Goal: Task Accomplishment & Management: Manage account settings

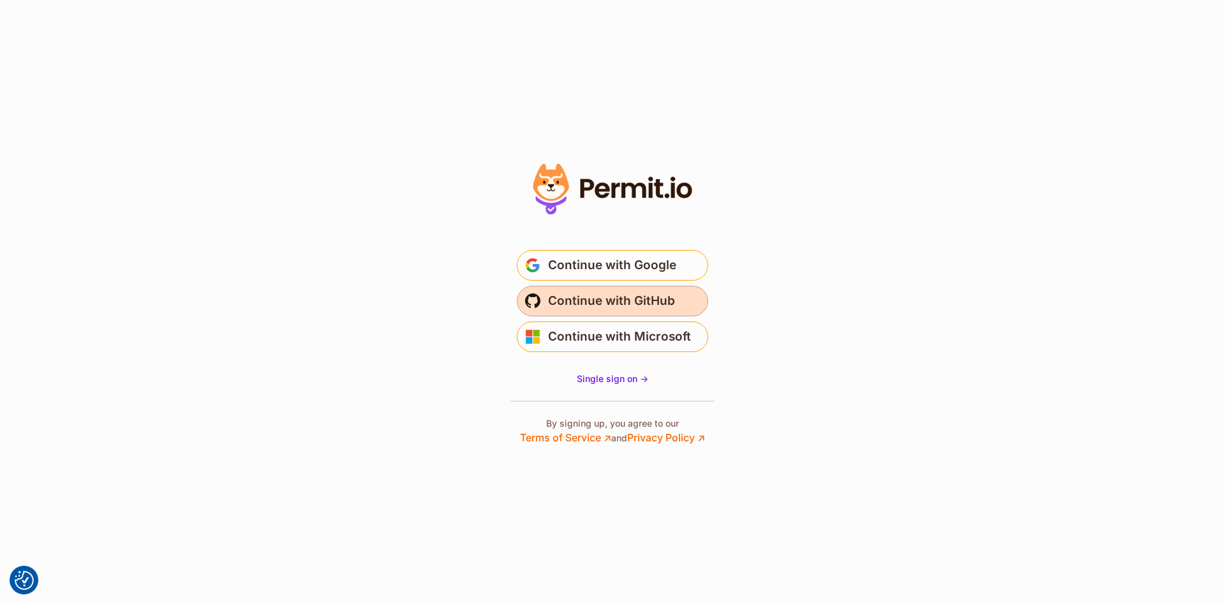
click at [633, 301] on span "Continue with GitHub" at bounding box center [611, 301] width 127 height 20
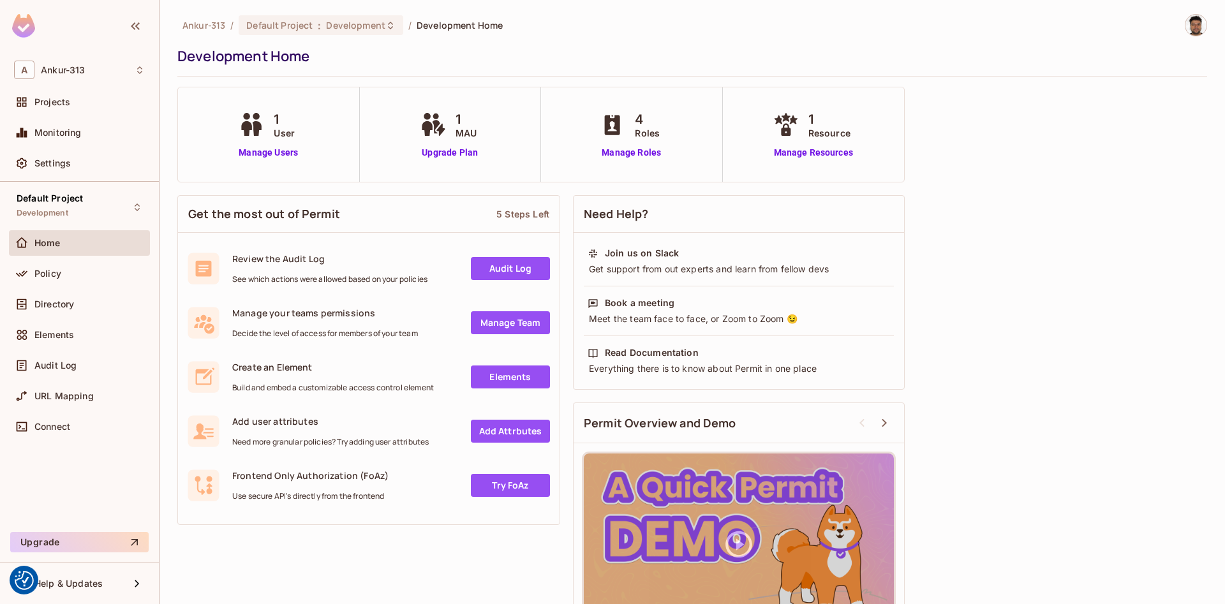
click at [1193, 22] on img at bounding box center [1195, 25] width 21 height 21
click at [604, 31] on div at bounding box center [612, 302] width 1225 height 604
click at [43, 200] on span "Default Project" at bounding box center [50, 198] width 66 height 10
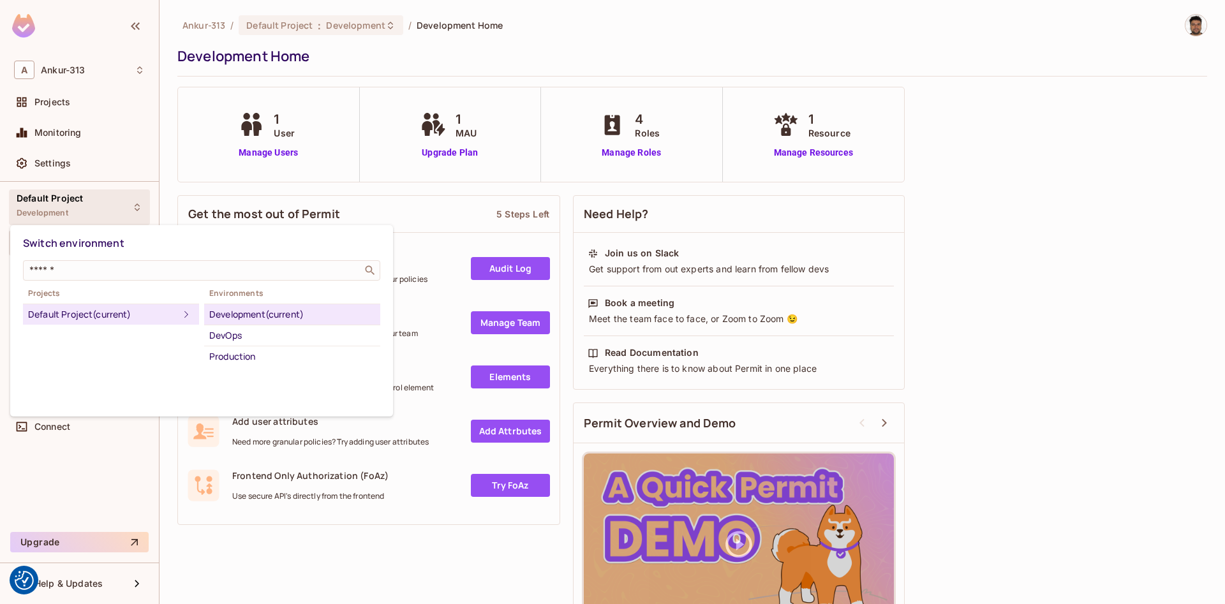
click at [54, 95] on div at bounding box center [612, 302] width 1225 height 604
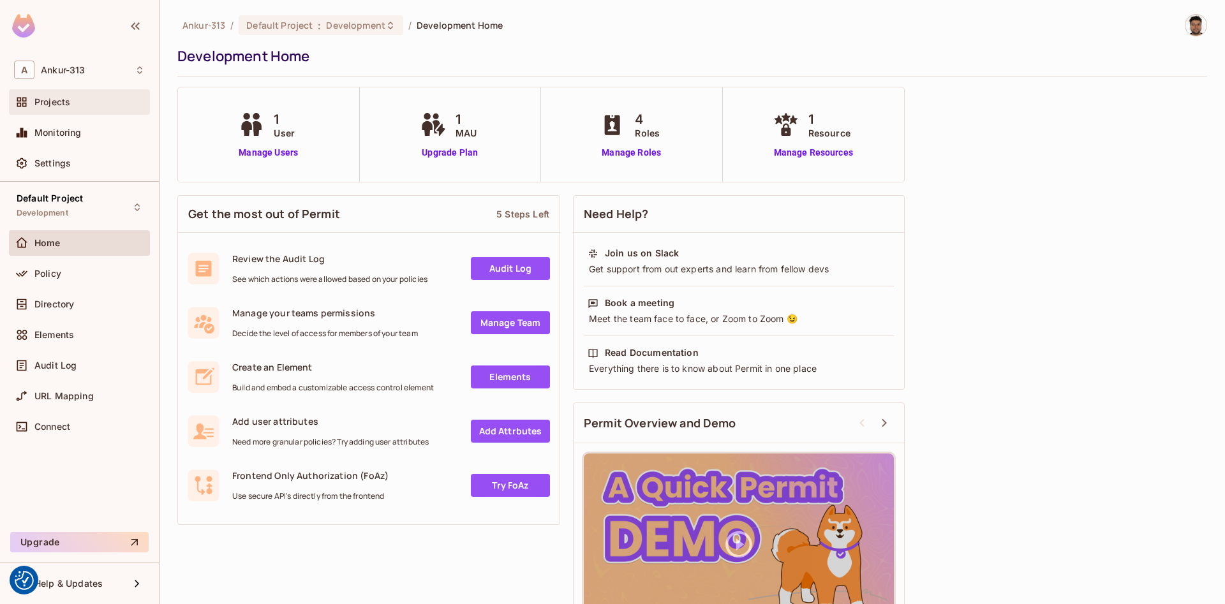
click at [50, 101] on span "Projects" at bounding box center [52, 102] width 36 height 10
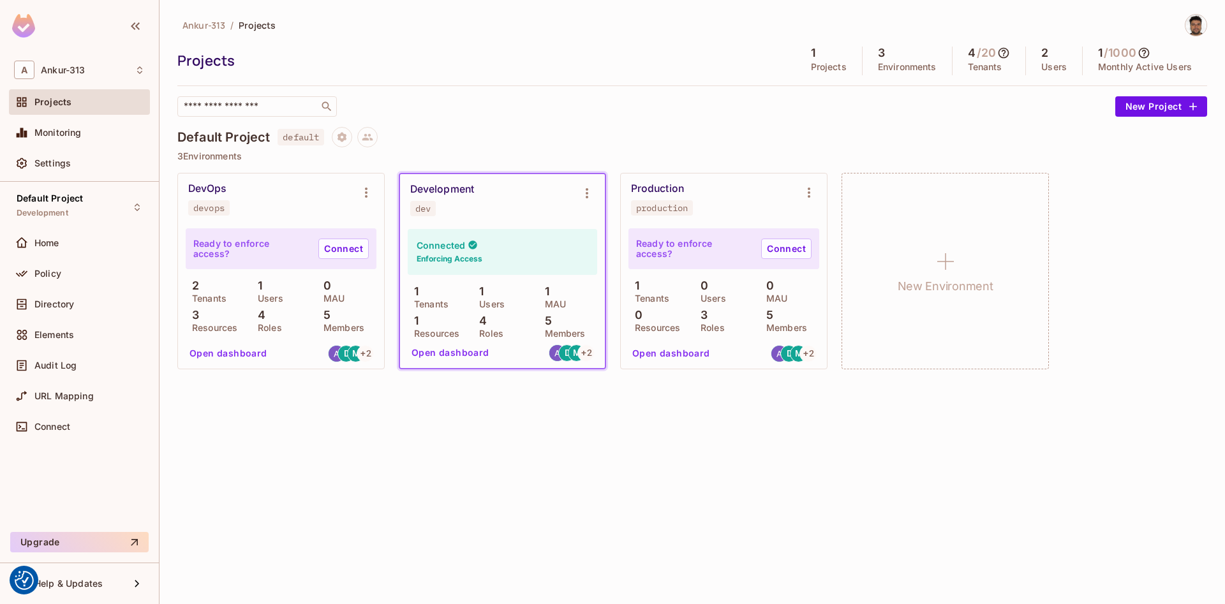
click at [493, 491] on div "Ankur-313 / Projects Projects 1 Projects 3 Environments 4 / 20 Tenants 2 Users …" at bounding box center [691, 302] width 1065 height 604
click at [36, 161] on span "Settings" at bounding box center [52, 163] width 36 height 10
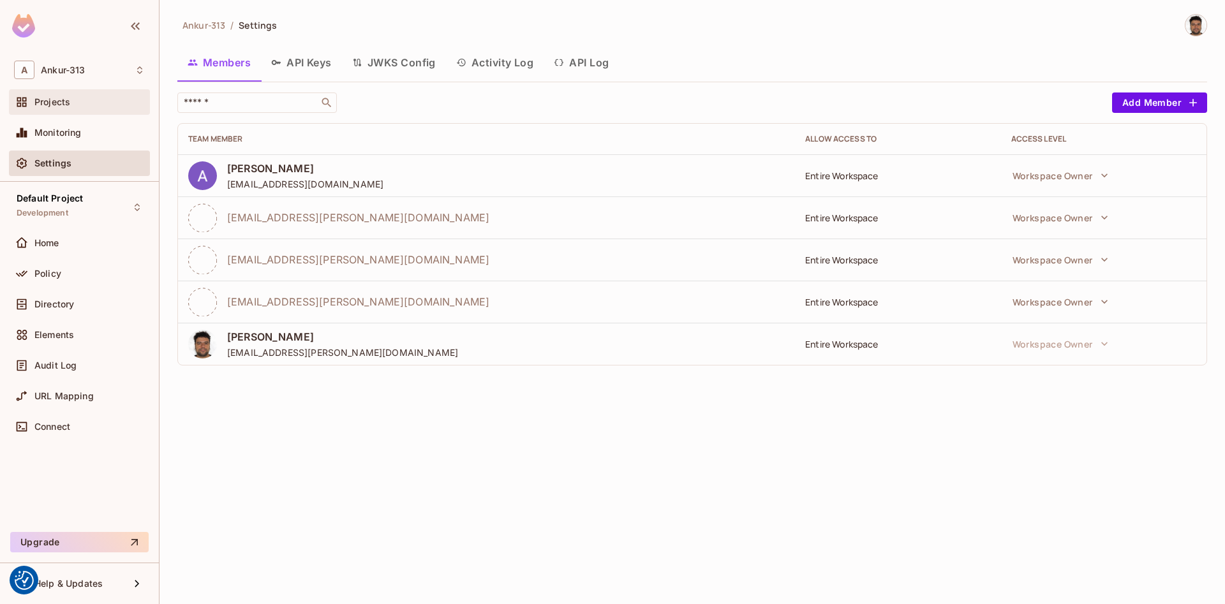
click at [74, 106] on div "Projects" at bounding box center [89, 102] width 110 height 10
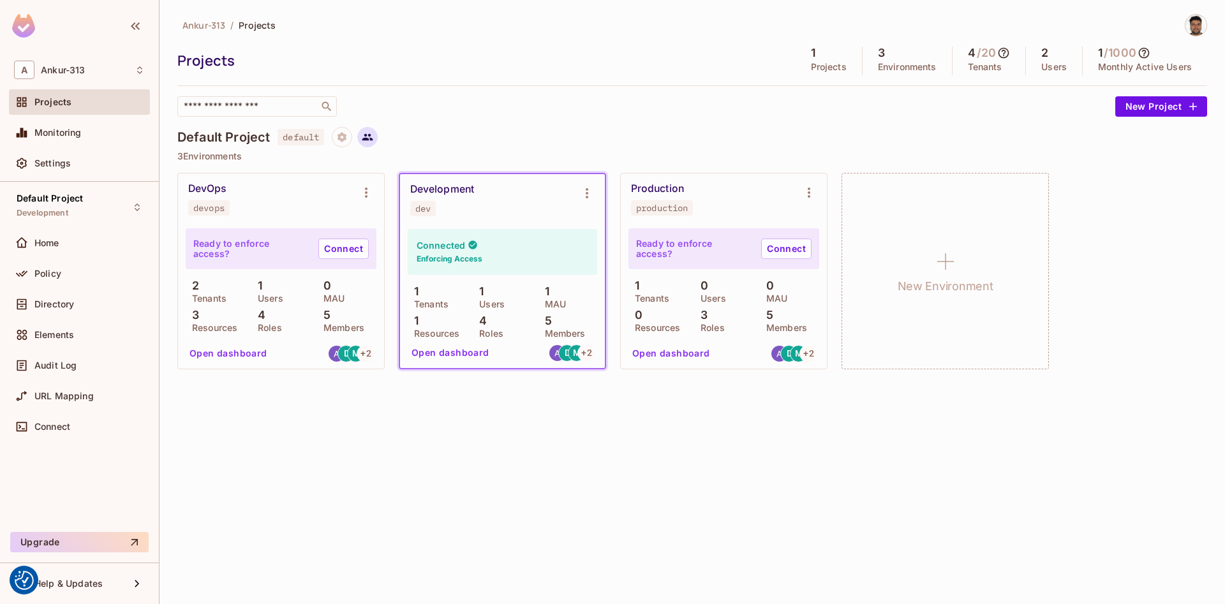
click at [370, 139] on icon at bounding box center [367, 137] width 11 height 7
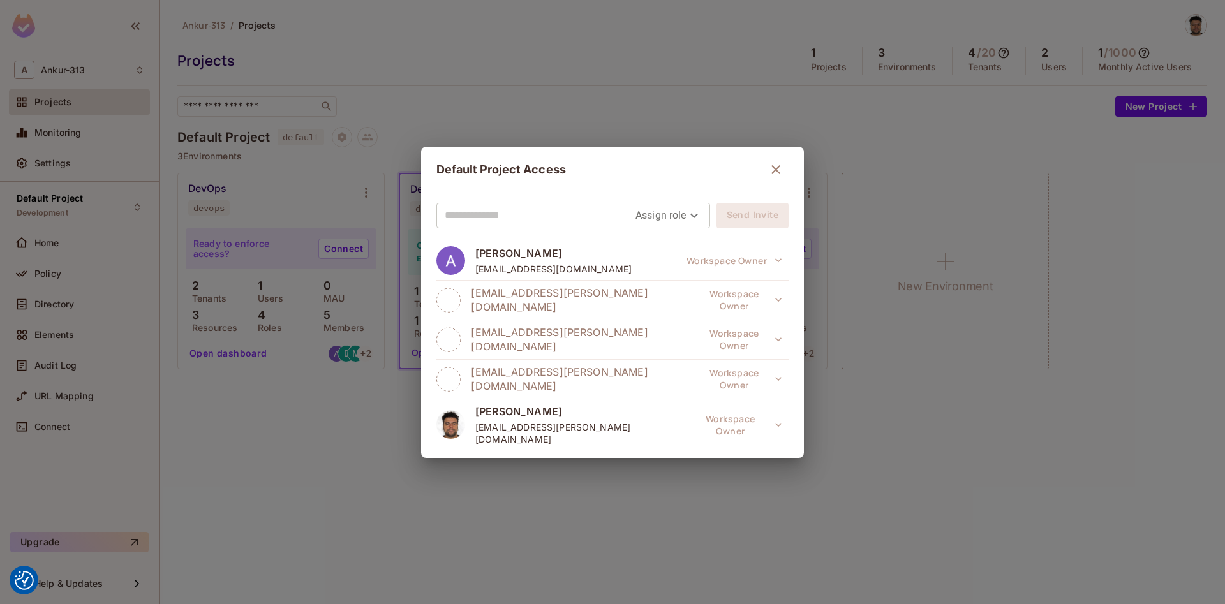
click at [317, 453] on div "Default Project Access Assign role Send Invite Ankur Bansal technologiessunny@g…" at bounding box center [612, 302] width 1225 height 604
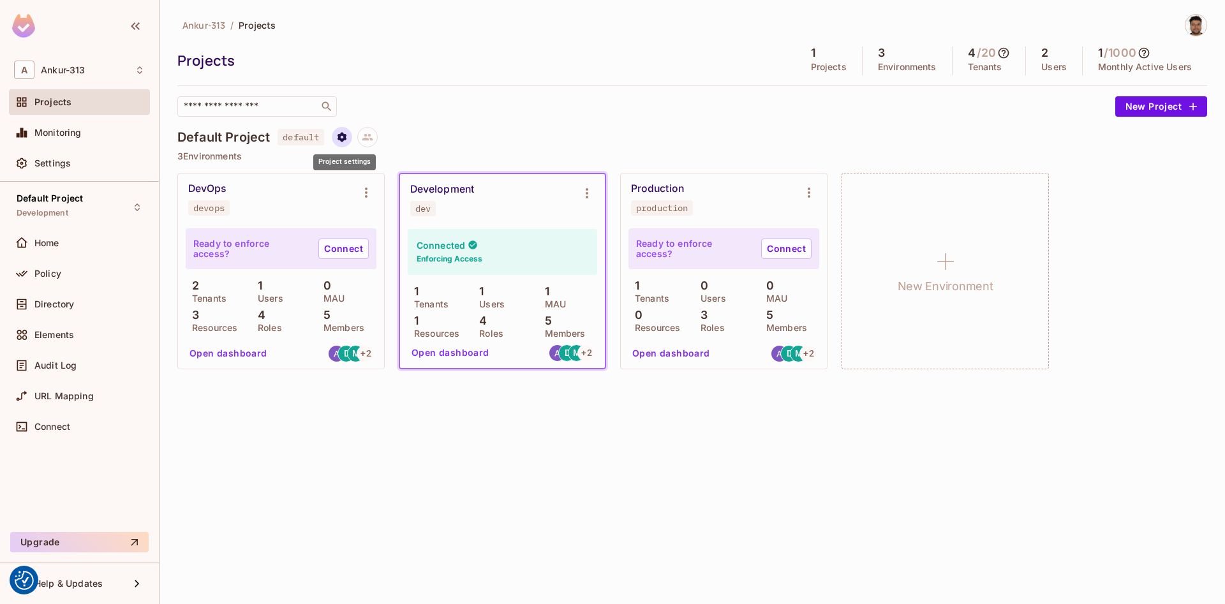
click at [346, 138] on icon "Project settings" at bounding box center [341, 137] width 9 height 10
click at [393, 193] on span "Edit Project" at bounding box center [405, 185] width 58 height 20
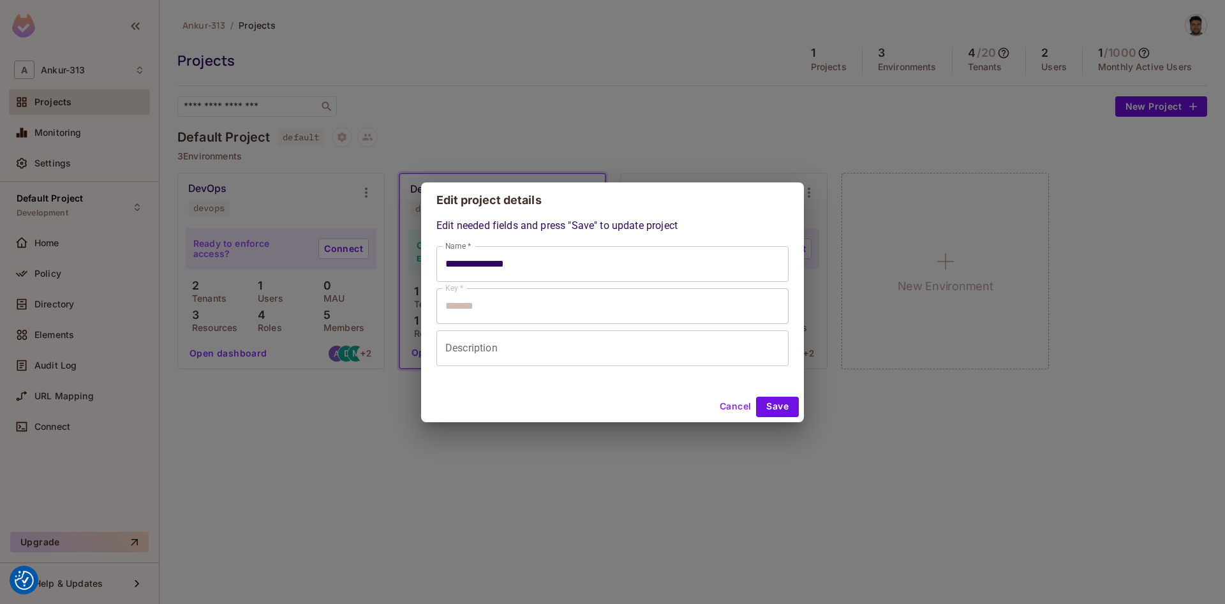
click at [734, 410] on button "Cancel" at bounding box center [734, 407] width 41 height 20
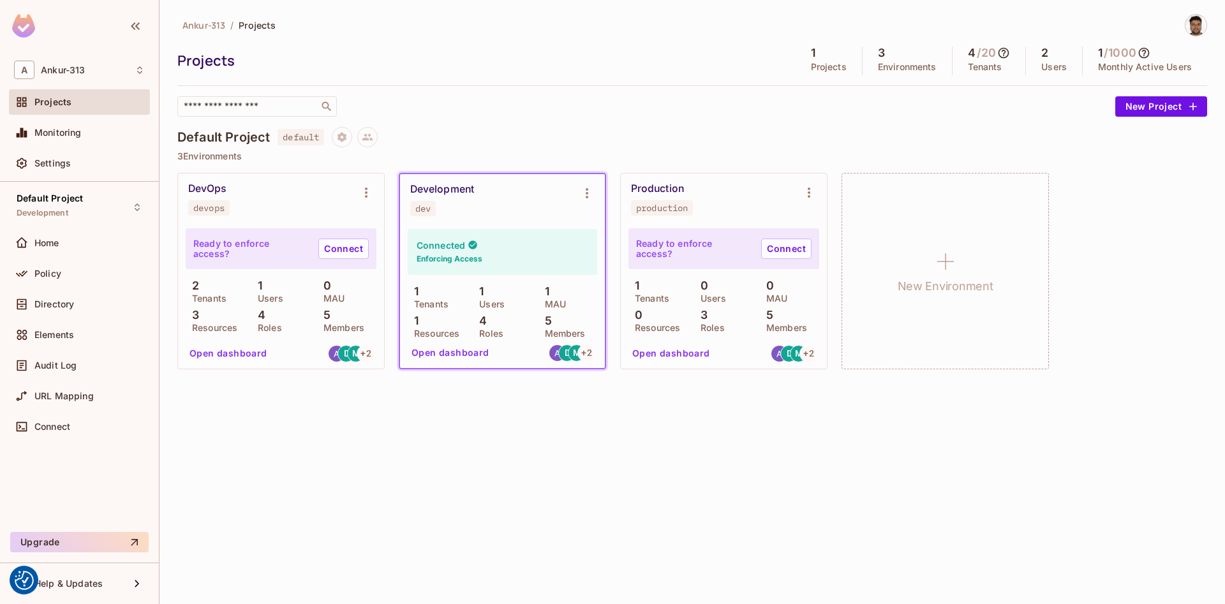
type input "**********"
type input "*******"
click at [69, 204] on div "Default Project Development" at bounding box center [50, 206] width 66 height 27
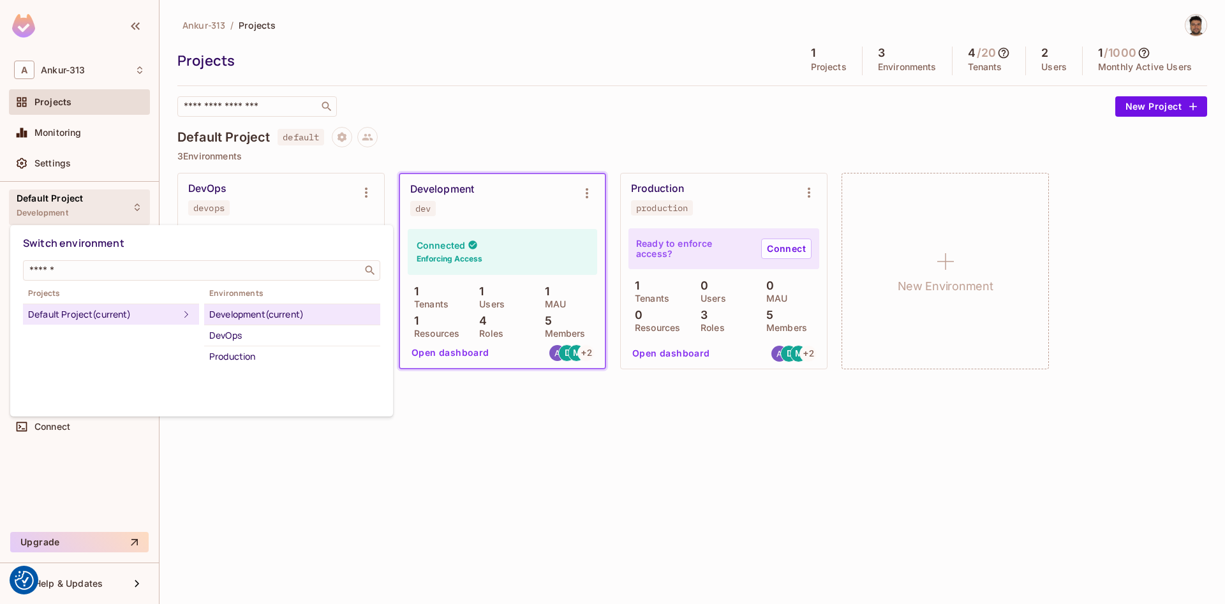
click at [326, 520] on div at bounding box center [612, 302] width 1225 height 604
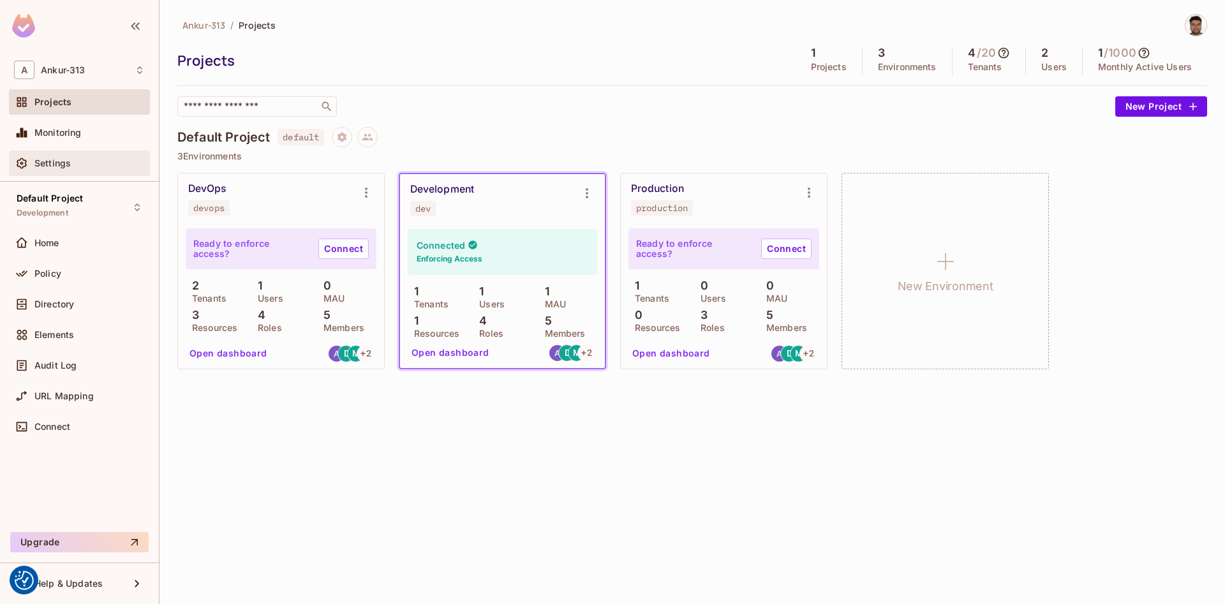
click at [60, 159] on span "Settings" at bounding box center [52, 163] width 36 height 10
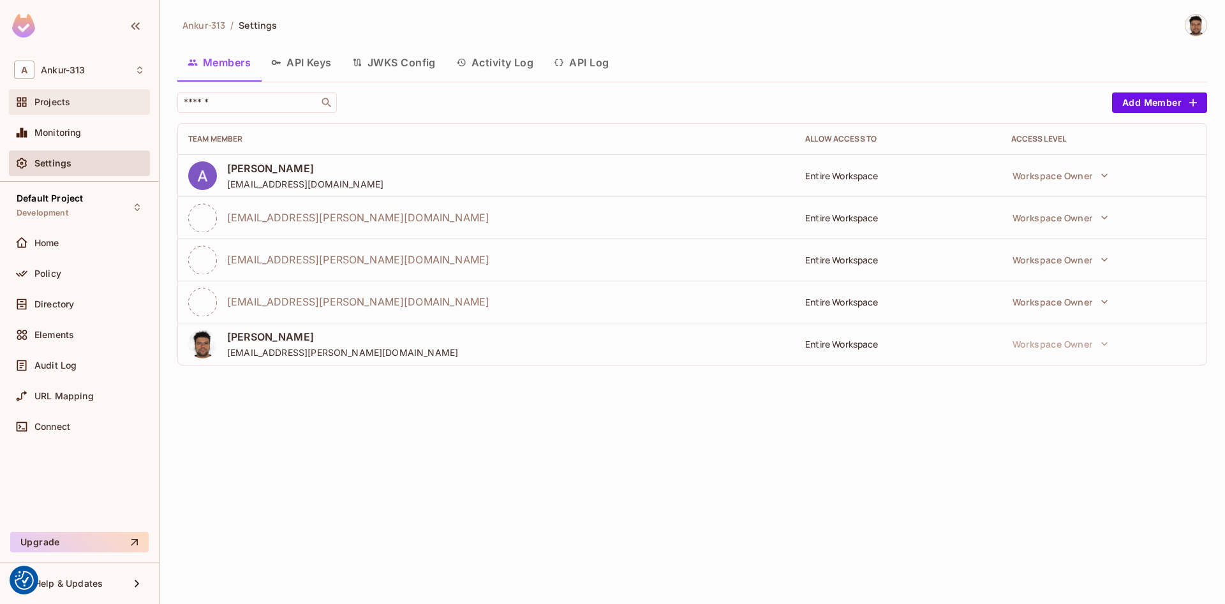
click at [53, 94] on div "Projects" at bounding box center [79, 102] width 141 height 26
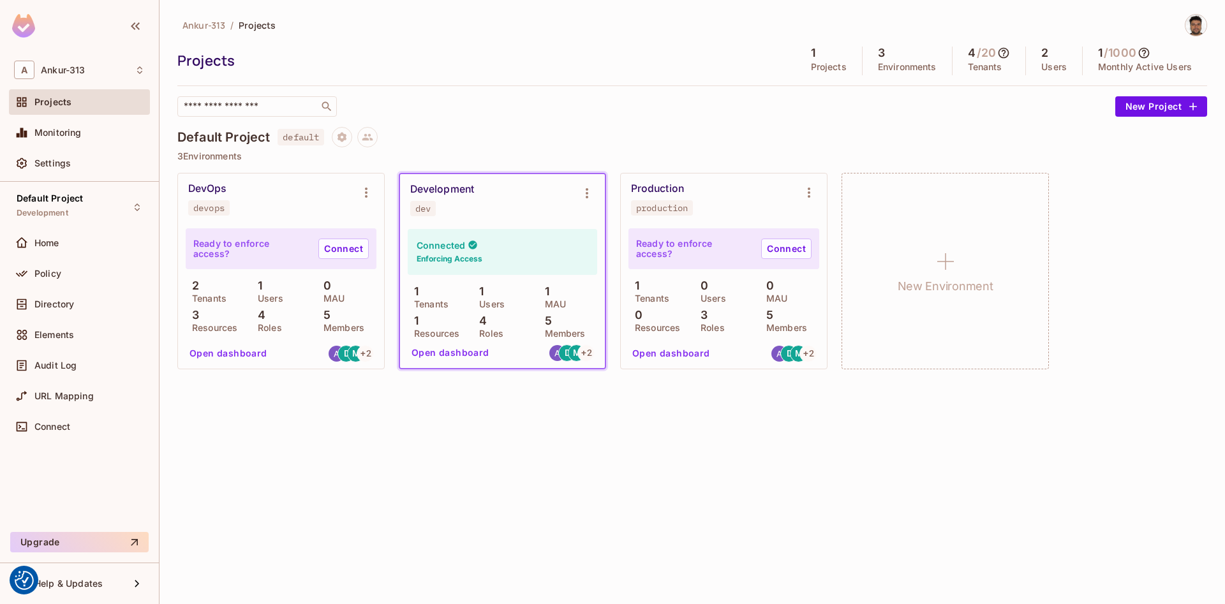
click at [468, 187] on div "Development" at bounding box center [442, 189] width 64 height 13
click at [587, 195] on icon "Environment settings" at bounding box center [586, 193] width 15 height 15
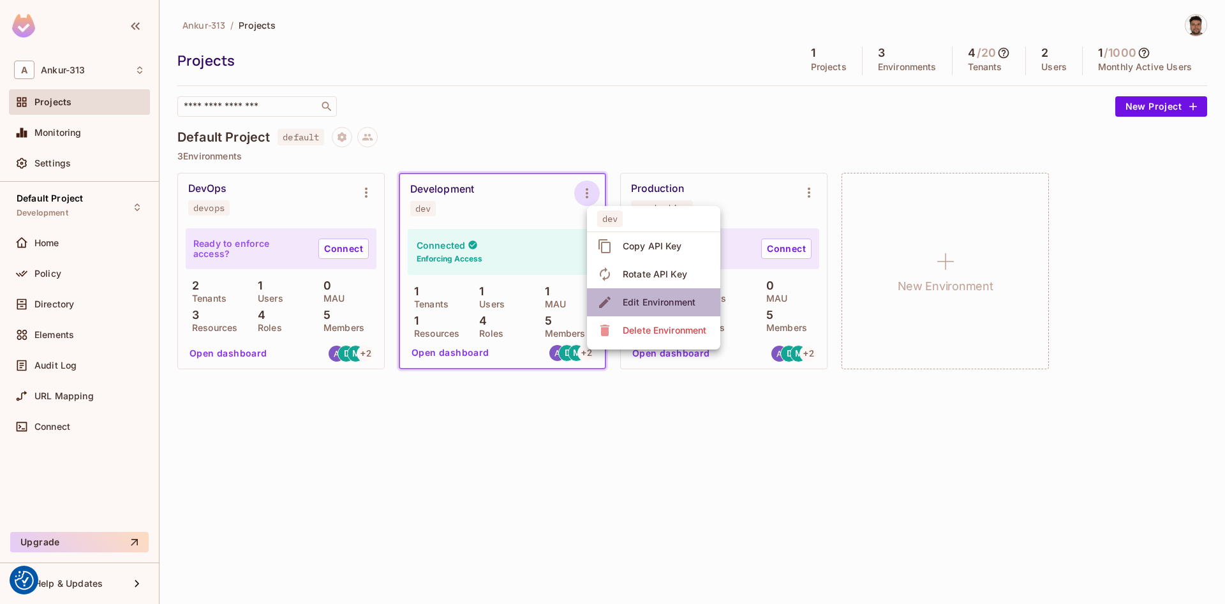
click at [635, 304] on div "Edit Environment" at bounding box center [658, 302] width 73 height 13
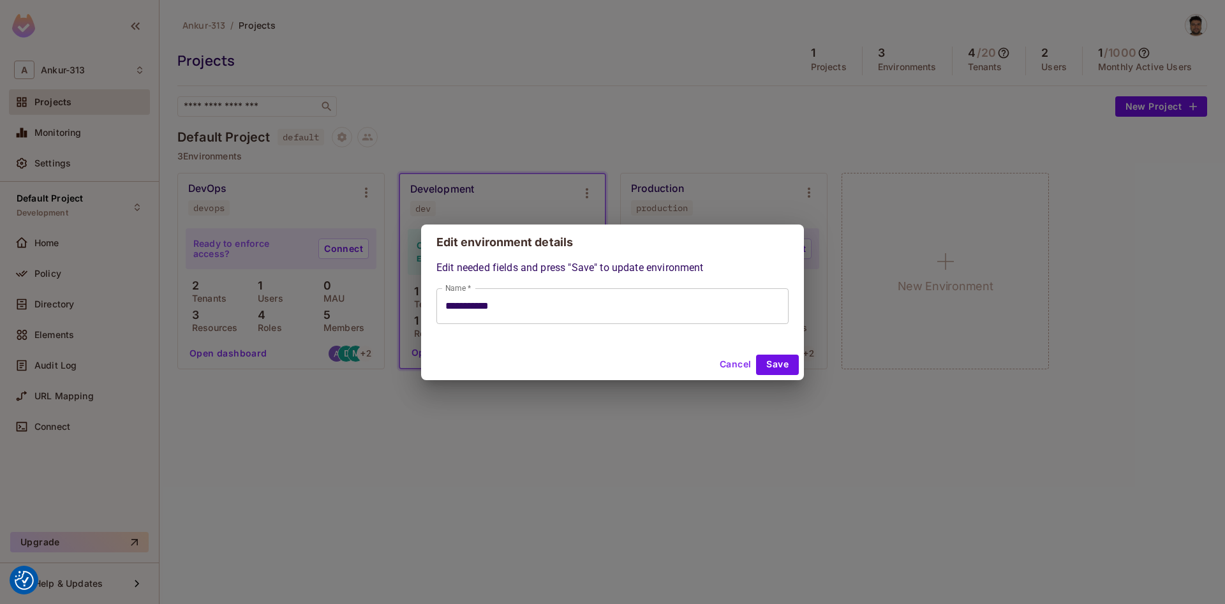
click at [730, 362] on button "Cancel" at bounding box center [734, 365] width 41 height 20
type input "**********"
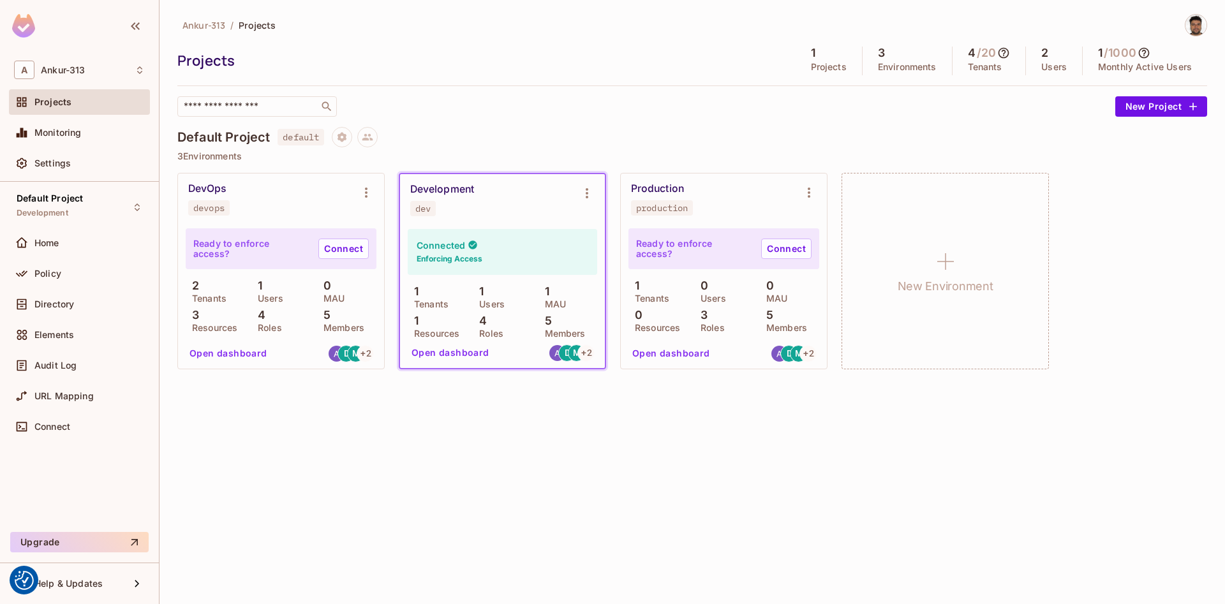
click at [473, 201] on div "Development dev" at bounding box center [492, 199] width 164 height 33
click at [459, 358] on button "Open dashboard" at bounding box center [450, 352] width 88 height 20
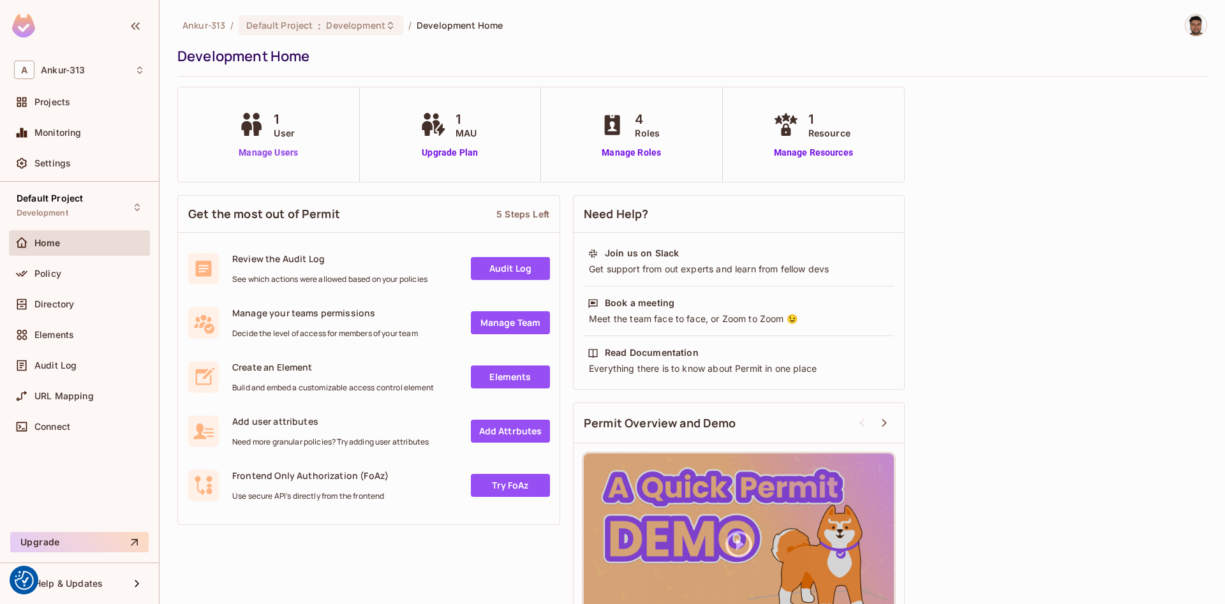
click at [270, 152] on link "Manage Users" at bounding box center [268, 152] width 66 height 13
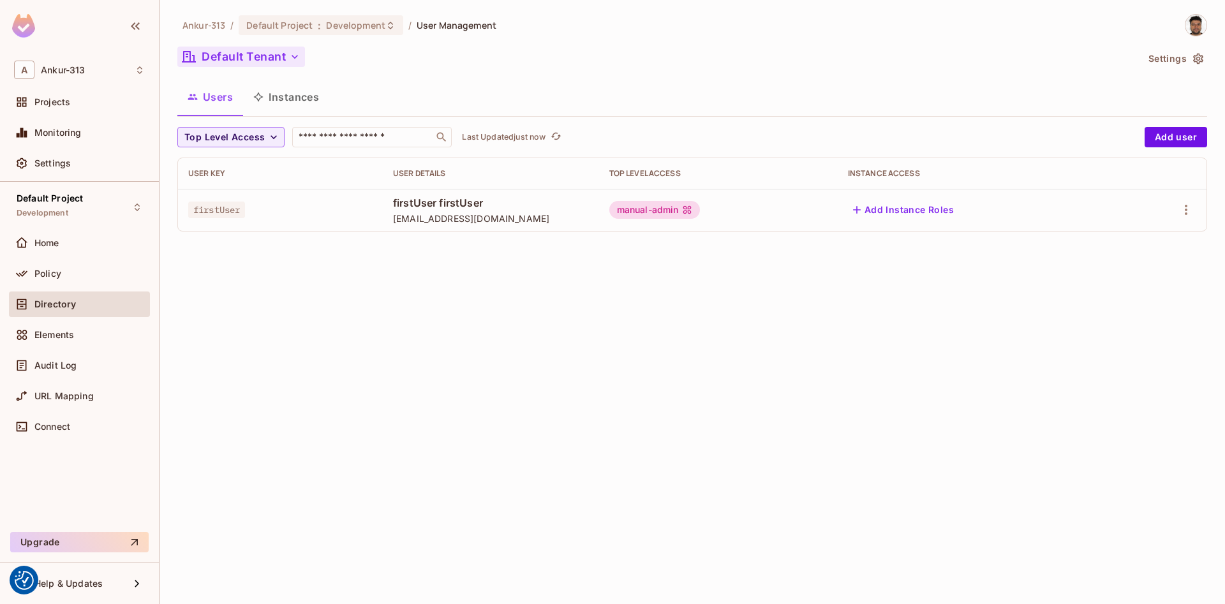
click at [295, 58] on icon "button" at bounding box center [294, 57] width 6 height 4
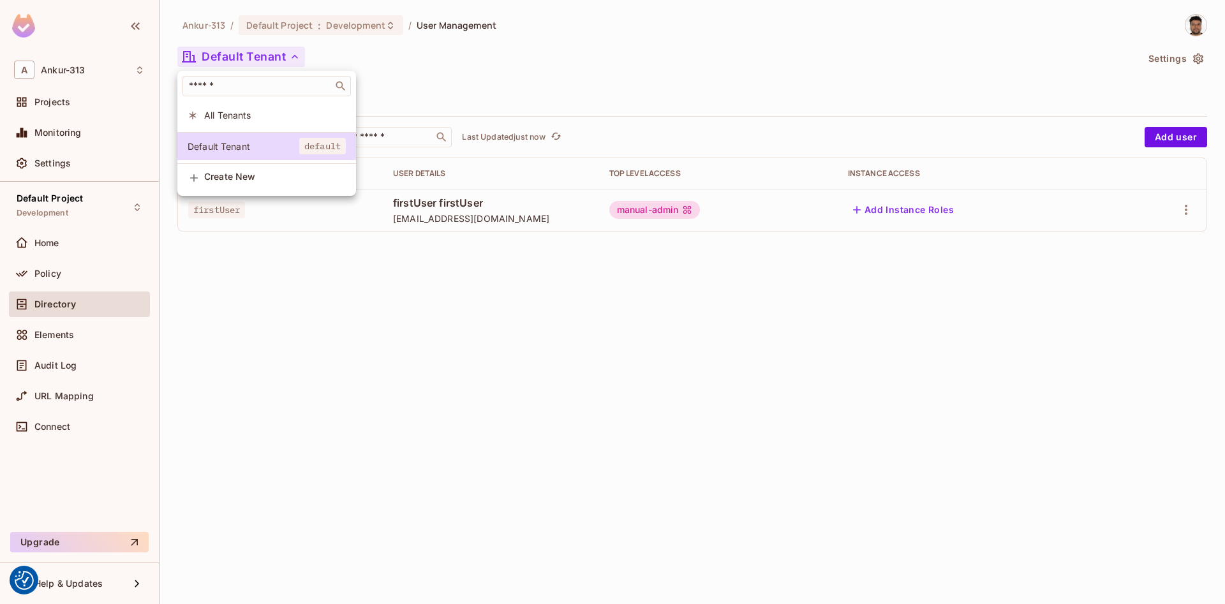
click at [308, 339] on div at bounding box center [612, 302] width 1225 height 604
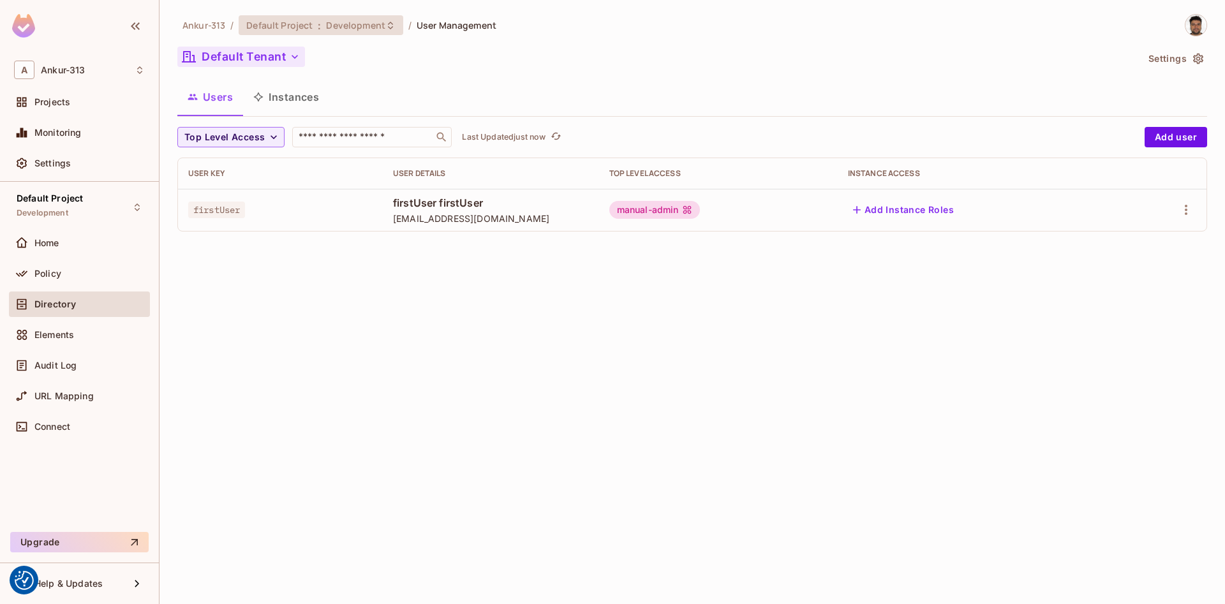
click at [375, 25] on span "Development" at bounding box center [355, 25] width 59 height 12
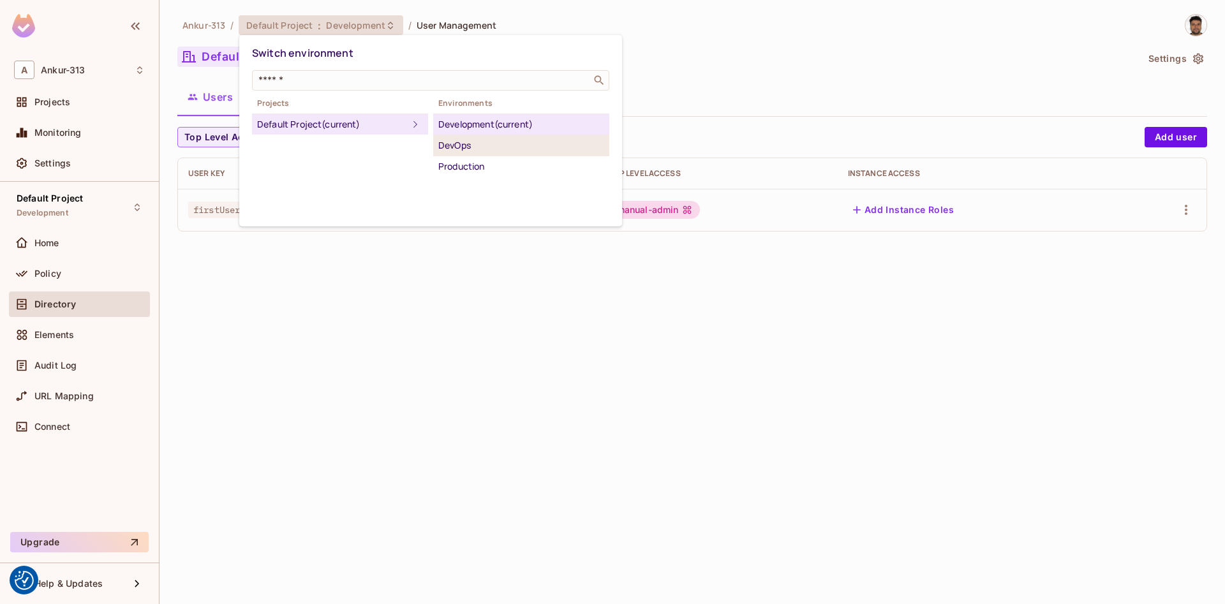
click at [466, 149] on div "DevOps" at bounding box center [521, 145] width 166 height 15
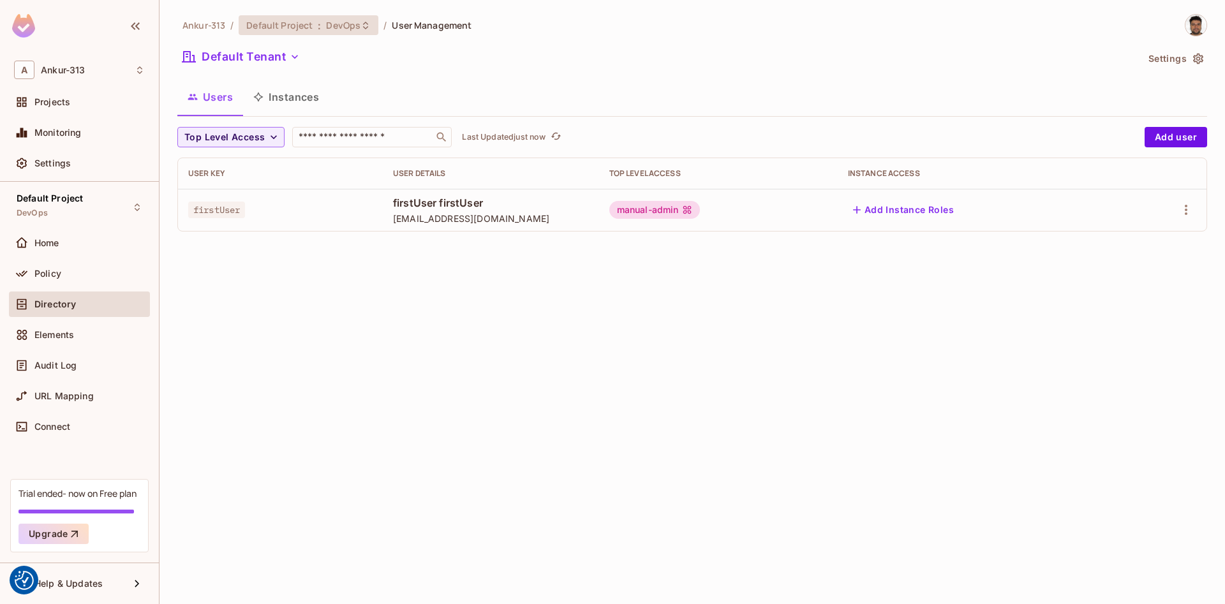
click at [332, 24] on span "DevOps" at bounding box center [343, 25] width 34 height 12
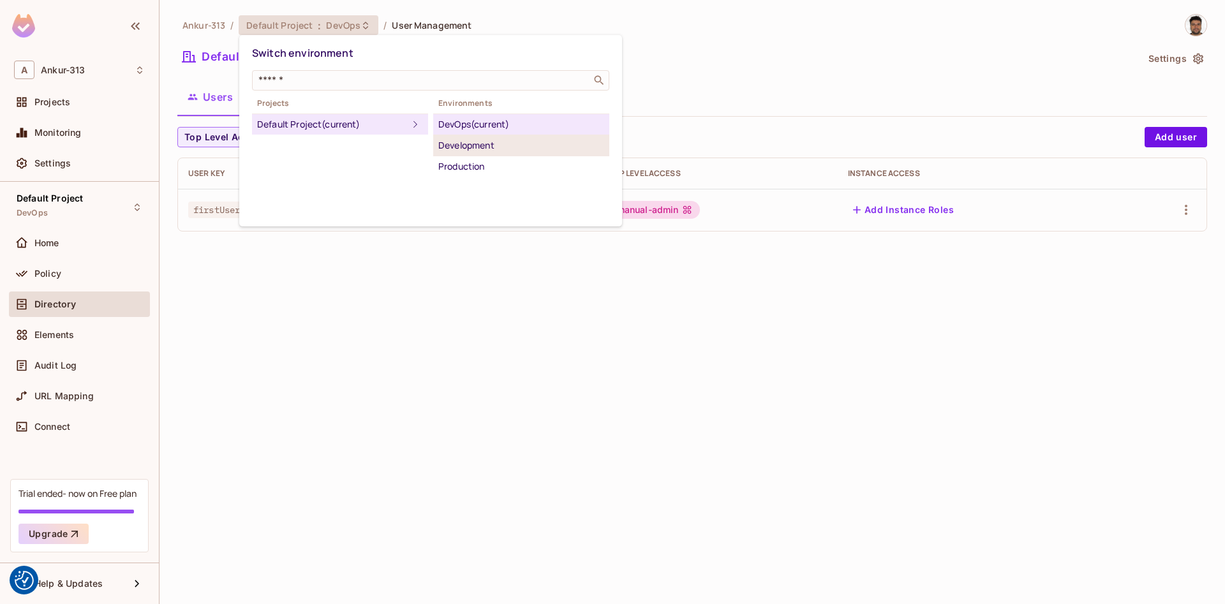
click at [483, 143] on div "Development" at bounding box center [521, 145] width 166 height 15
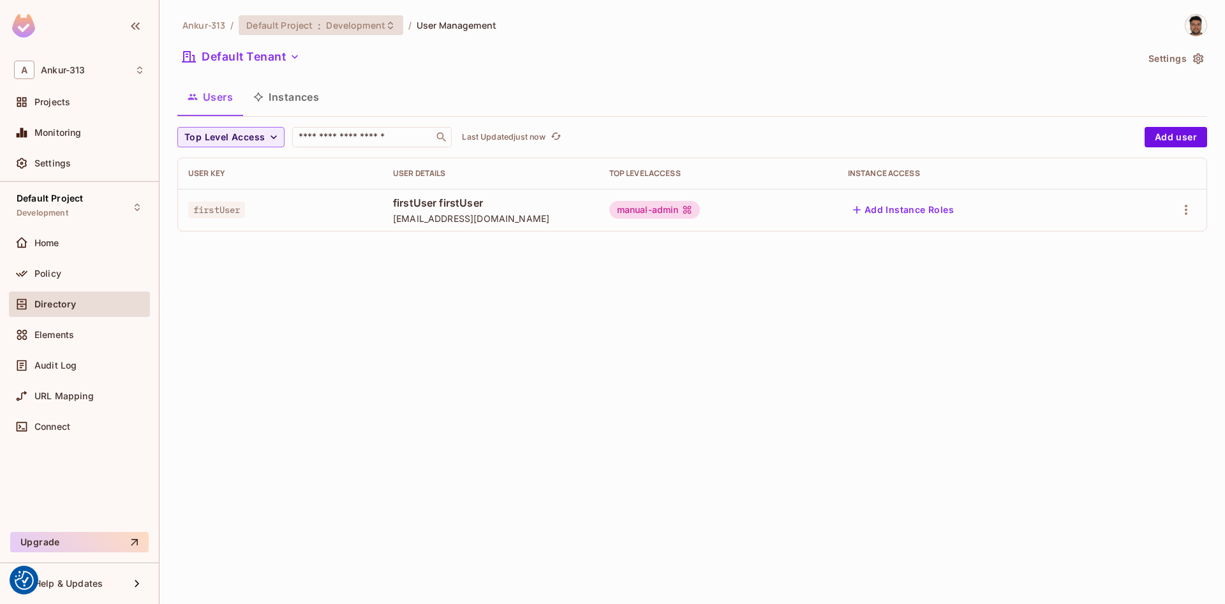
click at [369, 26] on span "Development" at bounding box center [355, 25] width 59 height 12
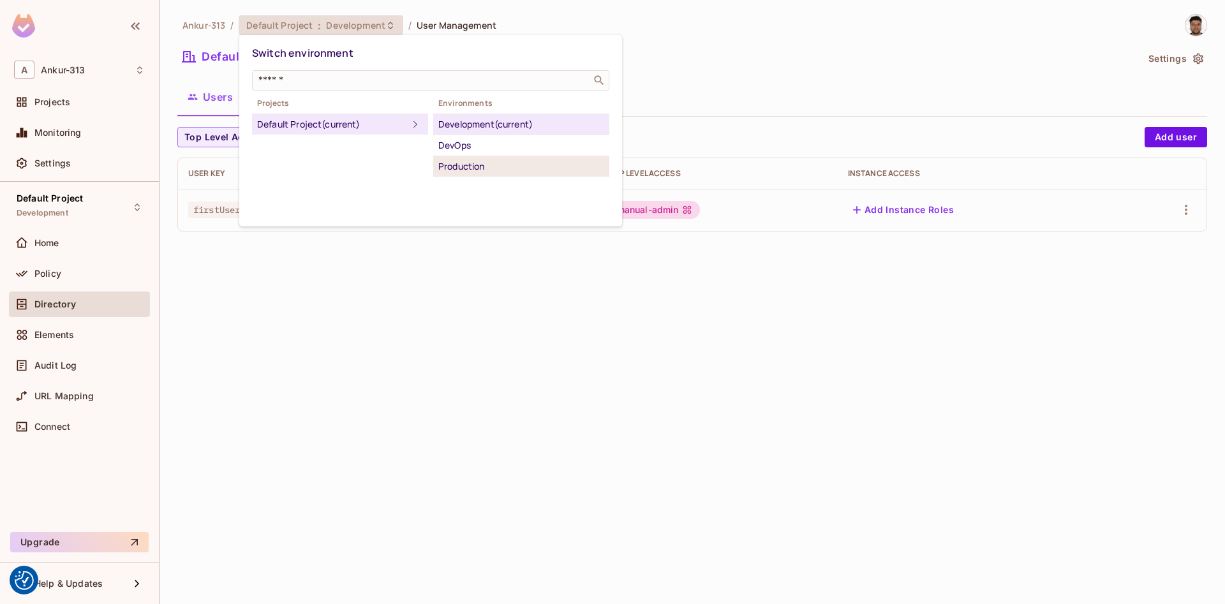
click at [456, 167] on div "Production" at bounding box center [521, 166] width 166 height 15
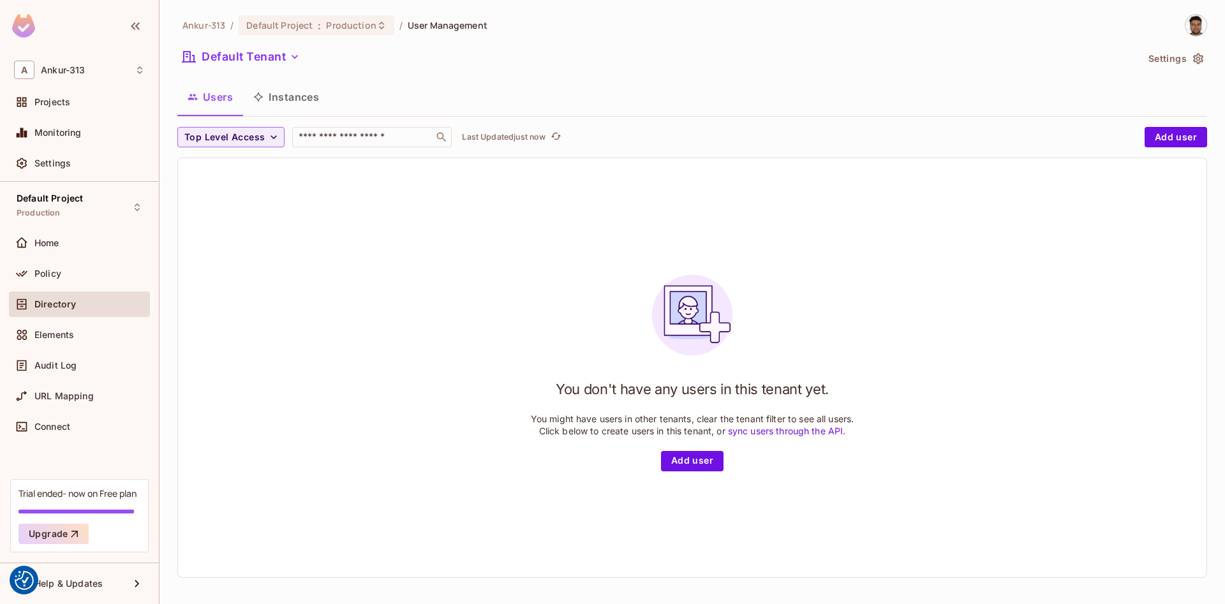
click at [300, 106] on button "Instances" at bounding box center [286, 97] width 86 height 32
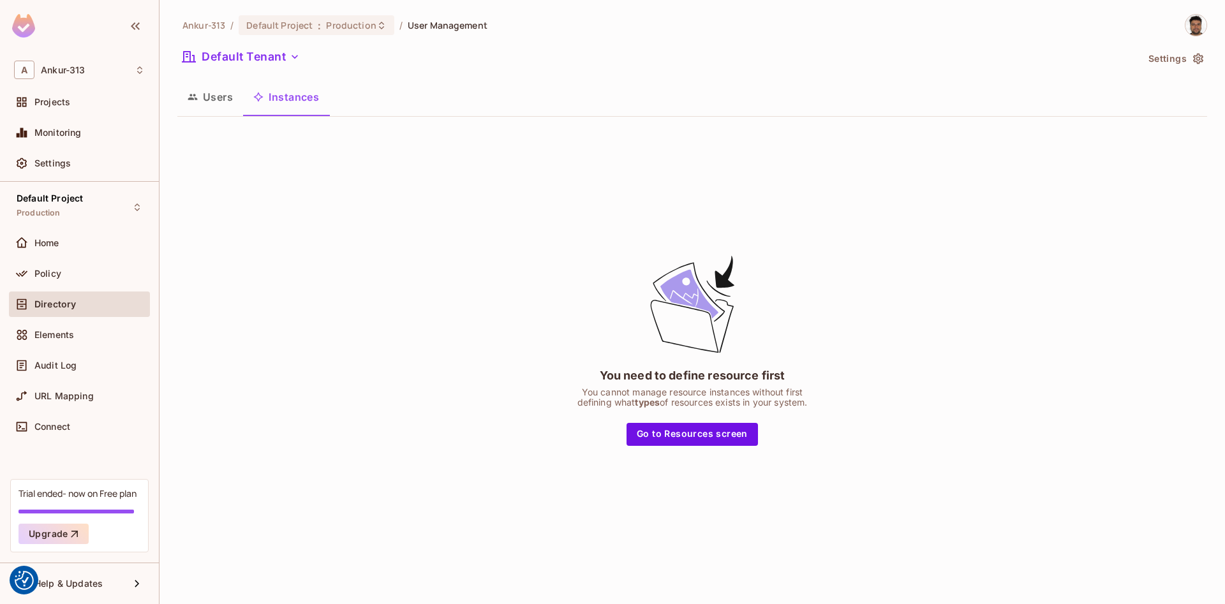
click at [201, 103] on button "Users" at bounding box center [210, 97] width 66 height 32
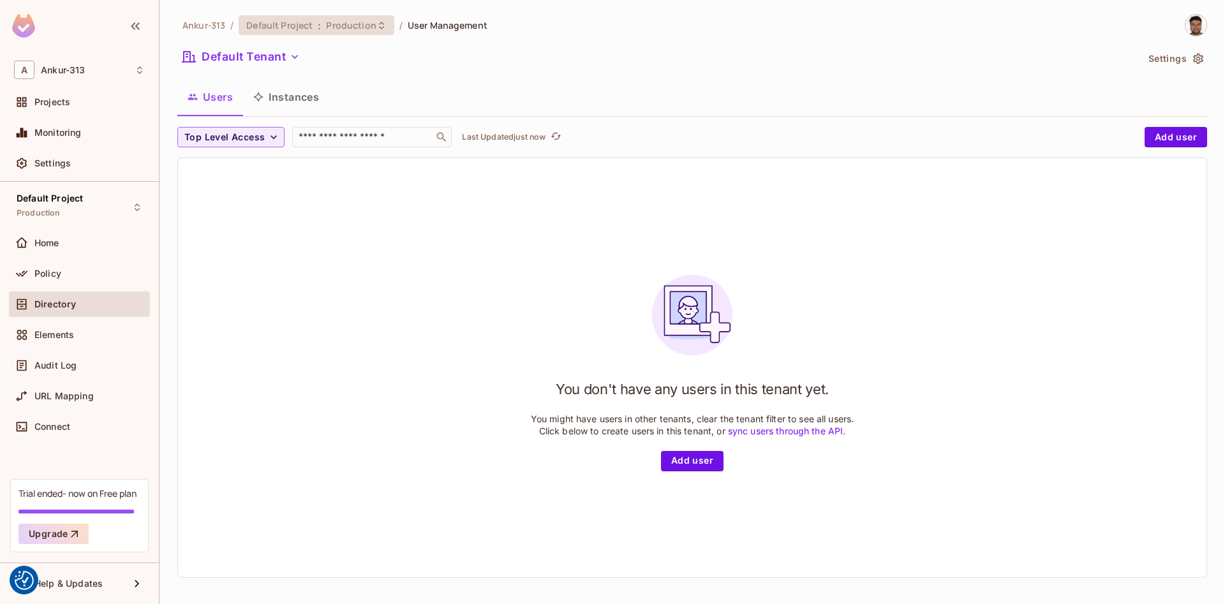
click at [351, 27] on span "Production" at bounding box center [351, 25] width 50 height 12
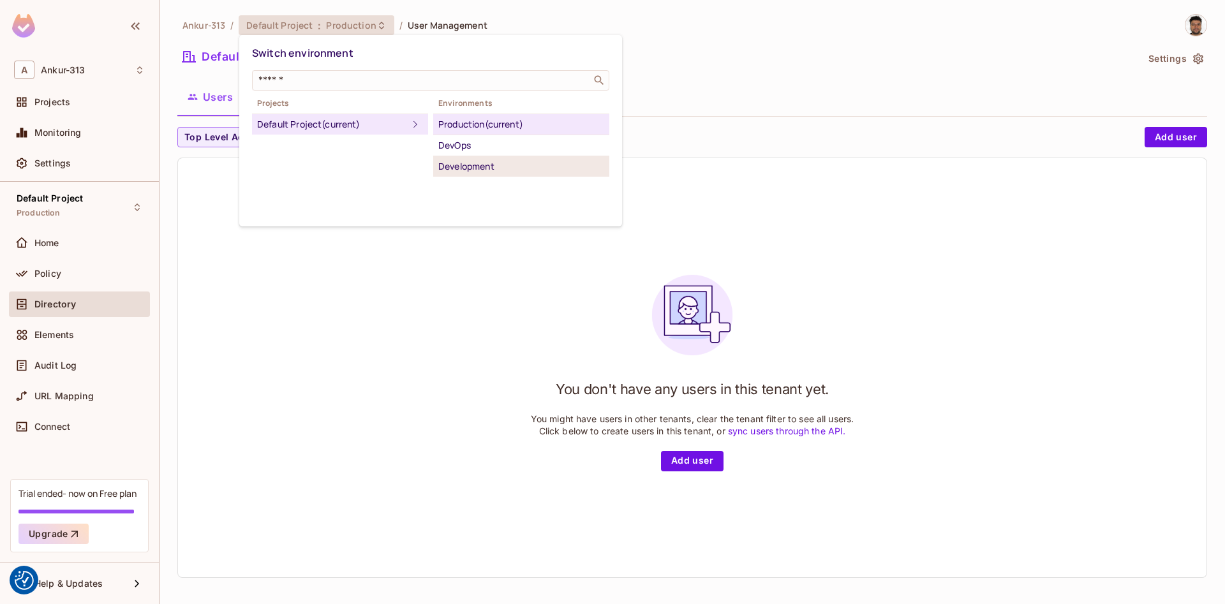
click at [460, 168] on div "Development" at bounding box center [521, 166] width 166 height 15
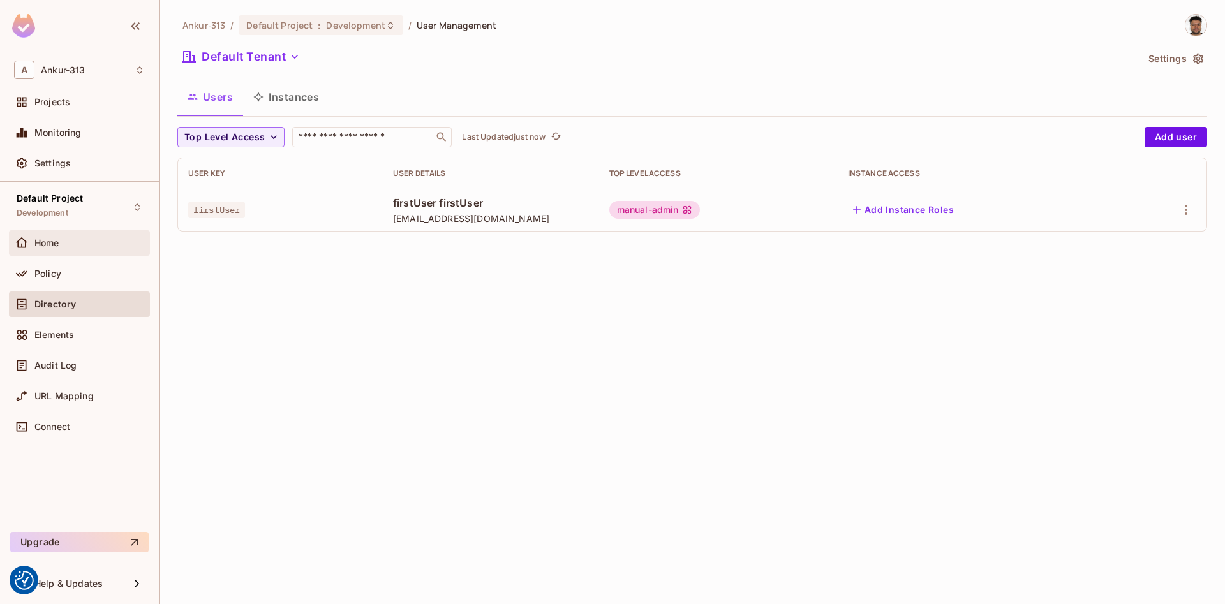
click at [50, 235] on div "Home" at bounding box center [79, 243] width 141 height 26
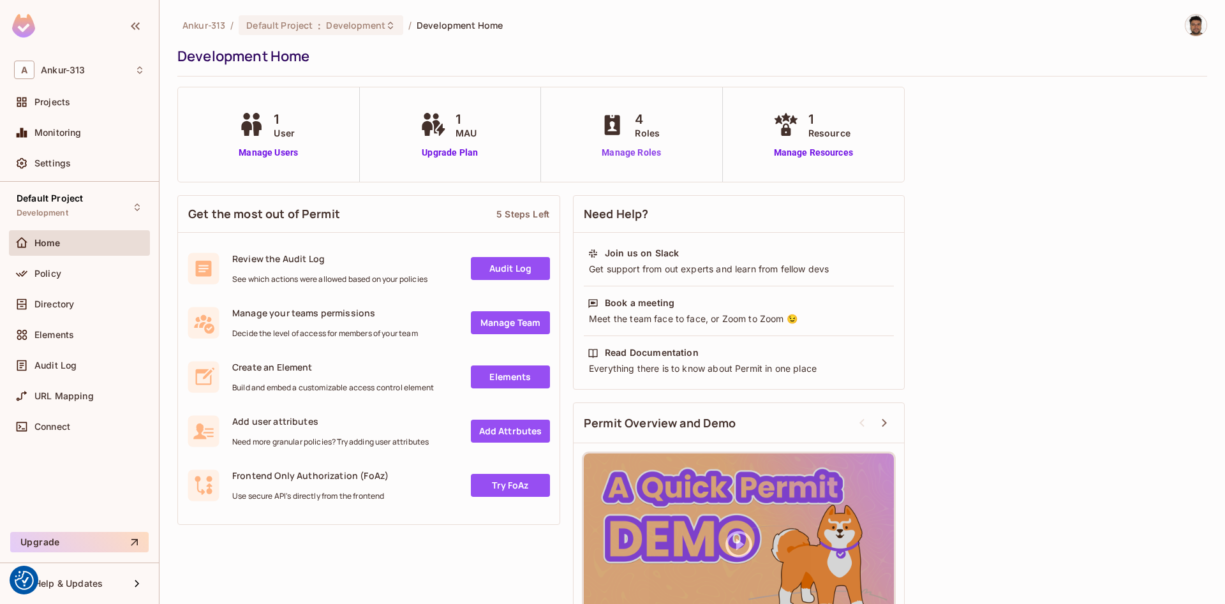
click at [647, 159] on link "Manage Roles" at bounding box center [631, 152] width 70 height 13
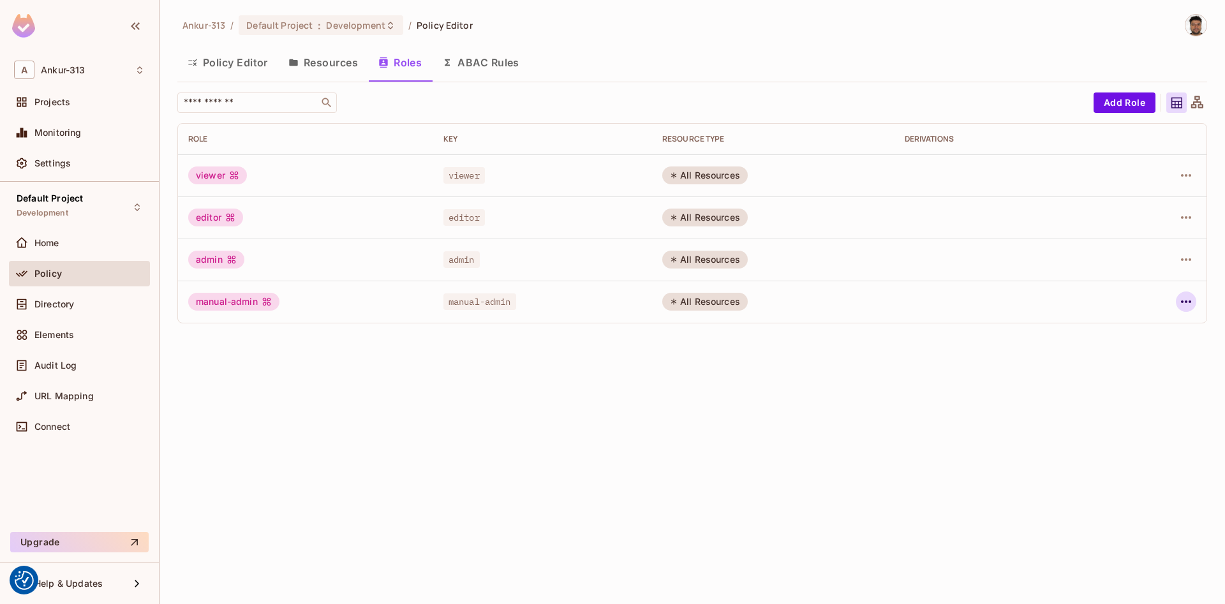
click at [1178, 302] on icon "button" at bounding box center [1185, 301] width 15 height 15
click at [1140, 329] on div "Edit Role" at bounding box center [1129, 331] width 38 height 13
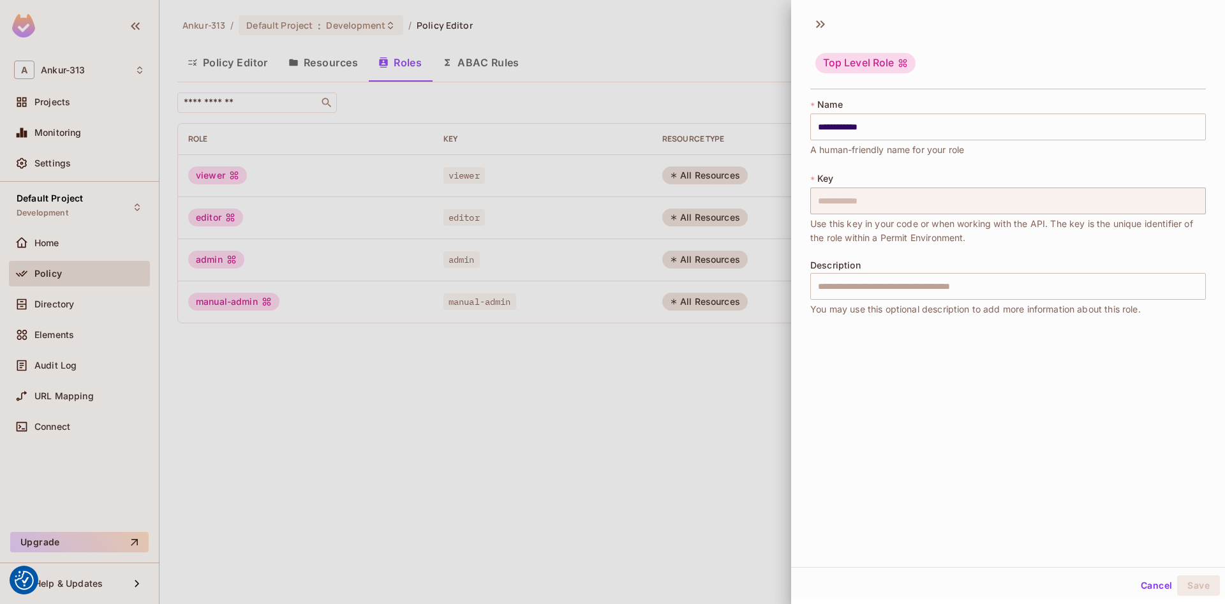
click at [596, 446] on div at bounding box center [612, 302] width 1225 height 604
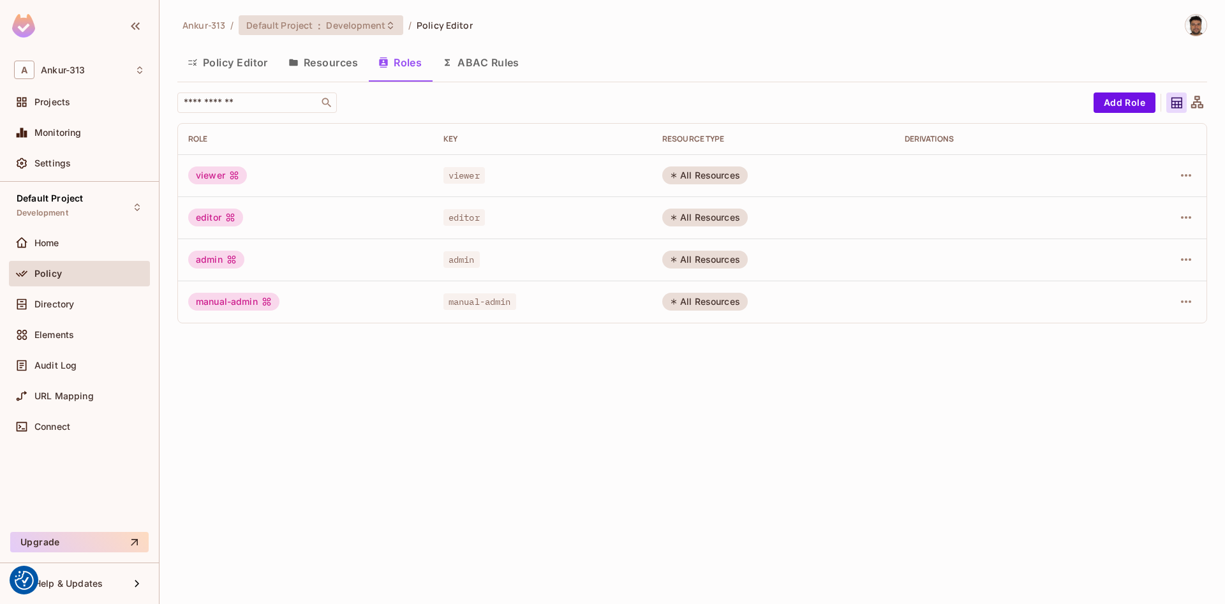
click at [312, 23] on span "Default Project" at bounding box center [279, 25] width 66 height 12
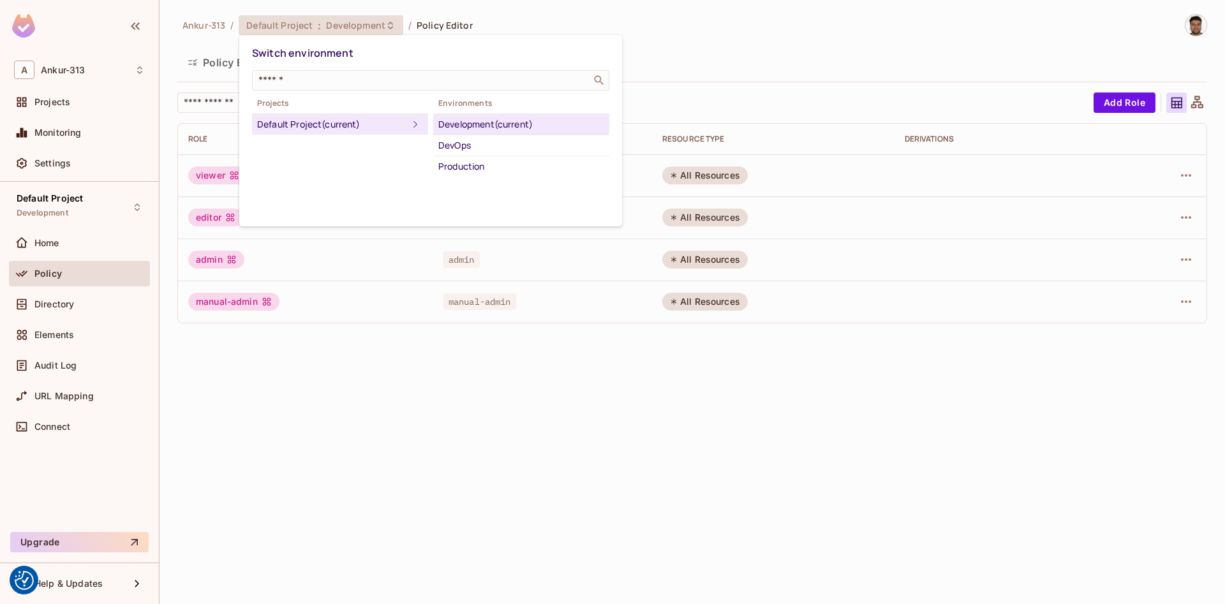
click at [209, 475] on div at bounding box center [612, 302] width 1225 height 604
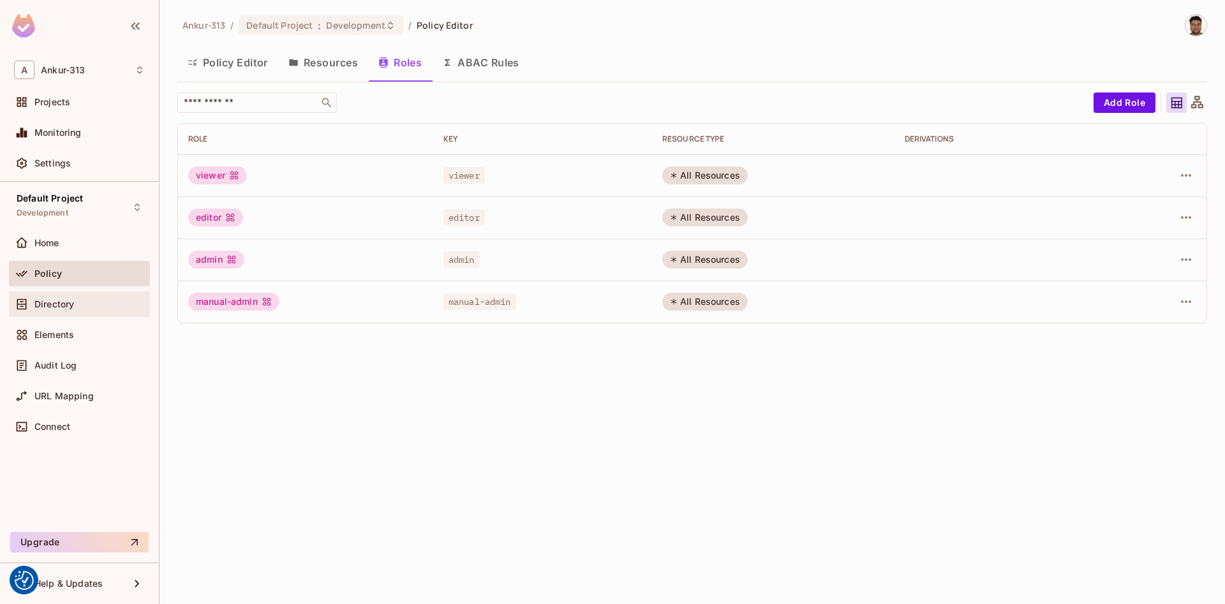
click at [38, 298] on div "Directory" at bounding box center [79, 304] width 131 height 15
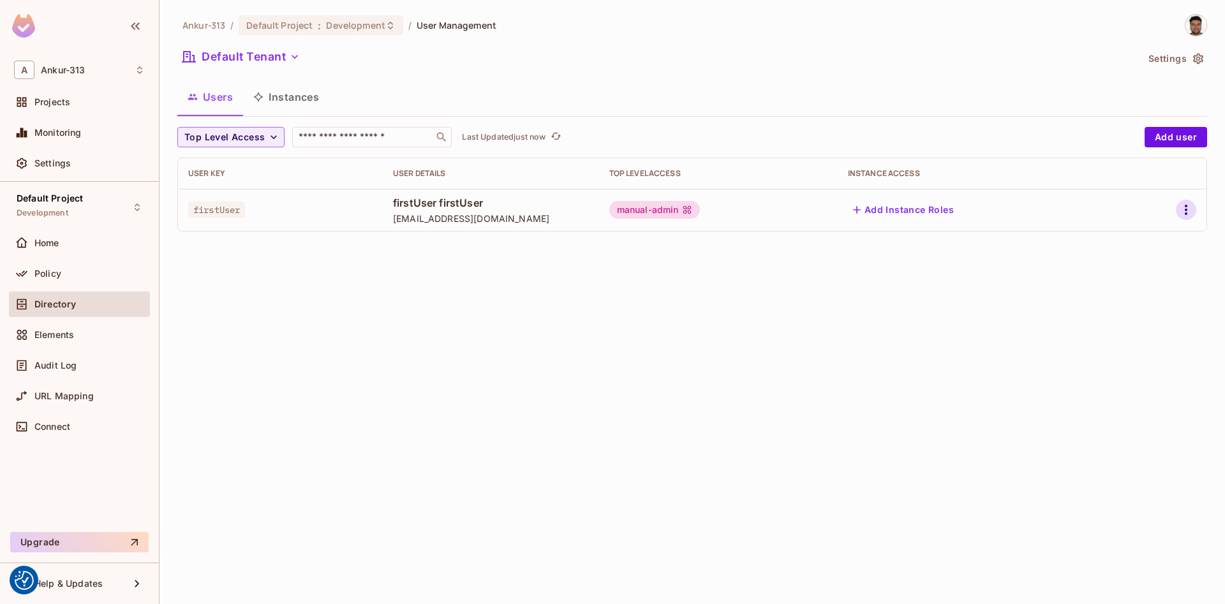
click at [1179, 207] on icon "button" at bounding box center [1185, 209] width 15 height 15
click at [1132, 239] on li "Edit" at bounding box center [1130, 239] width 113 height 28
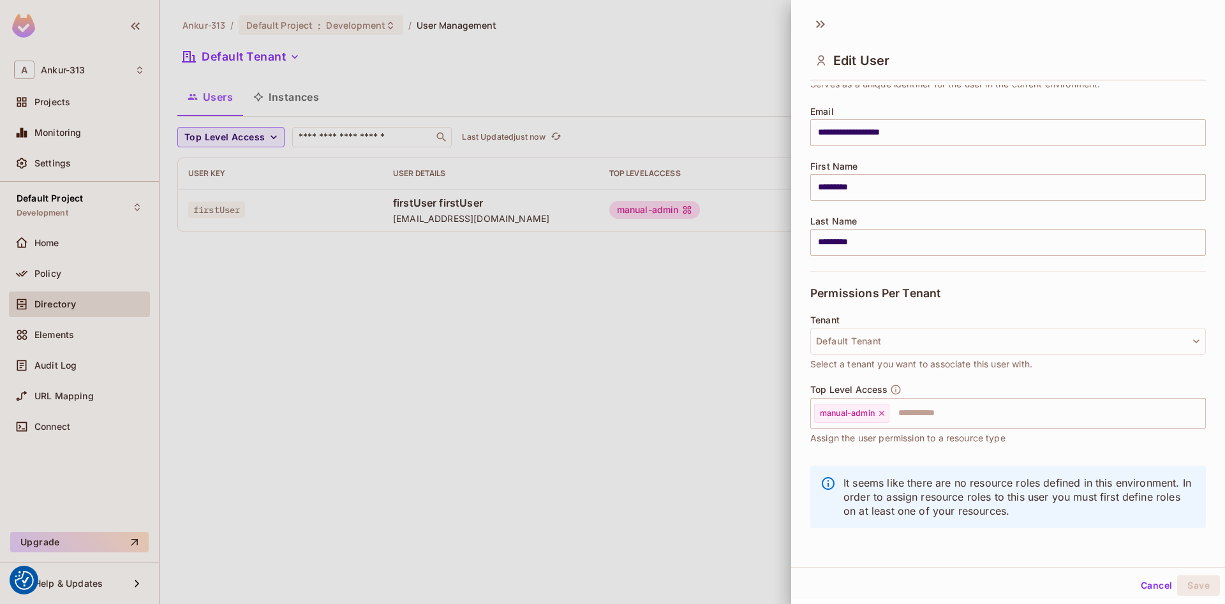
scroll to position [2, 0]
click at [880, 342] on button "Default Tenant" at bounding box center [1007, 339] width 395 height 27
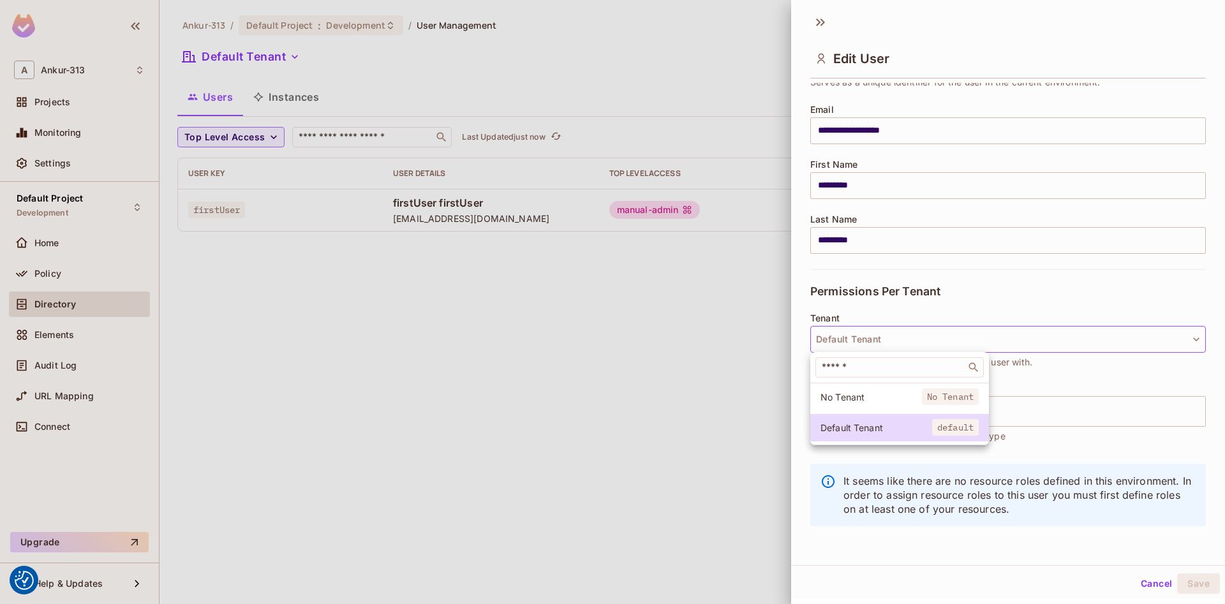
click at [491, 399] on div at bounding box center [612, 302] width 1225 height 604
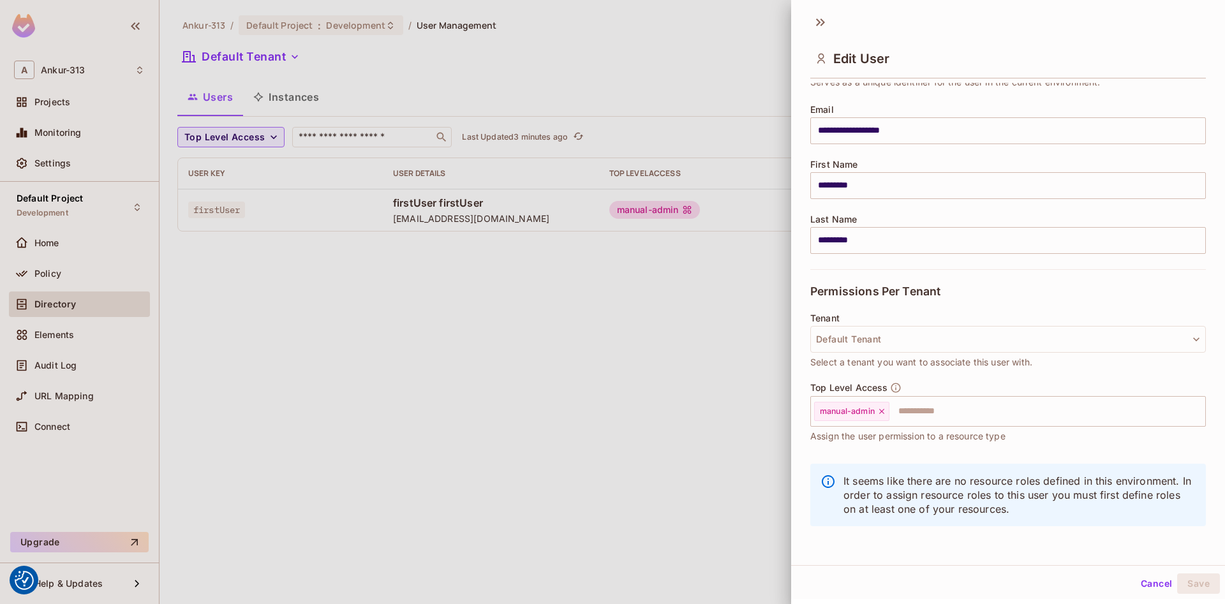
click at [297, 57] on div at bounding box center [612, 302] width 1225 height 604
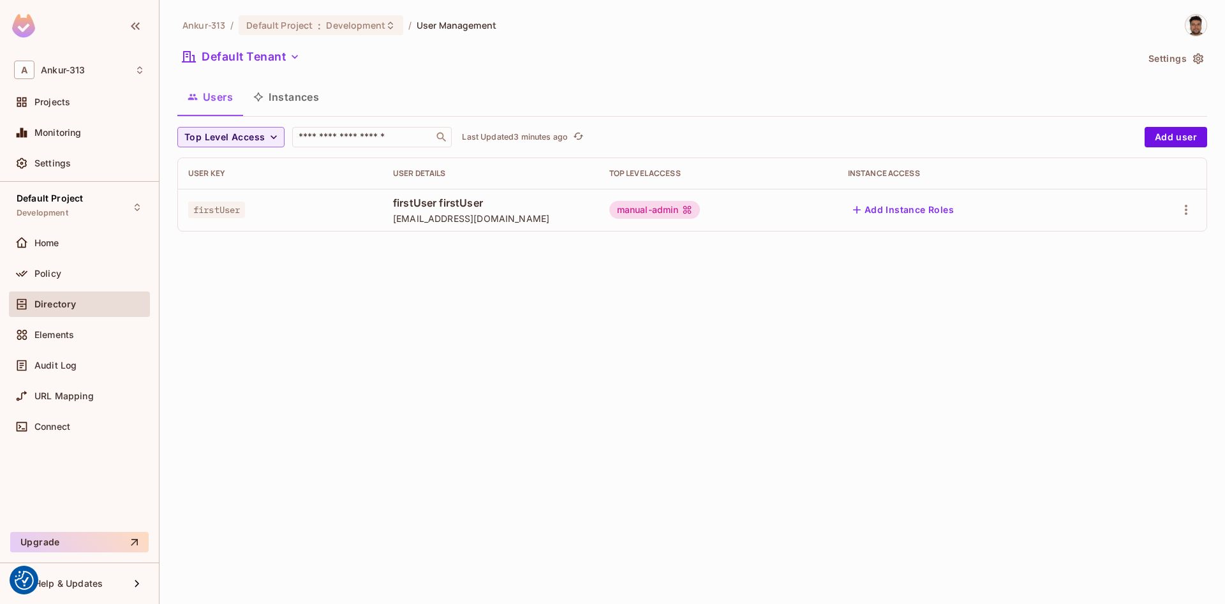
click at [297, 57] on icon "button" at bounding box center [294, 56] width 13 height 13
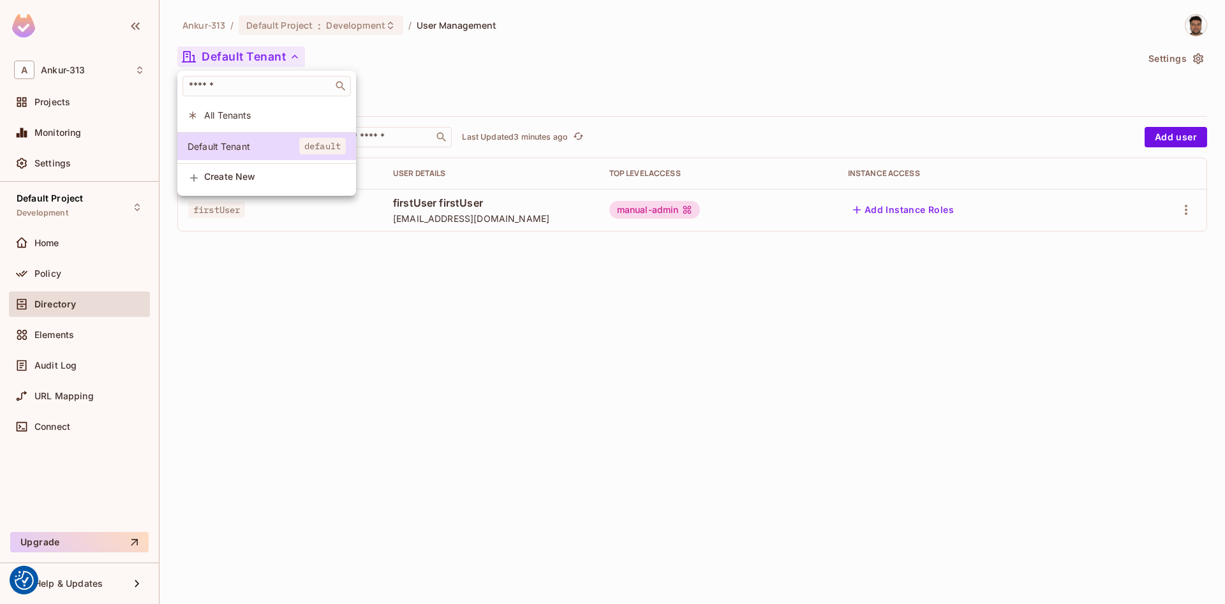
click at [225, 123] on li "All Tenants" at bounding box center [266, 114] width 179 height 27
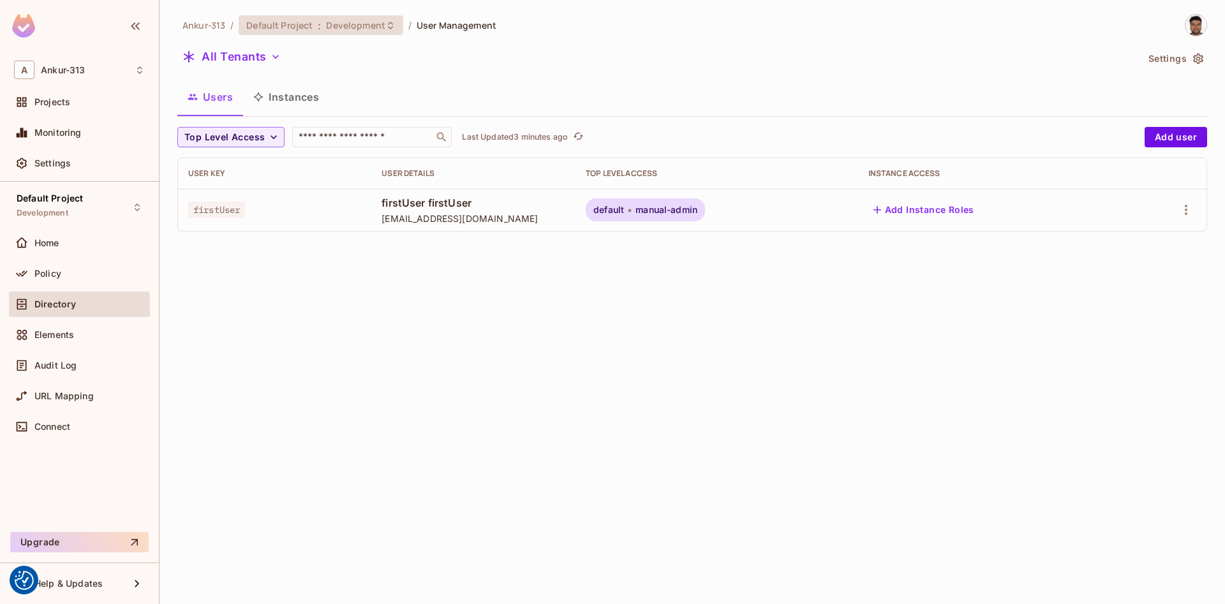
click at [337, 27] on span "Development" at bounding box center [355, 25] width 59 height 12
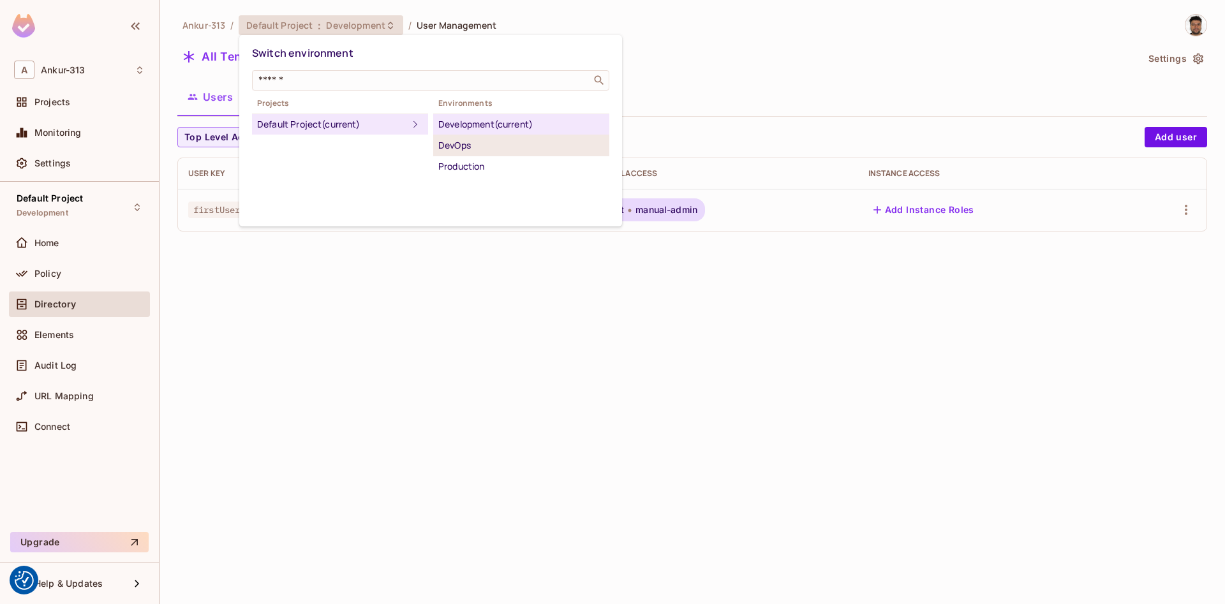
click at [471, 151] on div "DevOps" at bounding box center [521, 145] width 166 height 15
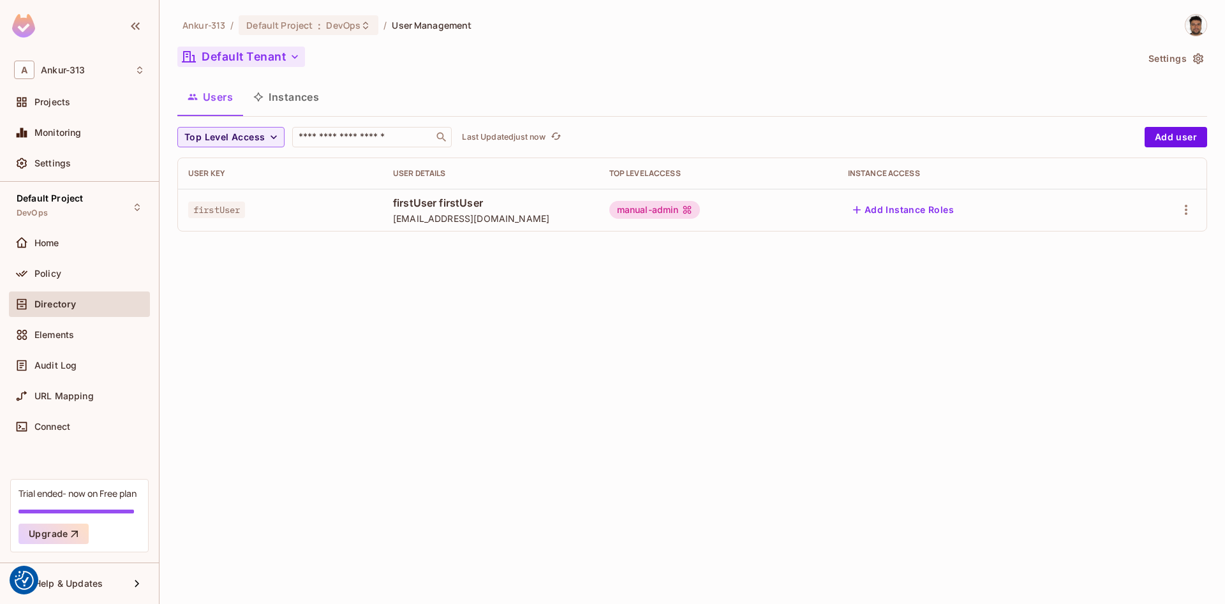
click at [246, 55] on button "Default Tenant" at bounding box center [241, 57] width 128 height 20
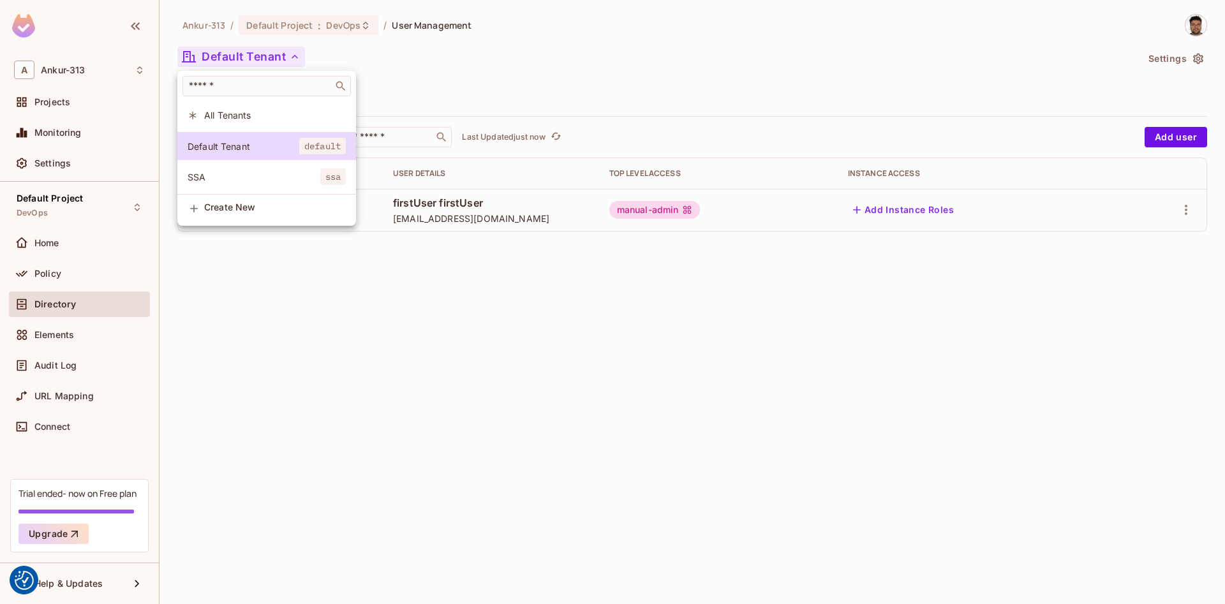
click at [218, 113] on span "All Tenants" at bounding box center [275, 115] width 142 height 12
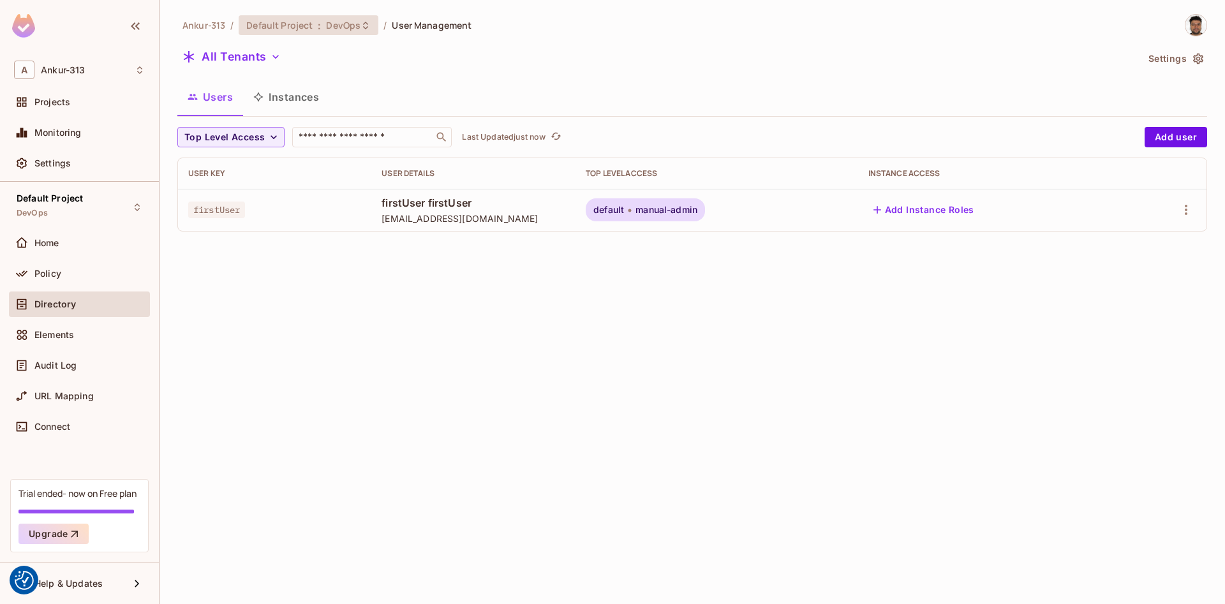
click at [348, 20] on span "DevOps" at bounding box center [343, 25] width 34 height 12
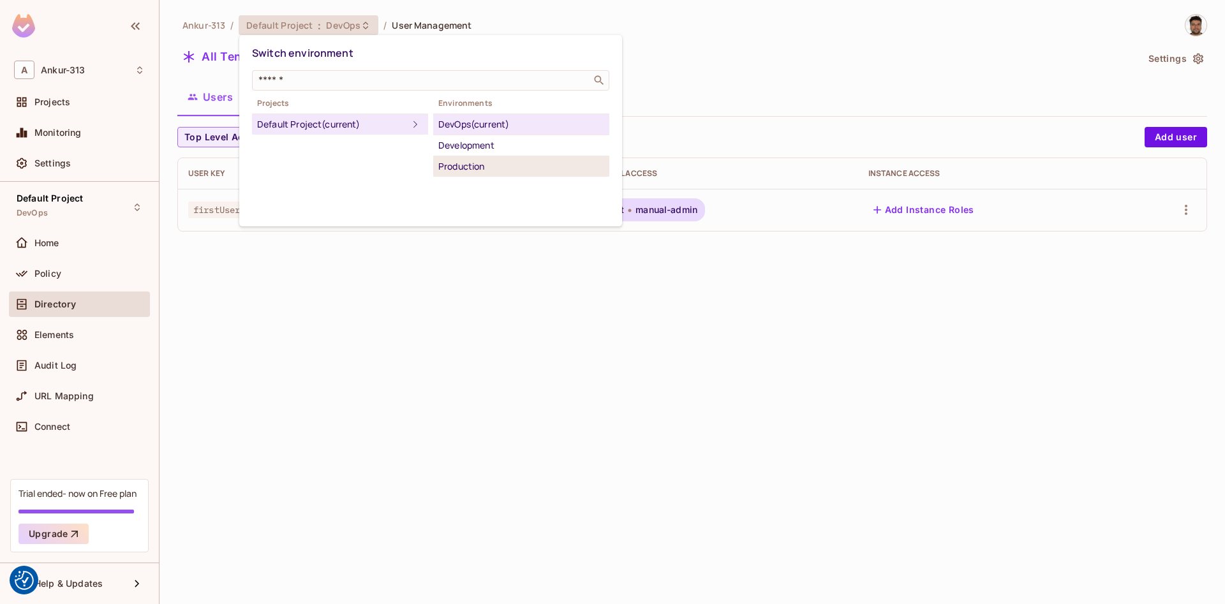
click at [461, 170] on div "Production" at bounding box center [521, 166] width 166 height 15
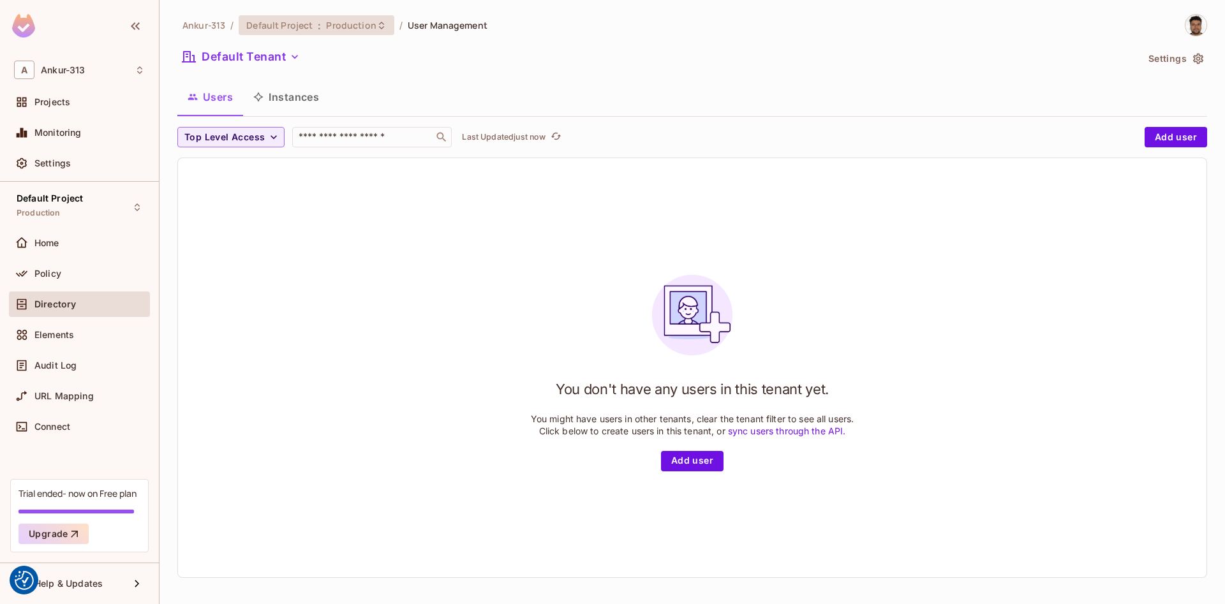
click at [309, 22] on span "Default Project" at bounding box center [279, 25] width 66 height 12
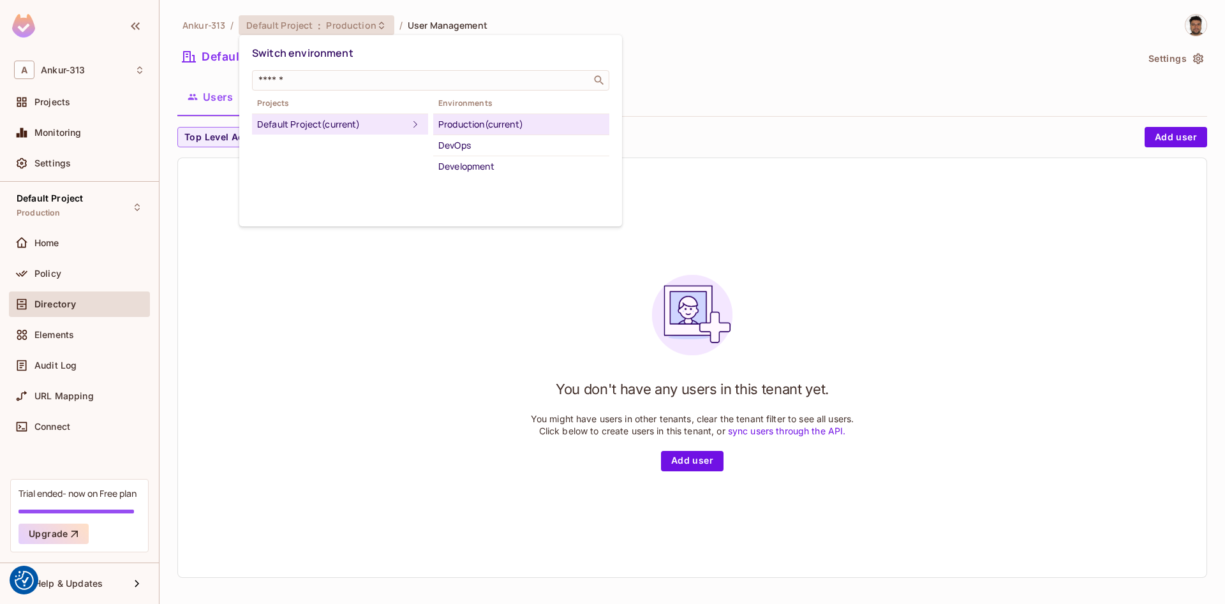
click at [788, 35] on div at bounding box center [612, 302] width 1225 height 604
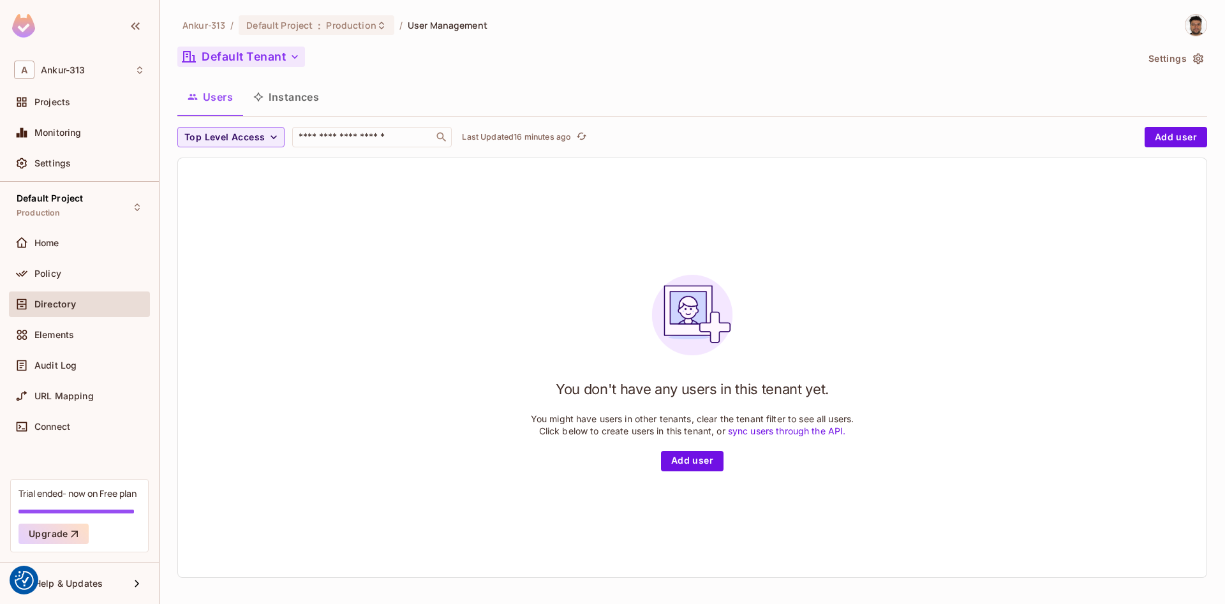
click at [260, 64] on button "Default Tenant" at bounding box center [241, 57] width 128 height 20
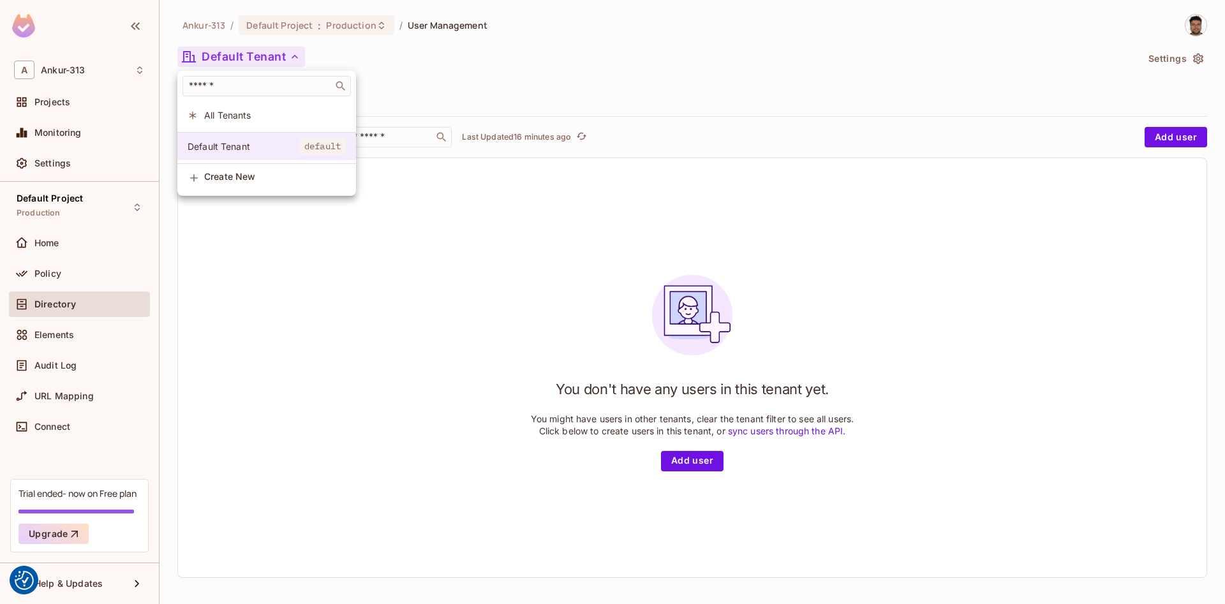
click at [212, 145] on span "Default Tenant" at bounding box center [244, 146] width 112 height 12
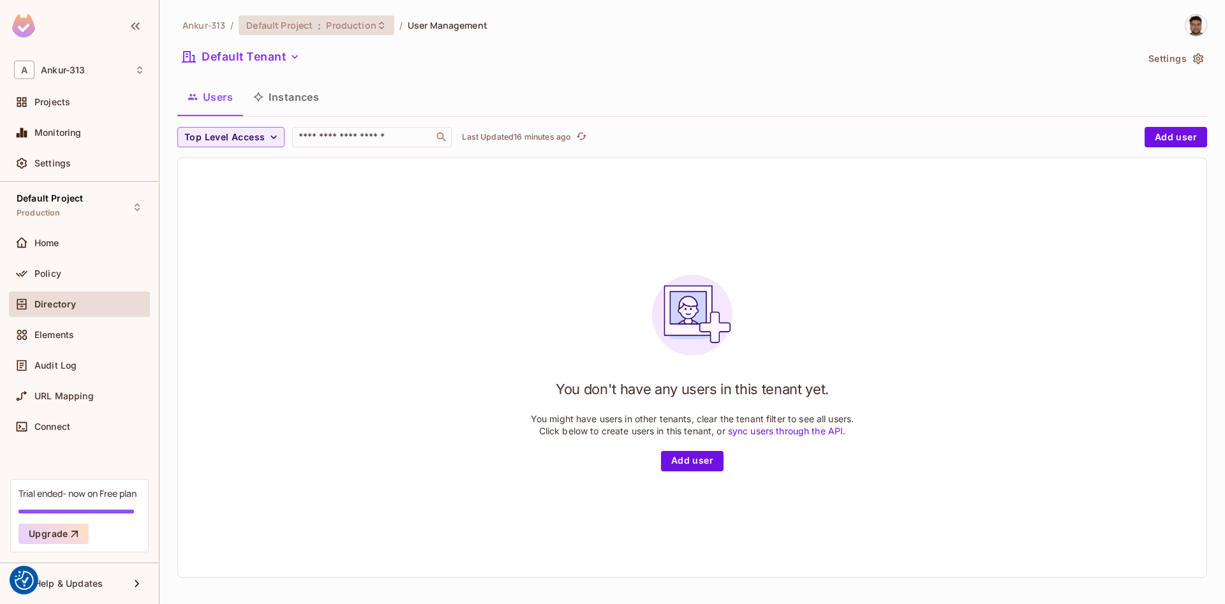
click at [296, 28] on span "Default Project" at bounding box center [279, 25] width 66 height 12
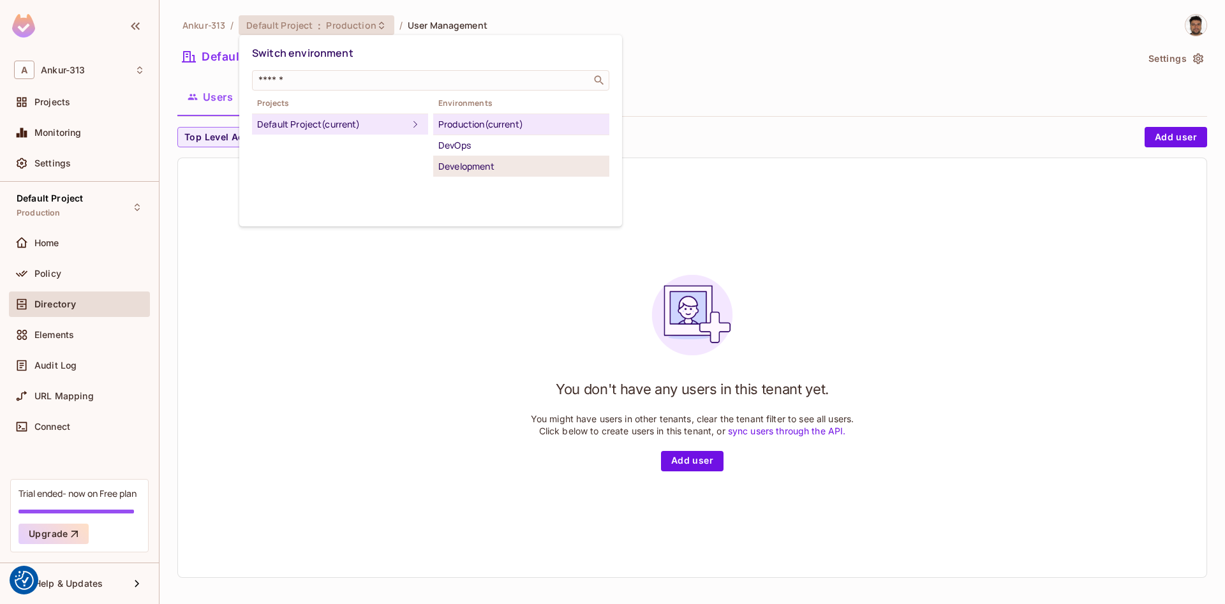
click at [469, 167] on div "Development" at bounding box center [521, 166] width 166 height 15
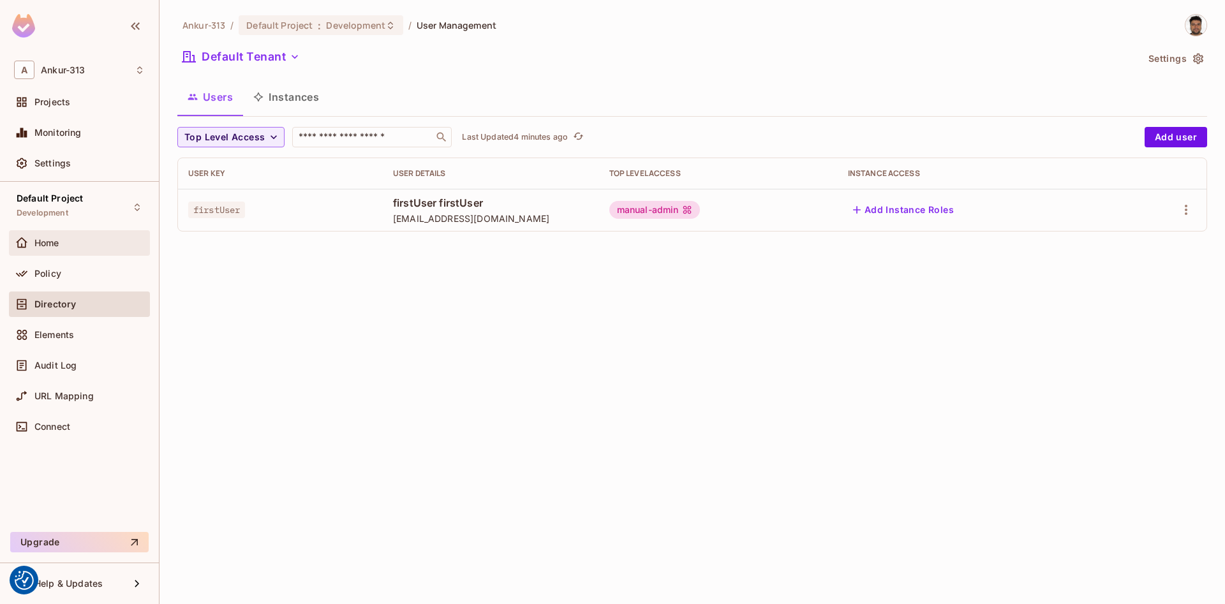
click at [38, 242] on span "Home" at bounding box center [46, 243] width 25 height 10
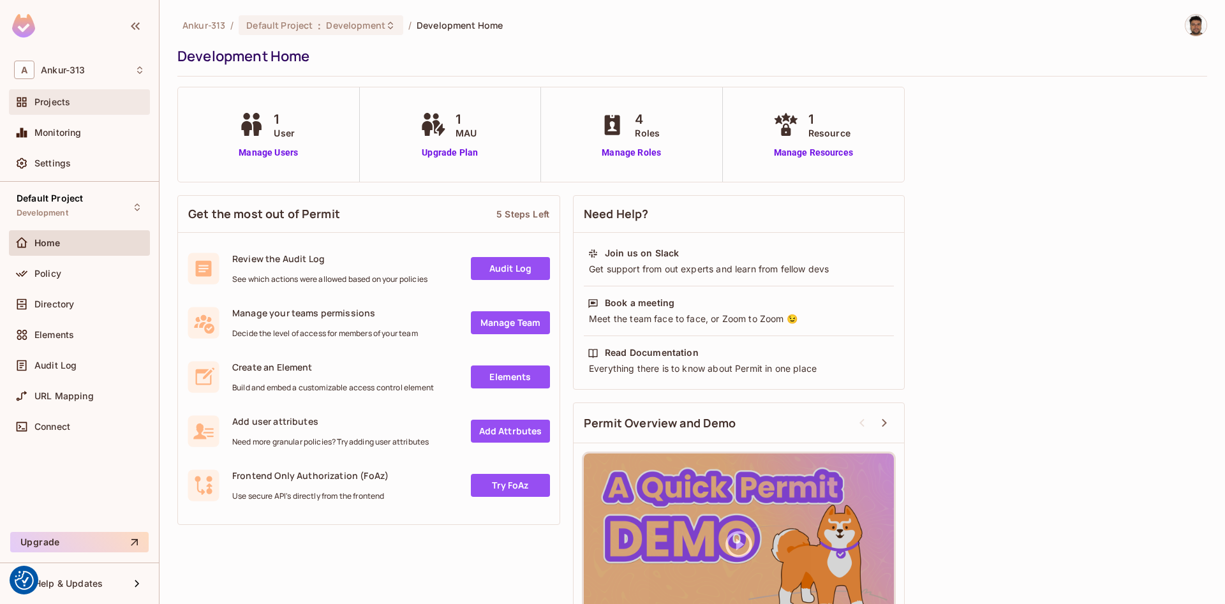
click at [55, 108] on div "Projects" at bounding box center [79, 101] width 131 height 15
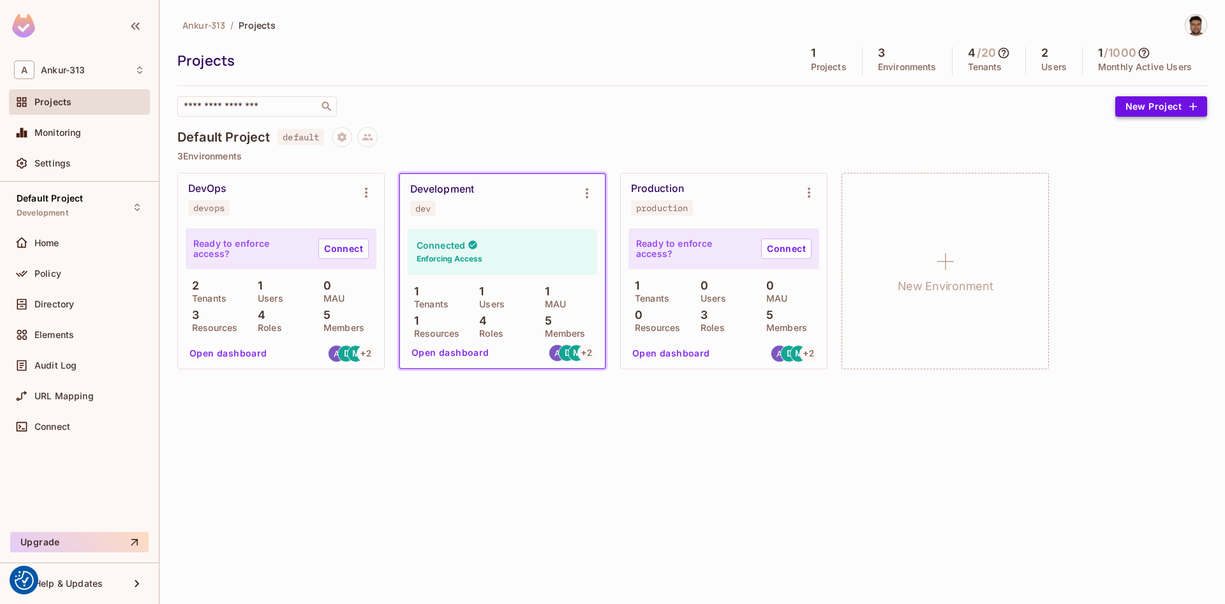
click at [1136, 109] on button "New Project" at bounding box center [1161, 106] width 92 height 20
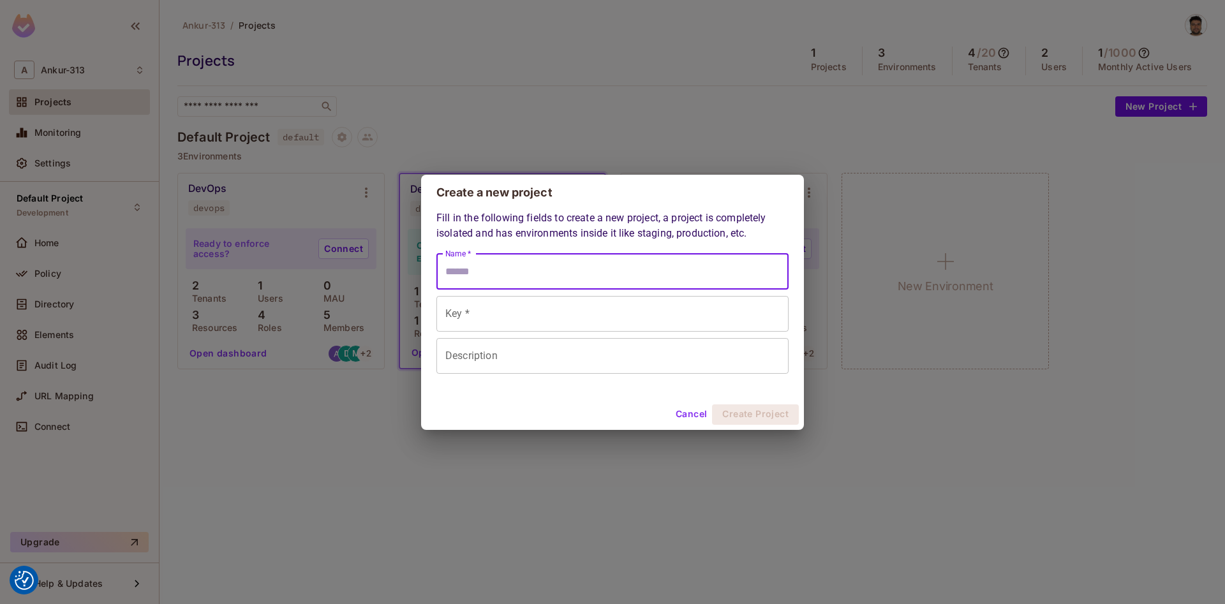
click at [494, 266] on input "Name *" at bounding box center [612, 272] width 352 height 36
type input "*"
type input "**"
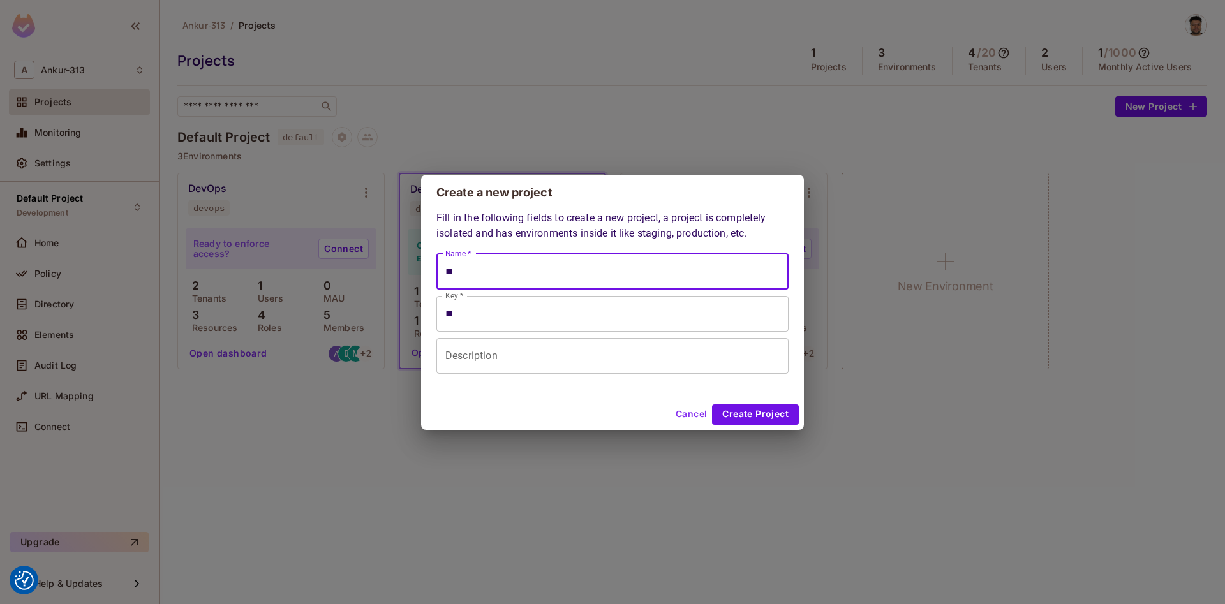
type input "***"
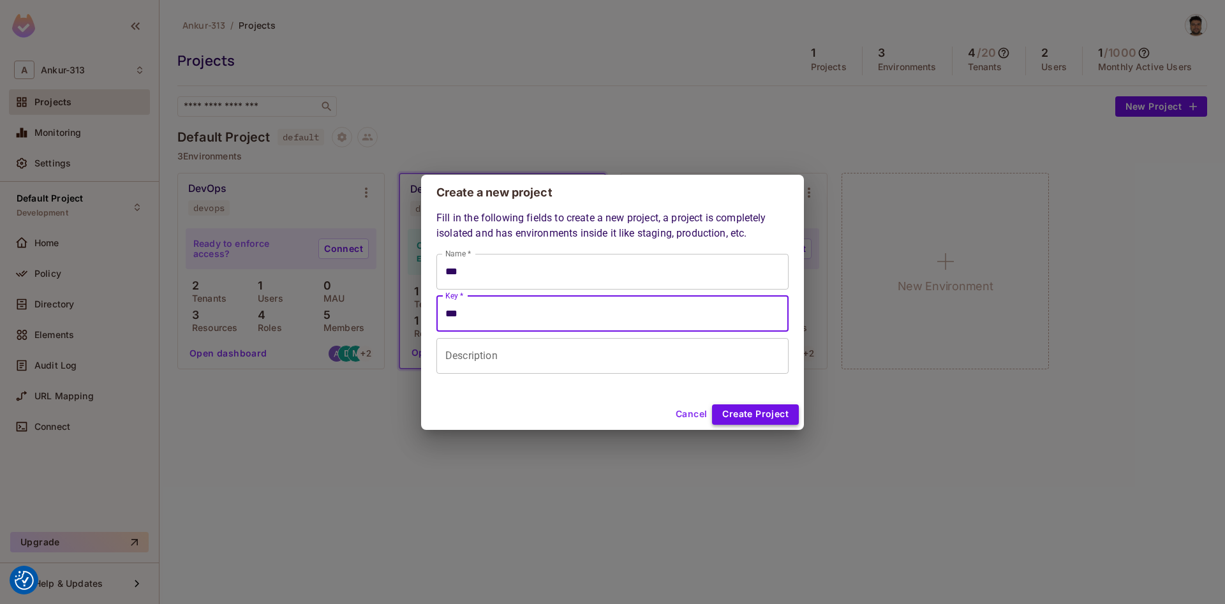
type input "***"
click at [747, 418] on button "Create Project" at bounding box center [755, 414] width 87 height 20
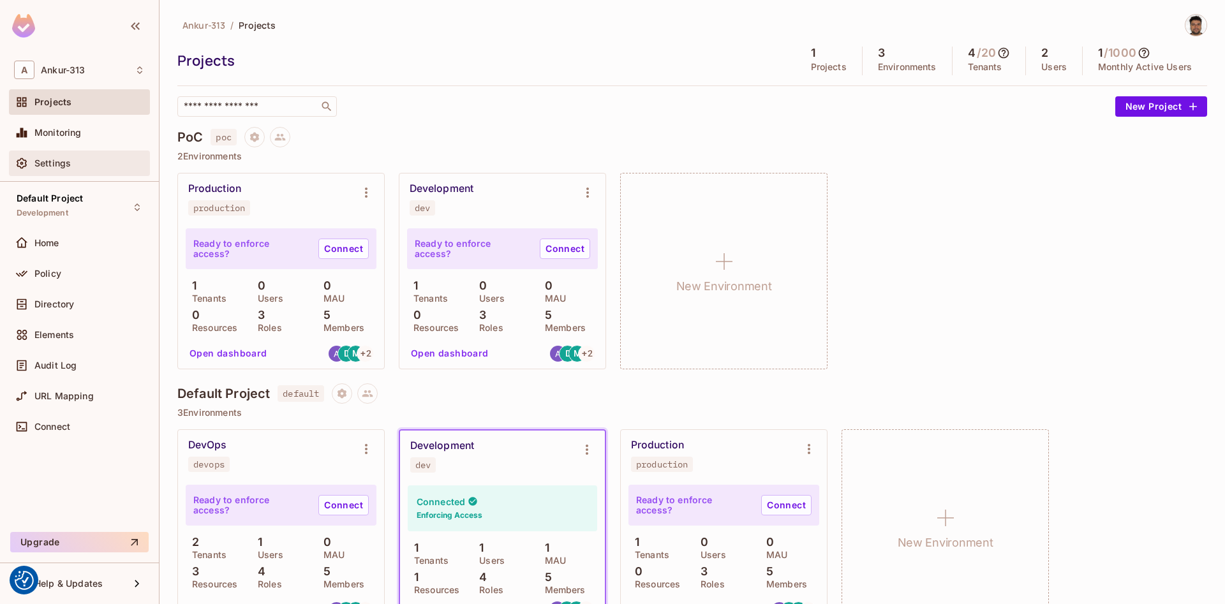
click at [47, 174] on div "Settings" at bounding box center [79, 164] width 141 height 26
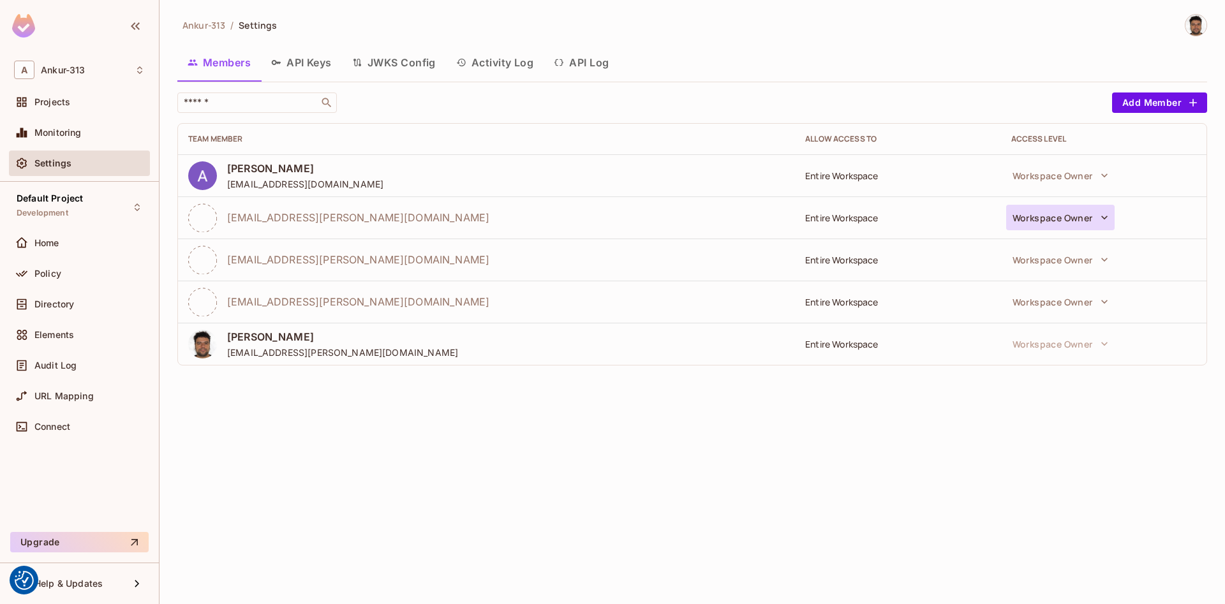
click at [1103, 221] on icon "button" at bounding box center [1104, 217] width 13 height 13
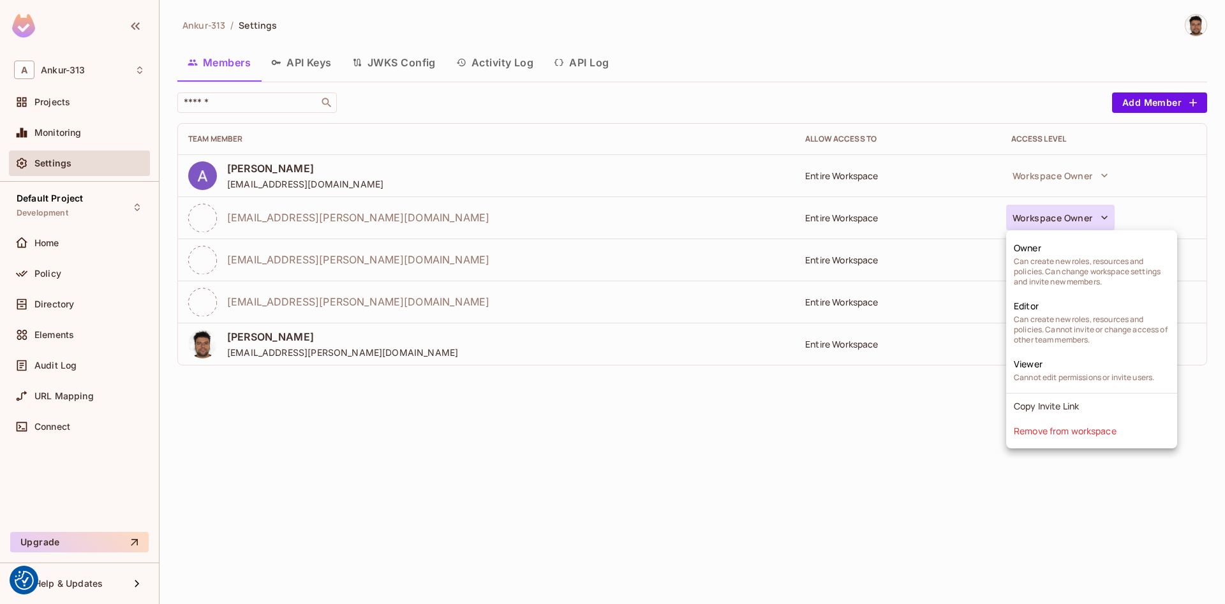
click at [695, 507] on div at bounding box center [612, 302] width 1225 height 604
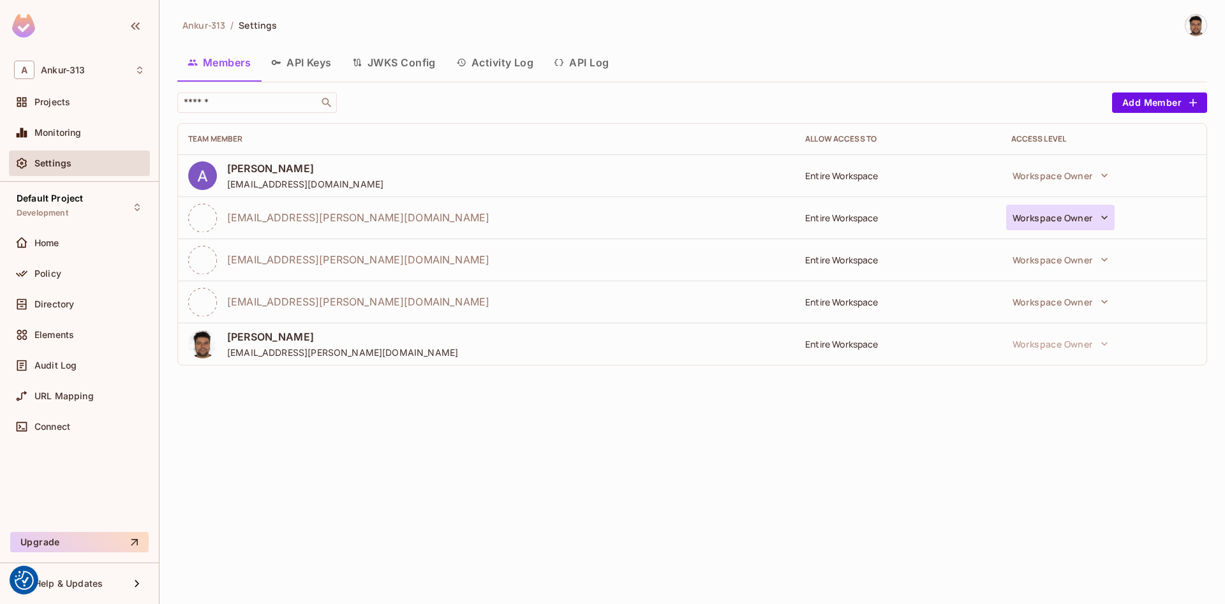
click at [1086, 217] on button "Workspace Owner" at bounding box center [1060, 218] width 108 height 26
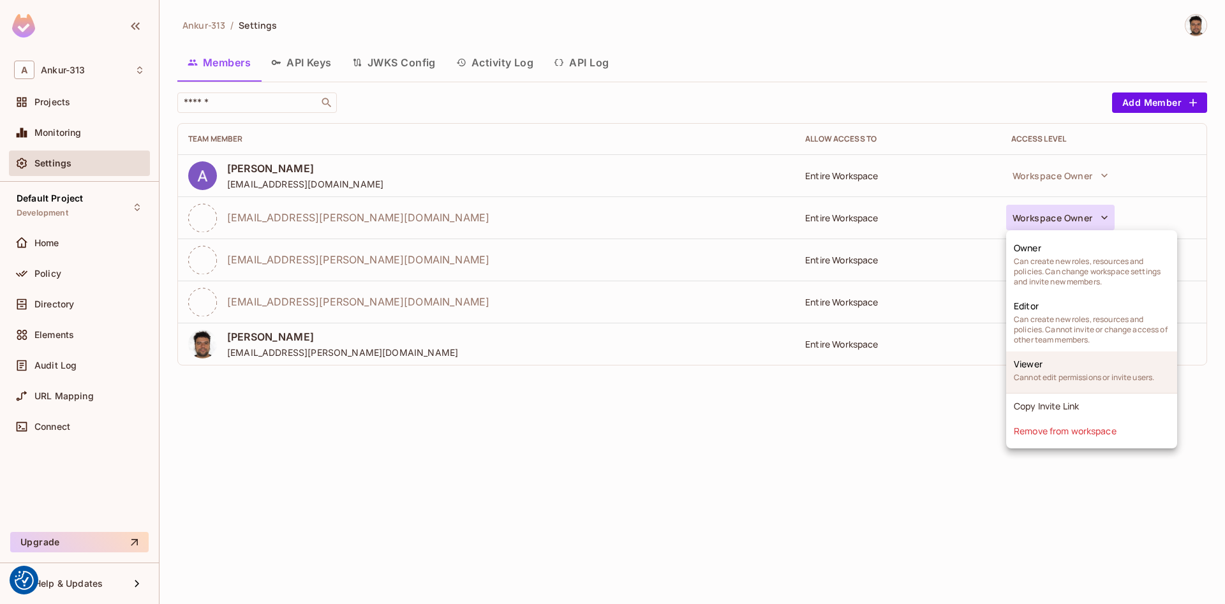
click at [1041, 369] on span "Viewer" at bounding box center [1027, 364] width 29 height 12
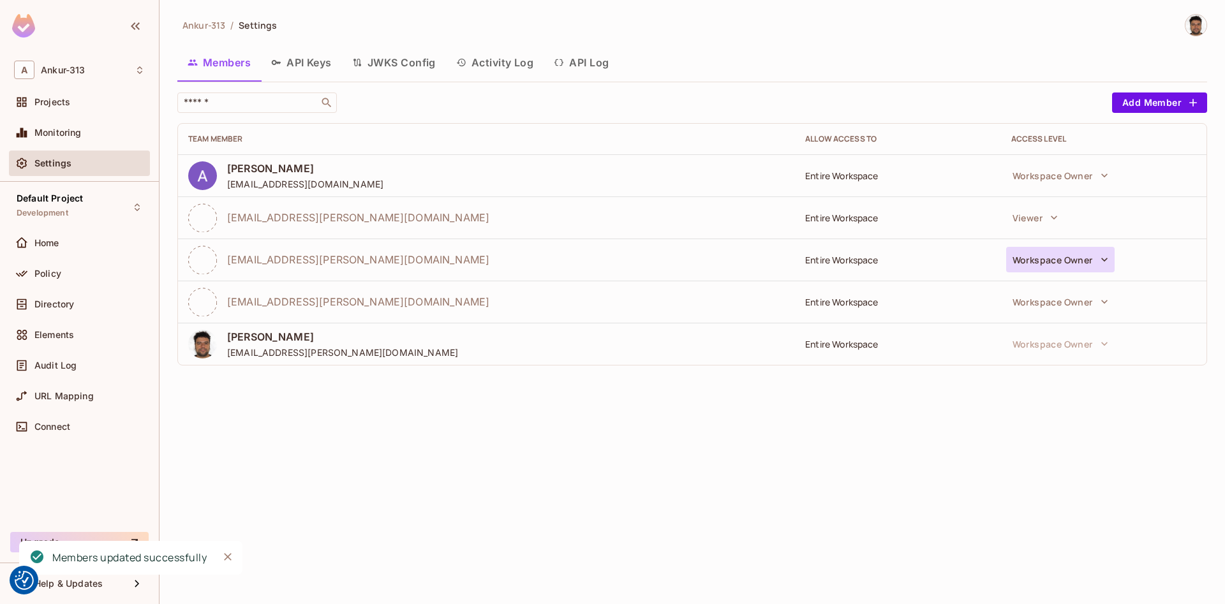
click at [1052, 262] on button "Workspace Owner" at bounding box center [1060, 260] width 108 height 26
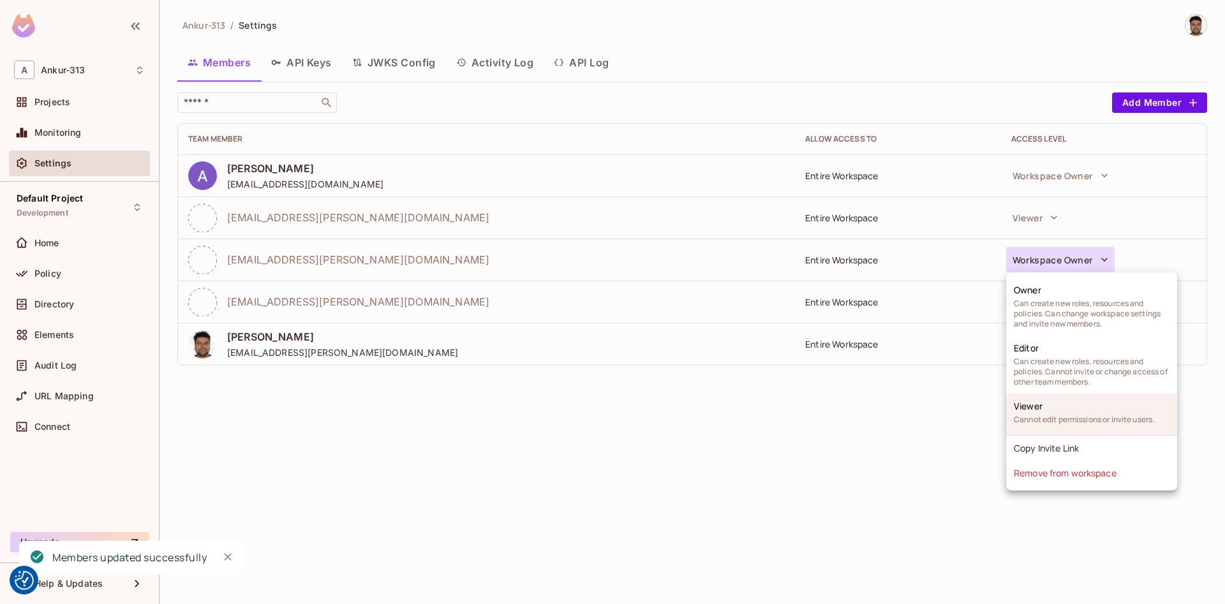
click at [1038, 414] on li "Viewer Cannot edit permissions or invite users." at bounding box center [1091, 414] width 171 height 41
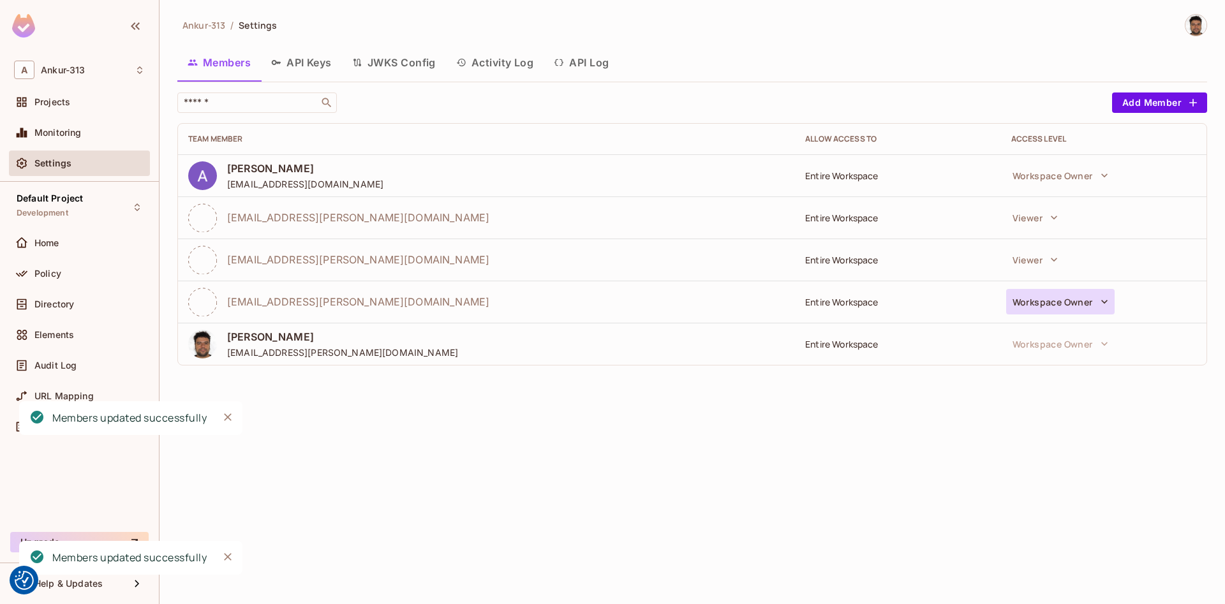
click at [1042, 302] on button "Workspace Owner" at bounding box center [1060, 302] width 108 height 26
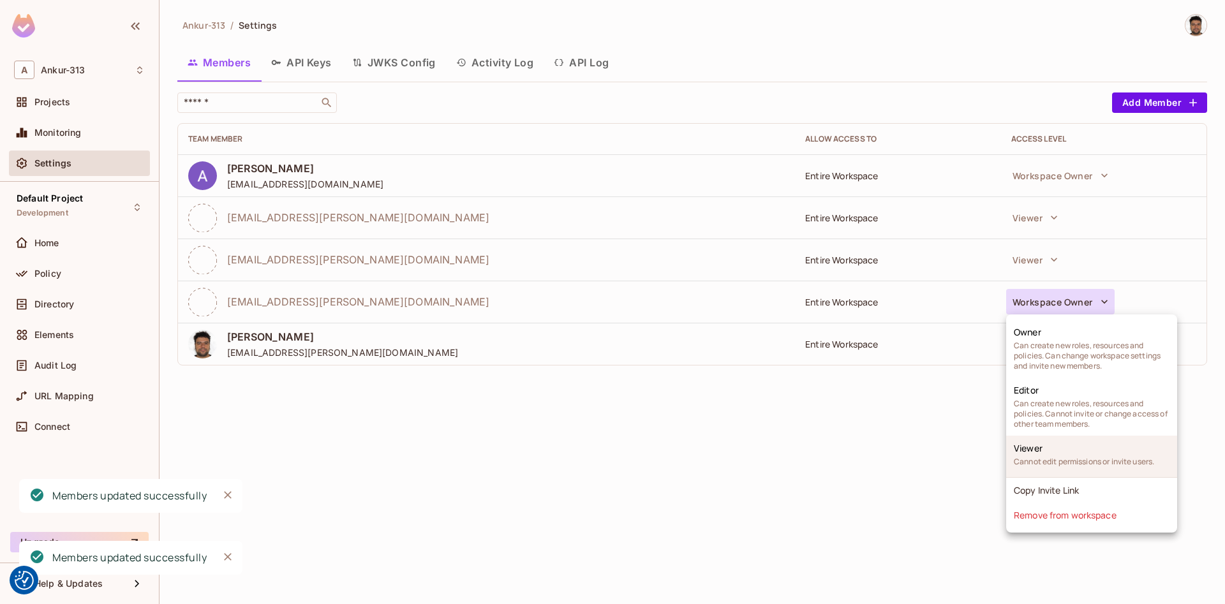
click at [1029, 450] on span "Viewer" at bounding box center [1027, 448] width 29 height 12
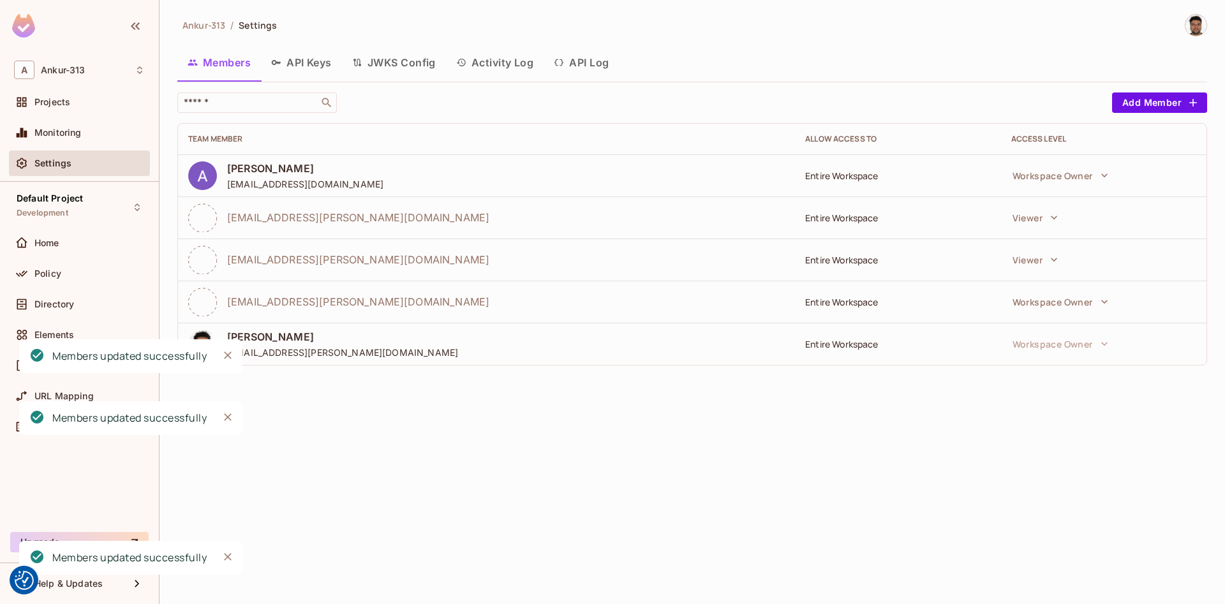
click at [589, 487] on div "Ankur-313 / Settings Members API Keys JWKS Config Activity Log API Log ​ Add Me…" at bounding box center [691, 302] width 1065 height 604
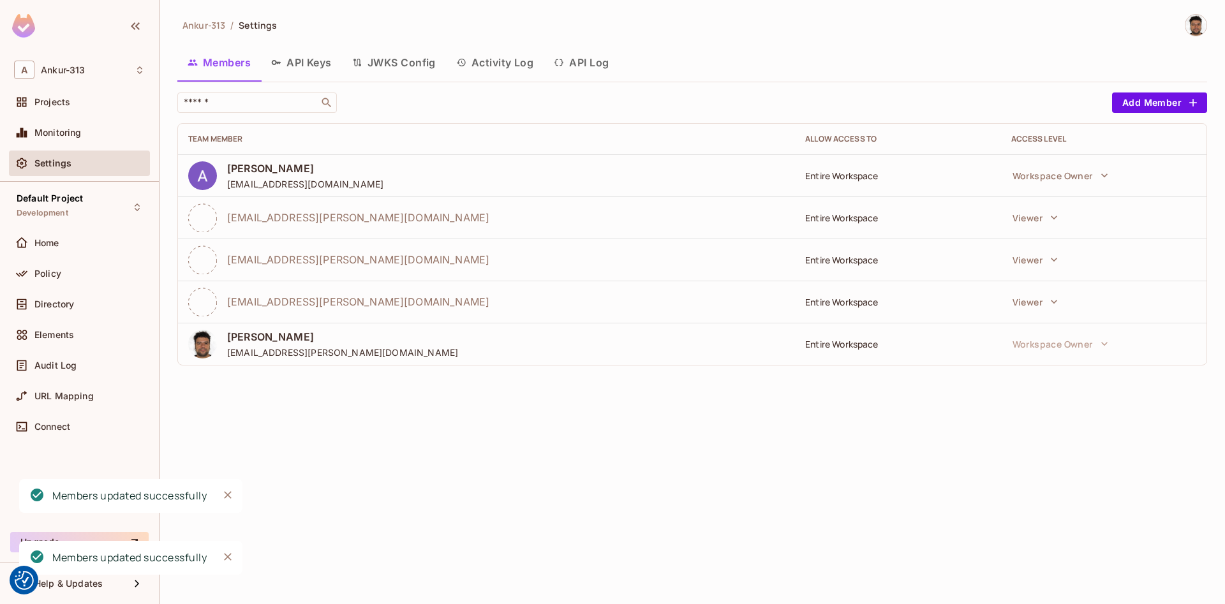
click at [295, 57] on button "API Keys" at bounding box center [301, 63] width 81 height 32
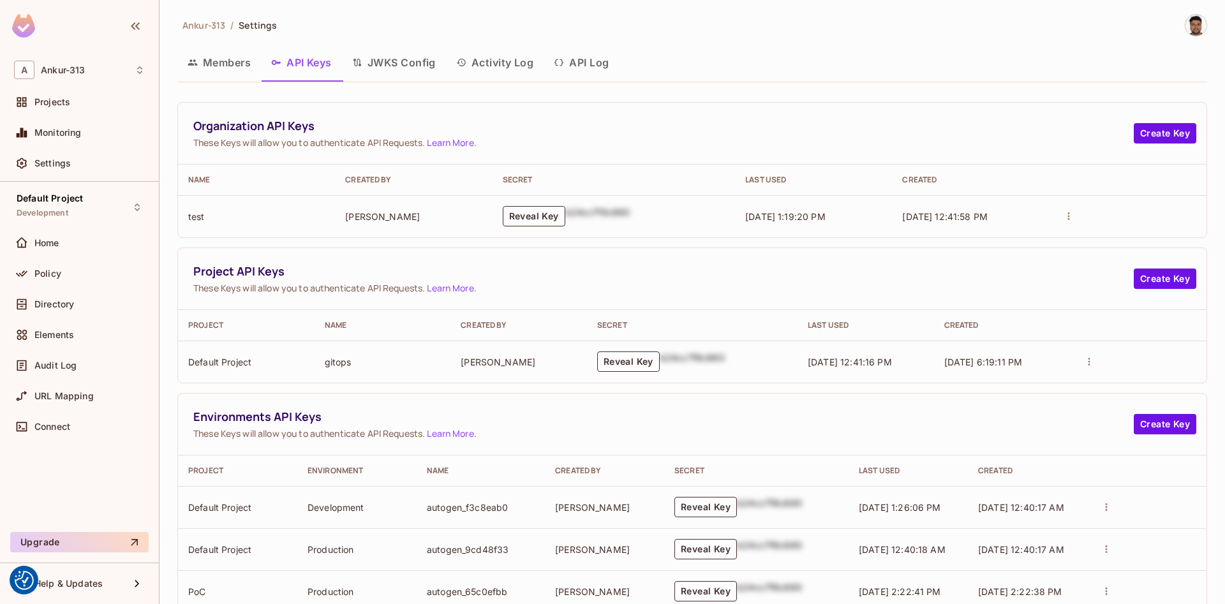
click at [383, 67] on button "JWKS Config" at bounding box center [394, 63] width 104 height 32
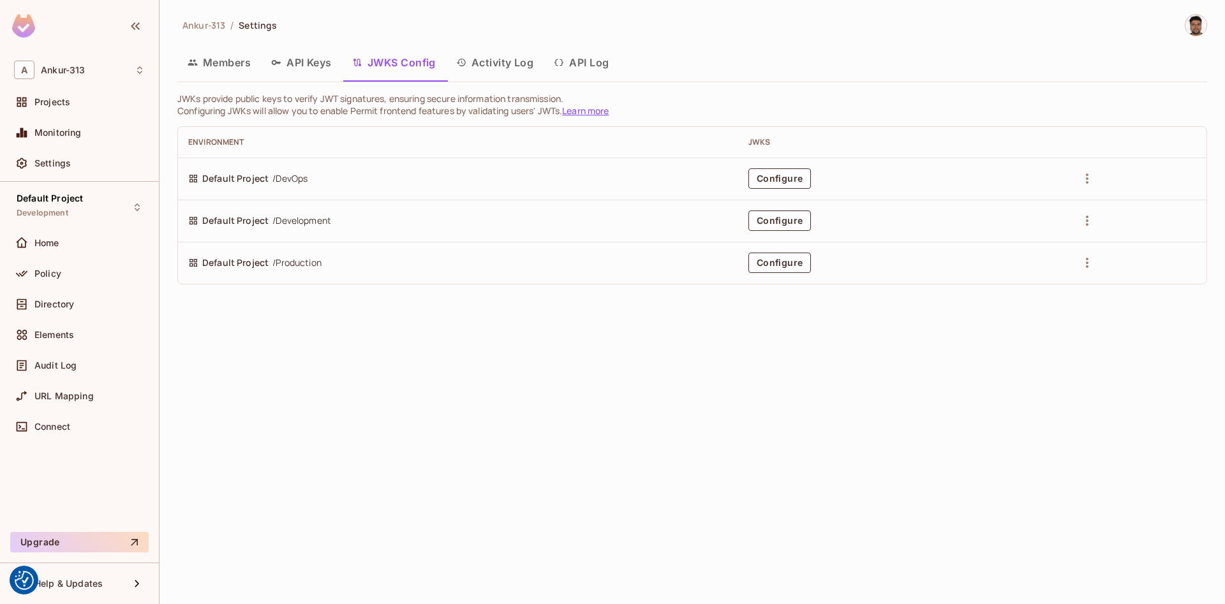
click at [487, 59] on button "Activity Log" at bounding box center [495, 63] width 98 height 32
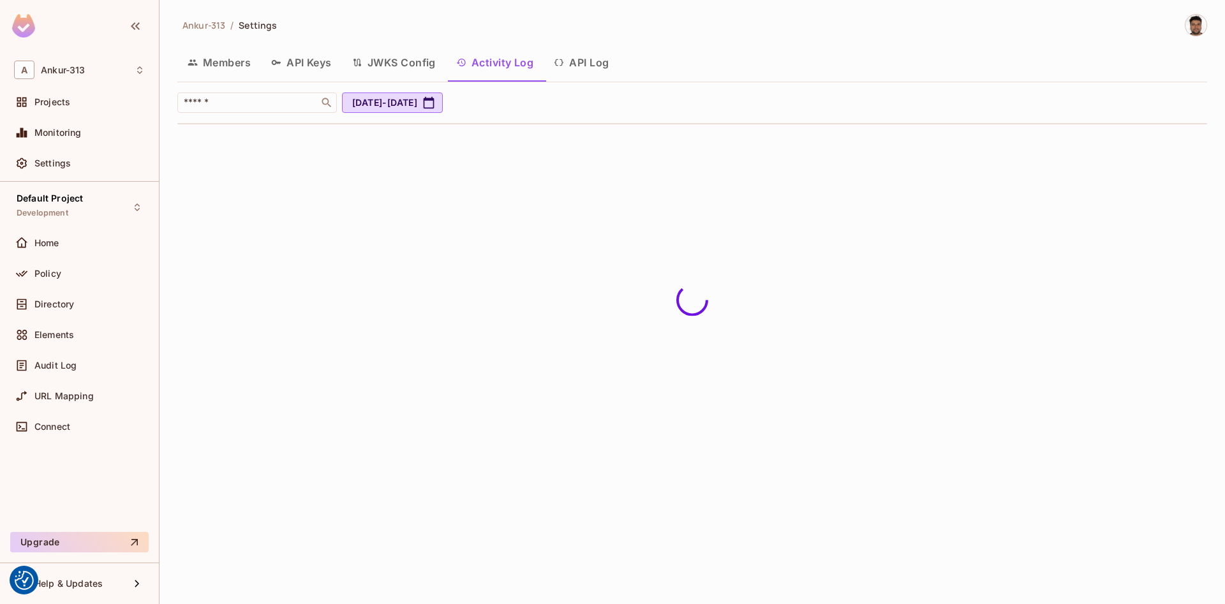
click at [596, 72] on button "API Log" at bounding box center [580, 63] width 75 height 32
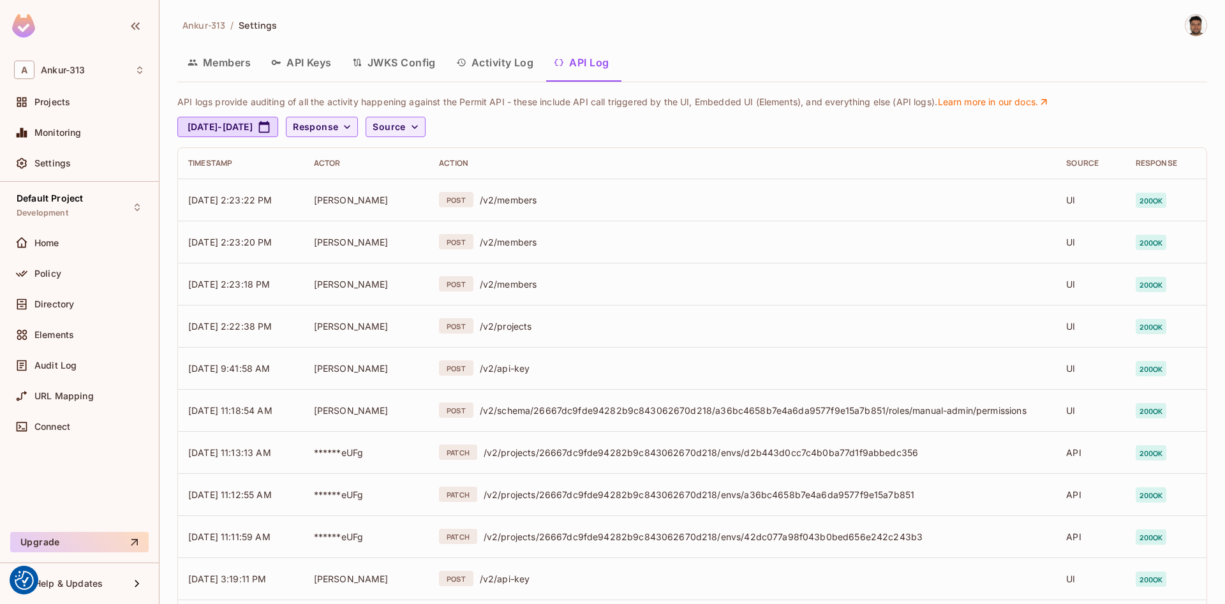
click at [216, 71] on button "Members" at bounding box center [219, 63] width 84 height 32
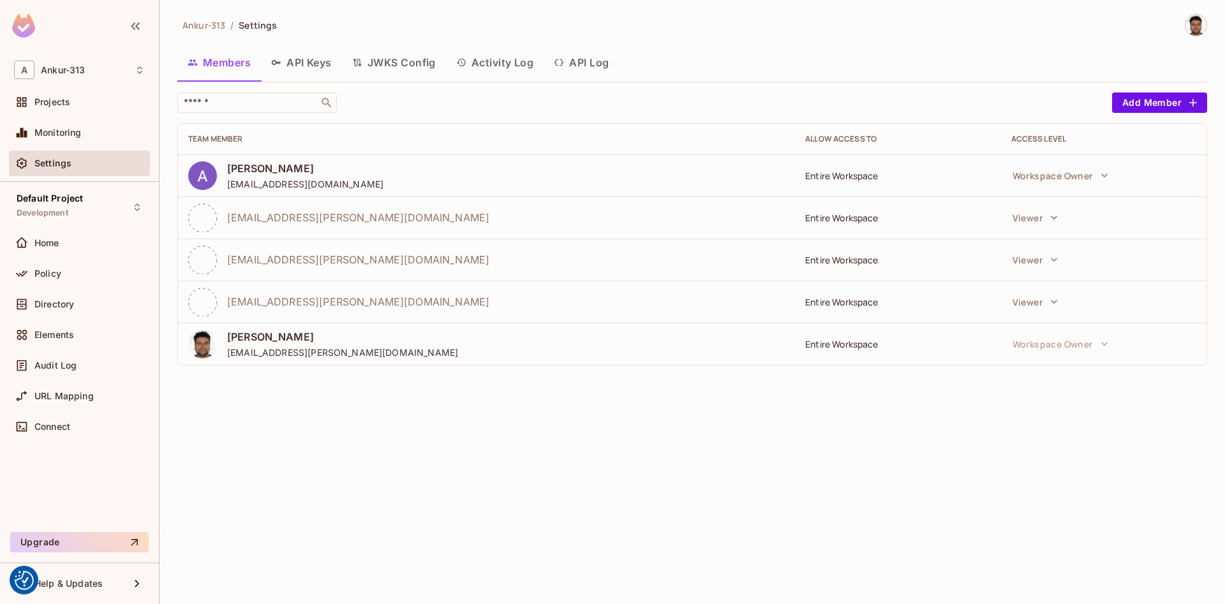
click at [202, 27] on span "Ankur-313" at bounding box center [203, 25] width 43 height 12
click at [49, 135] on span "Monitoring" at bounding box center [57, 133] width 47 height 10
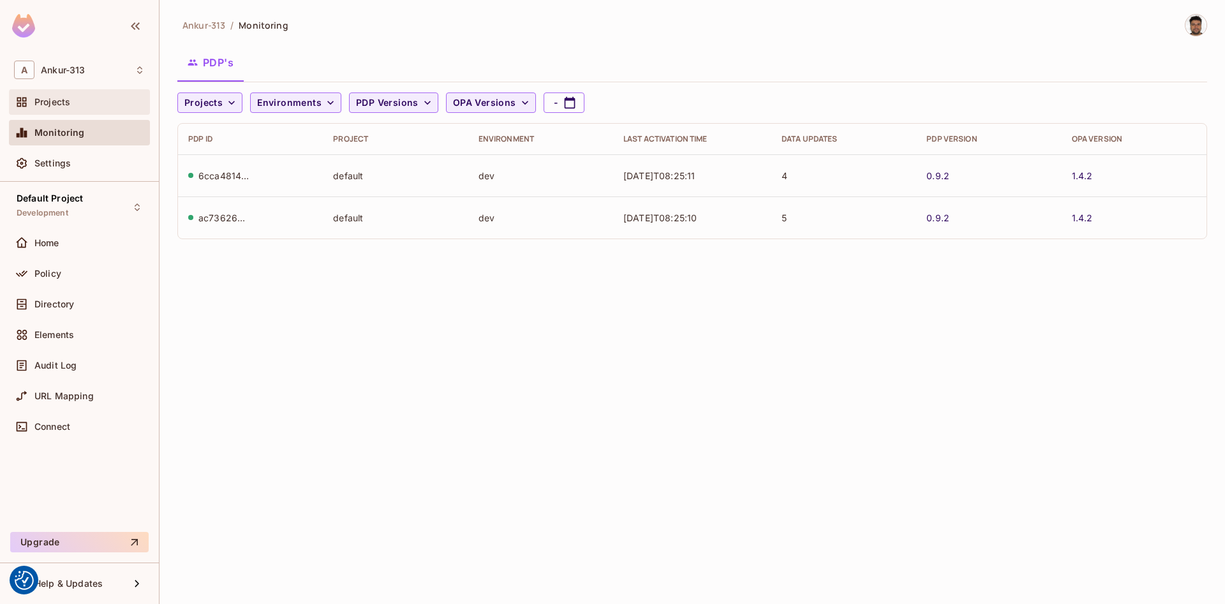
click at [60, 105] on span "Projects" at bounding box center [52, 102] width 36 height 10
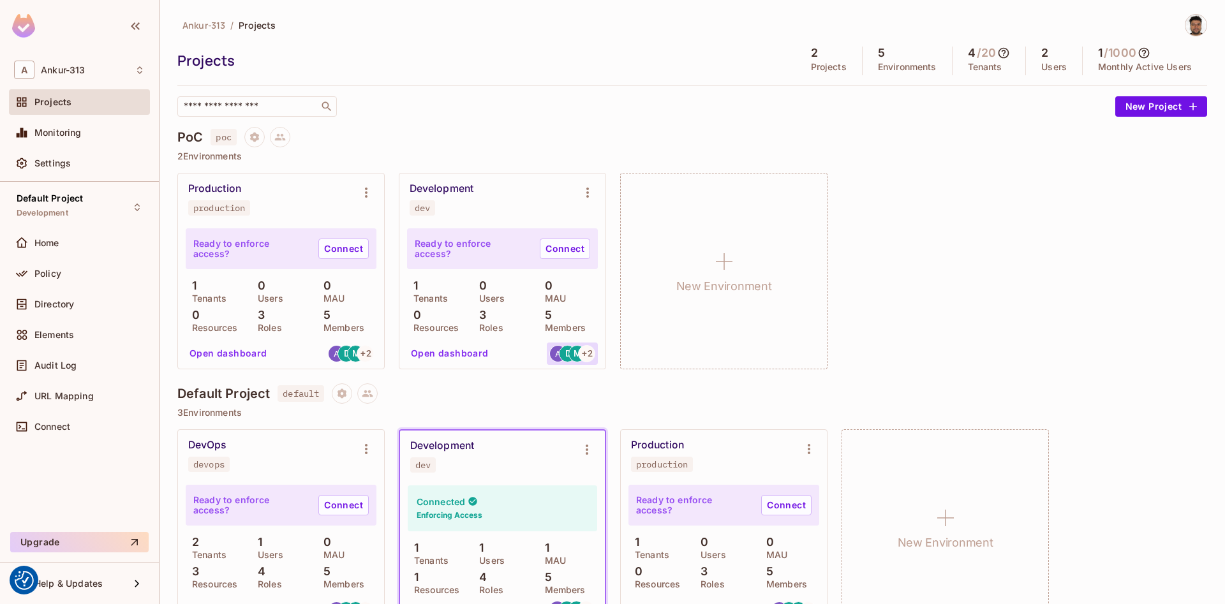
click at [579, 353] on div "+ 2" at bounding box center [586, 353] width 17 height 17
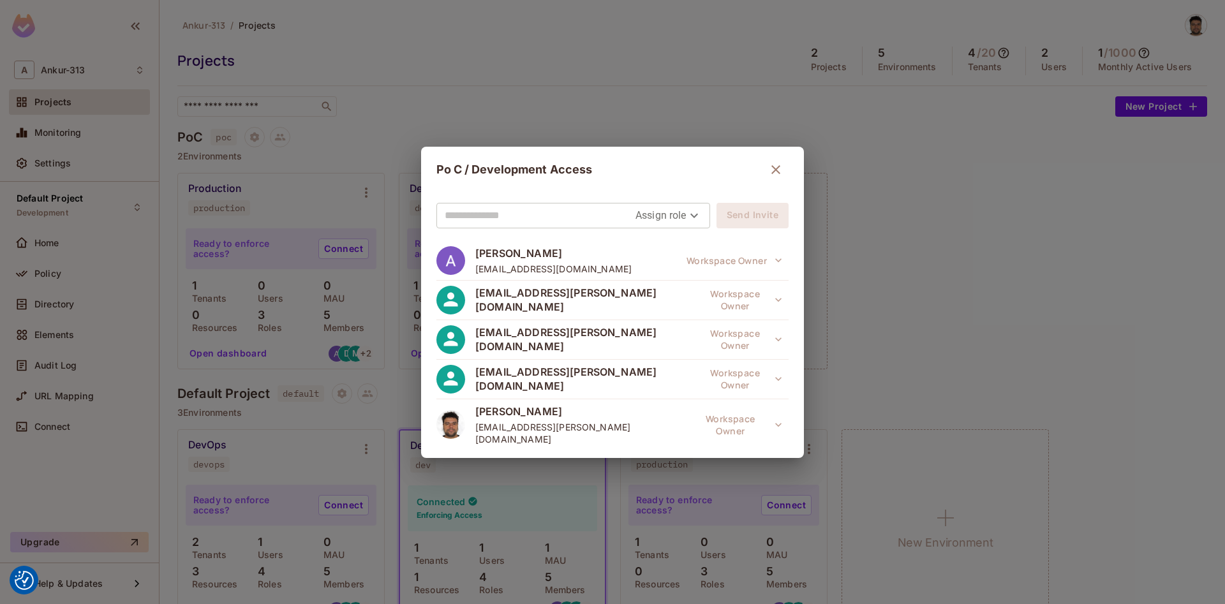
click at [1005, 291] on div "Po C / Development Access Assign role Send Invite Ankur Bansal technologiessunn…" at bounding box center [612, 302] width 1225 height 604
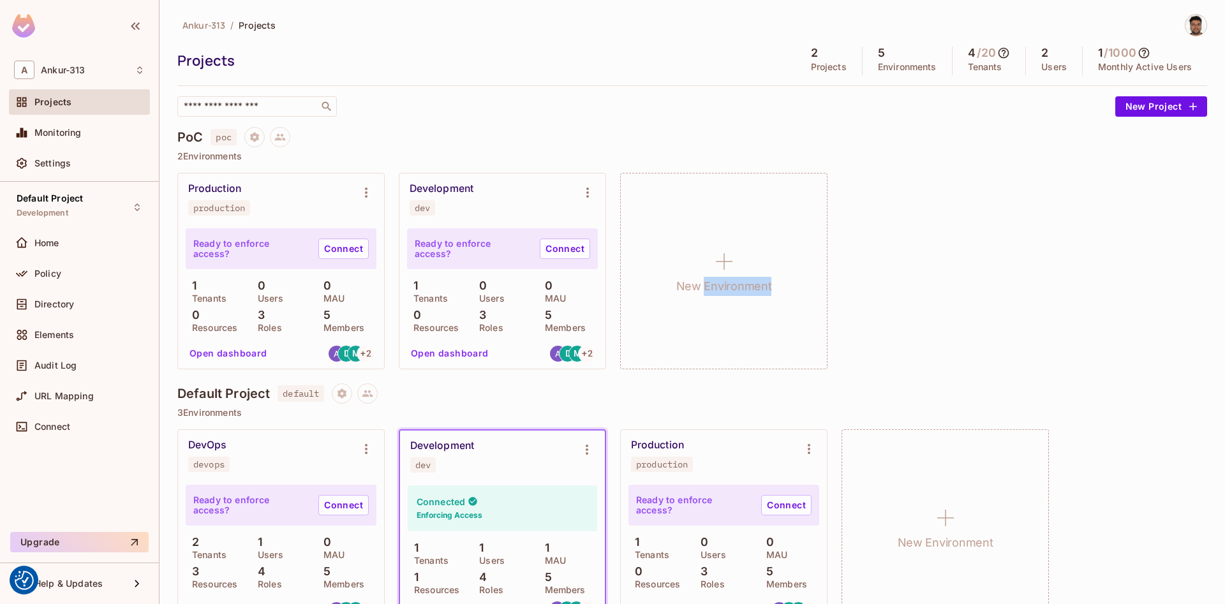
click at [1005, 291] on div "Production production Ready to enforce access? Connect 1 Tenants 0 Users 0 MAU …" at bounding box center [691, 271] width 1029 height 196
click at [587, 356] on span "+ 2" at bounding box center [587, 353] width 10 height 9
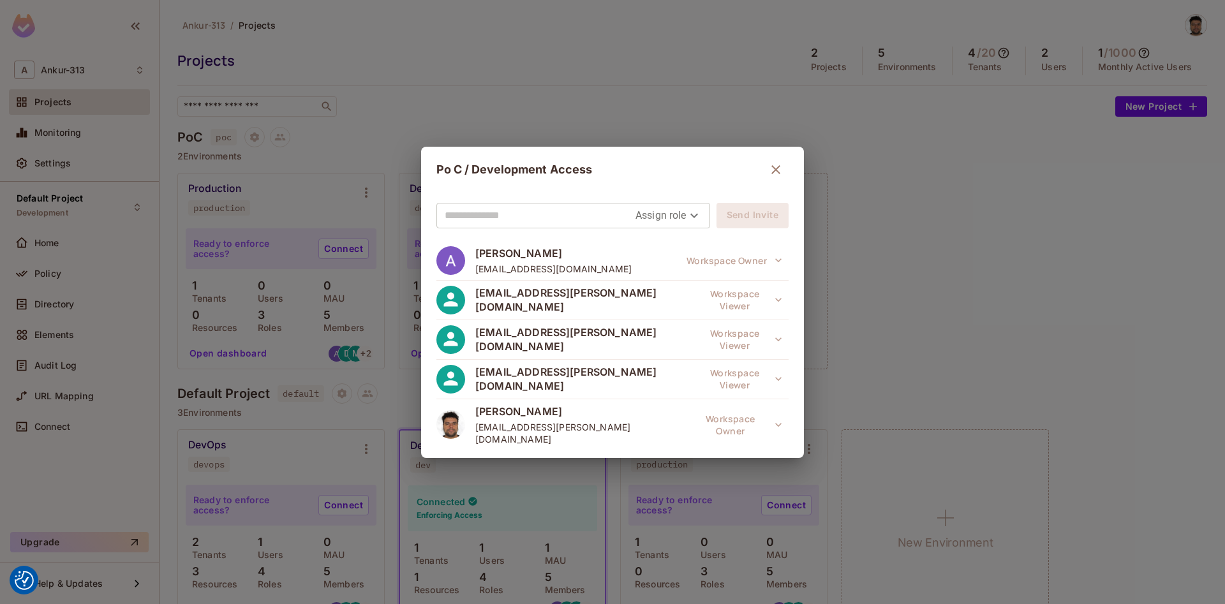
click at [997, 281] on div "Po C / Development Access Assign role Send Invite [PERSON_NAME] [EMAIL_ADDRESS]…" at bounding box center [612, 302] width 1225 height 604
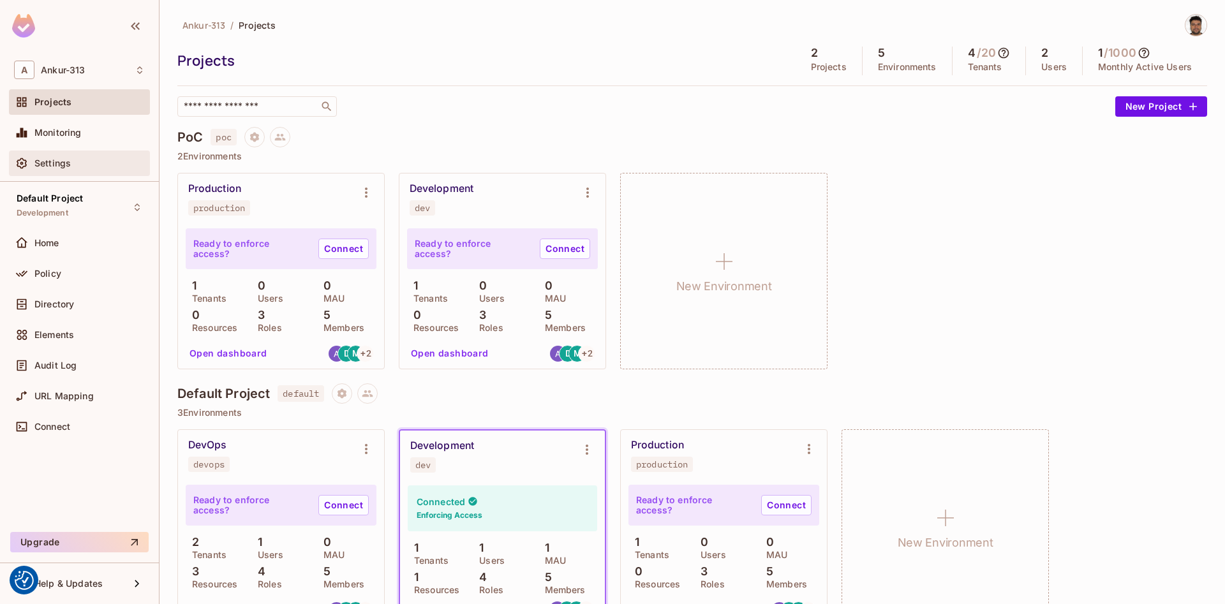
click at [36, 159] on span "Settings" at bounding box center [52, 163] width 36 height 10
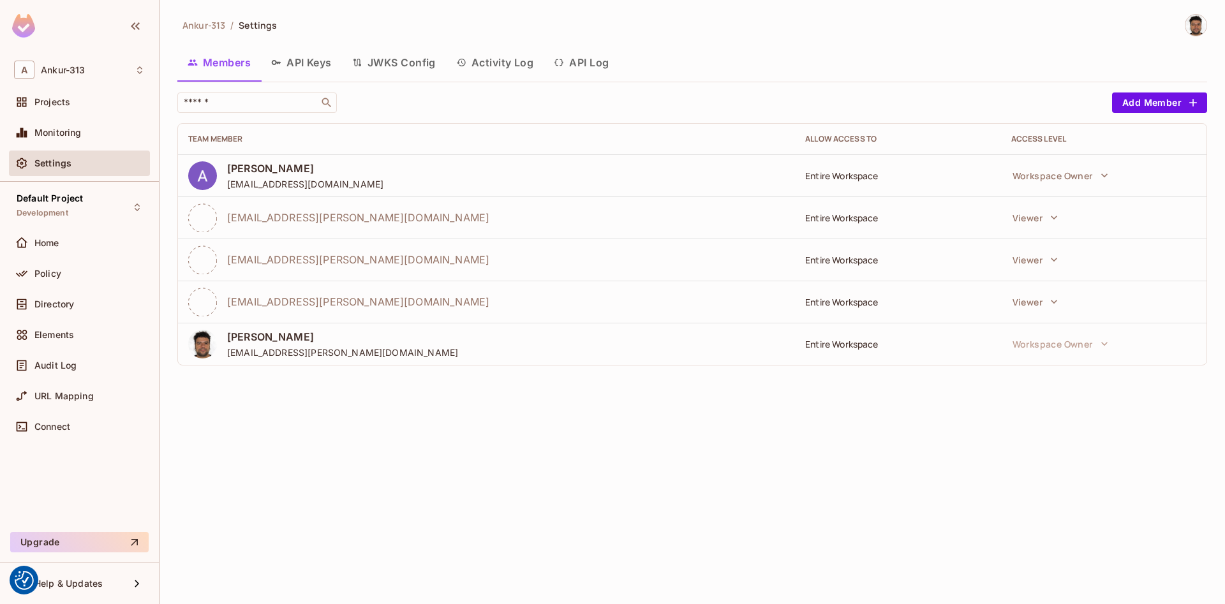
click at [303, 75] on button "API Keys" at bounding box center [301, 63] width 81 height 32
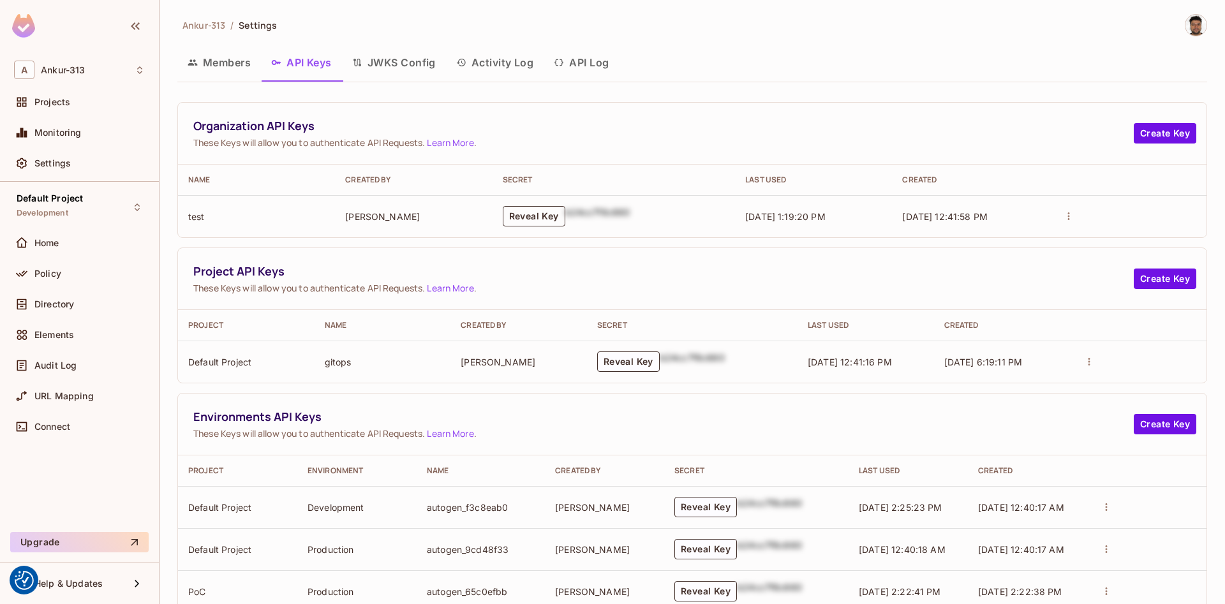
click at [525, 222] on button "Reveal Key" at bounding box center [534, 216] width 63 height 20
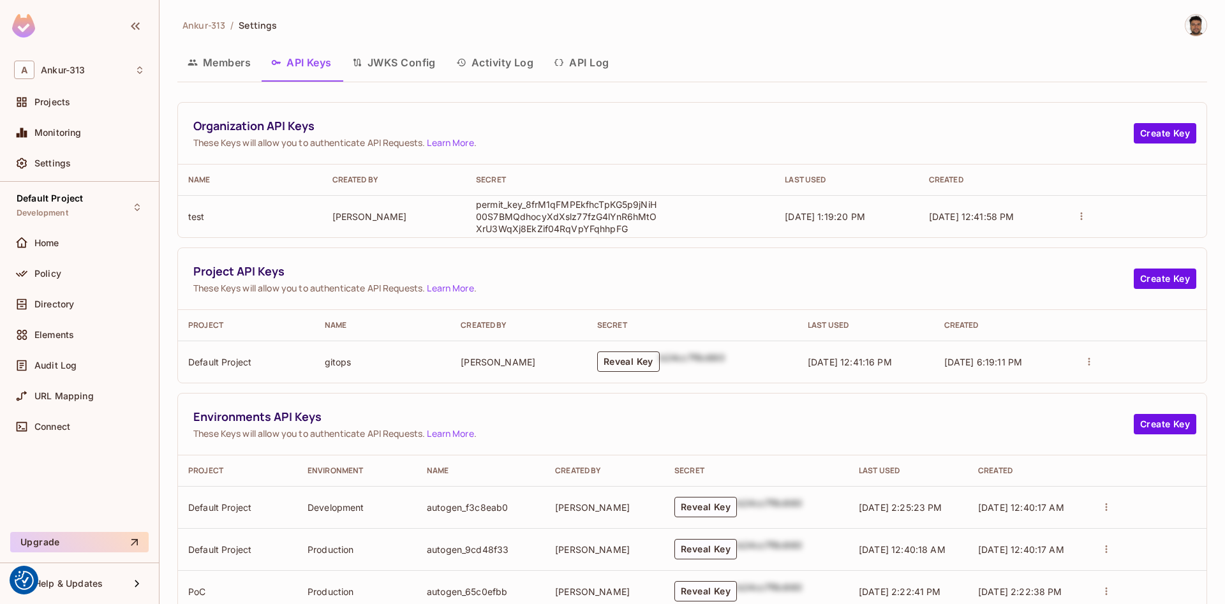
click at [622, 358] on button "Reveal Key" at bounding box center [628, 361] width 63 height 20
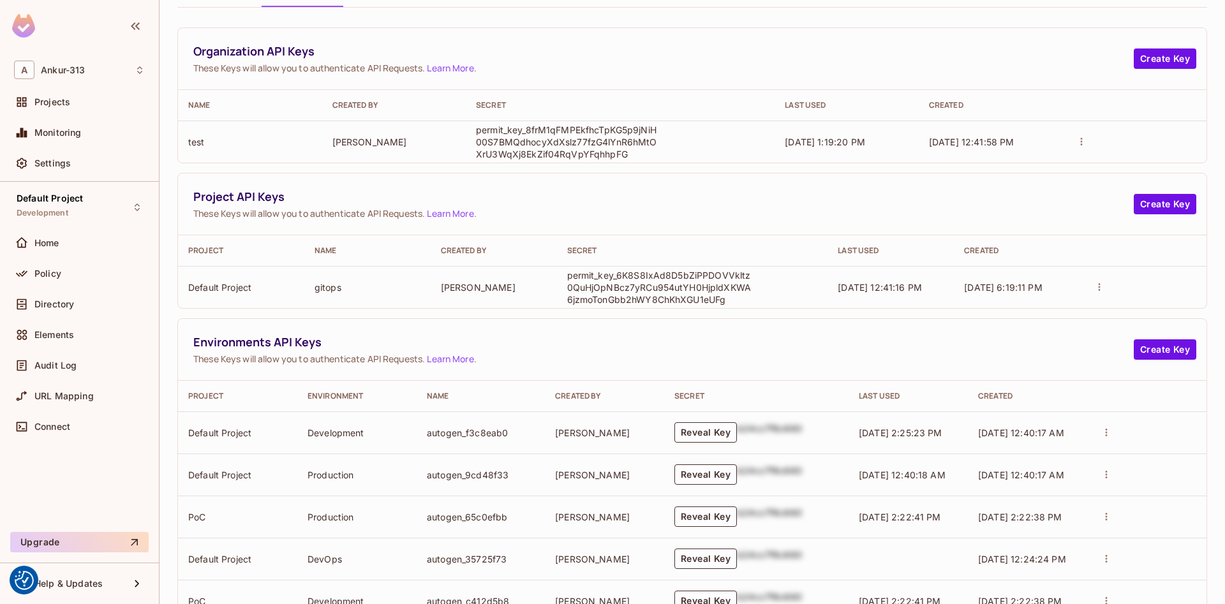
scroll to position [121, 0]
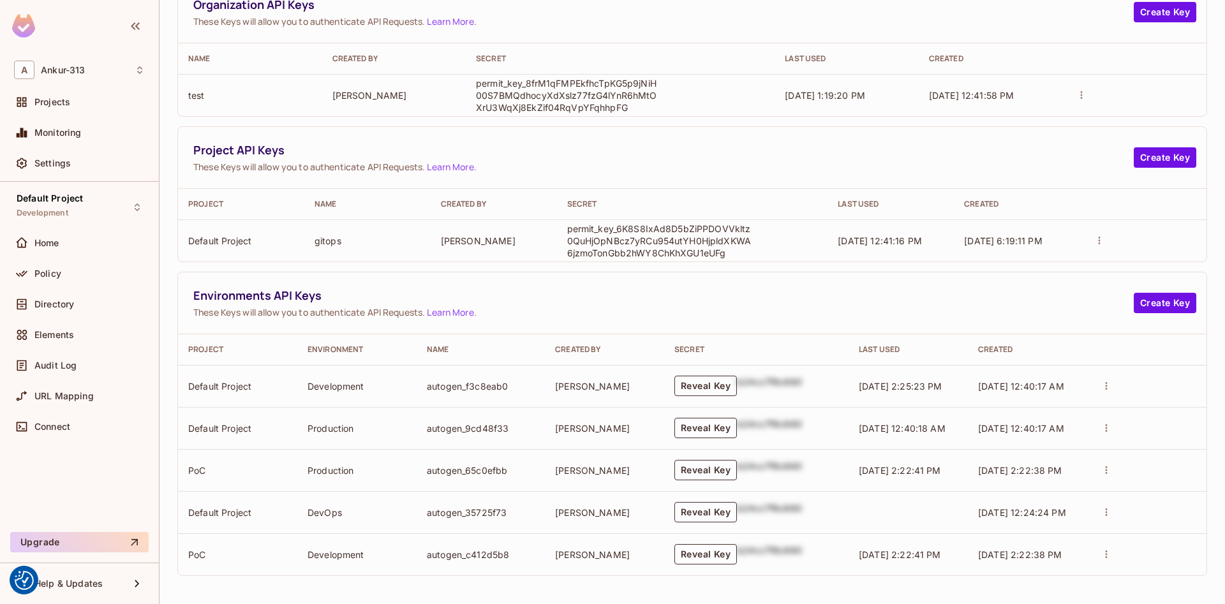
click at [731, 390] on button "Reveal Key" at bounding box center [705, 386] width 63 height 20
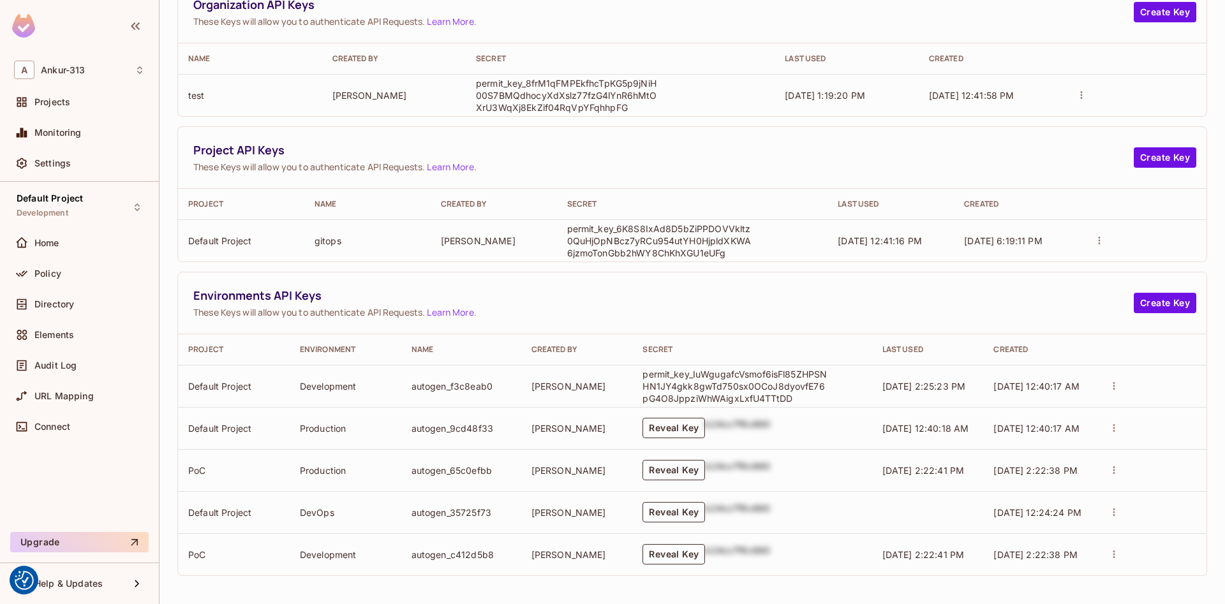
click at [673, 427] on button "Reveal Key" at bounding box center [673, 428] width 63 height 20
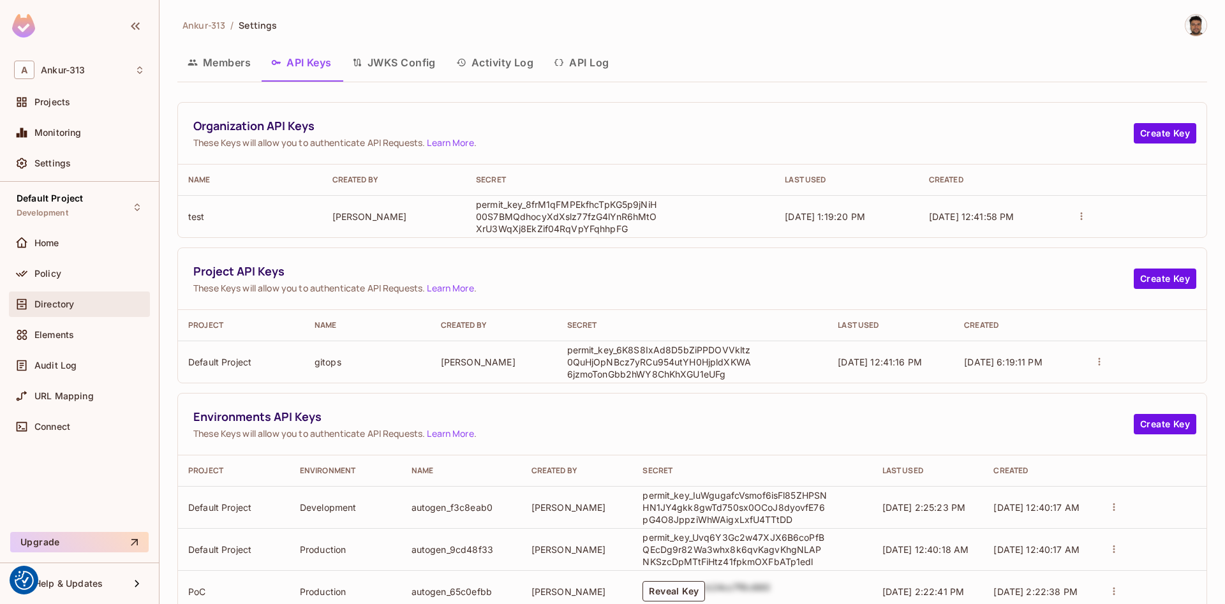
click at [64, 308] on span "Directory" at bounding box center [54, 304] width 40 height 10
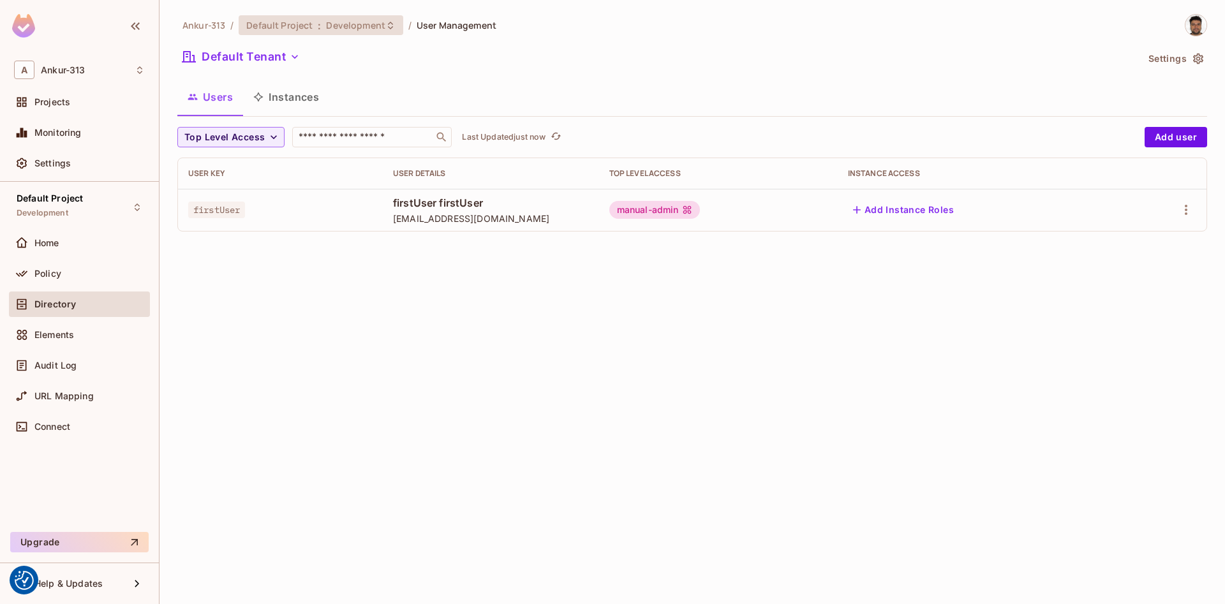
click at [363, 26] on span "Development" at bounding box center [355, 25] width 59 height 12
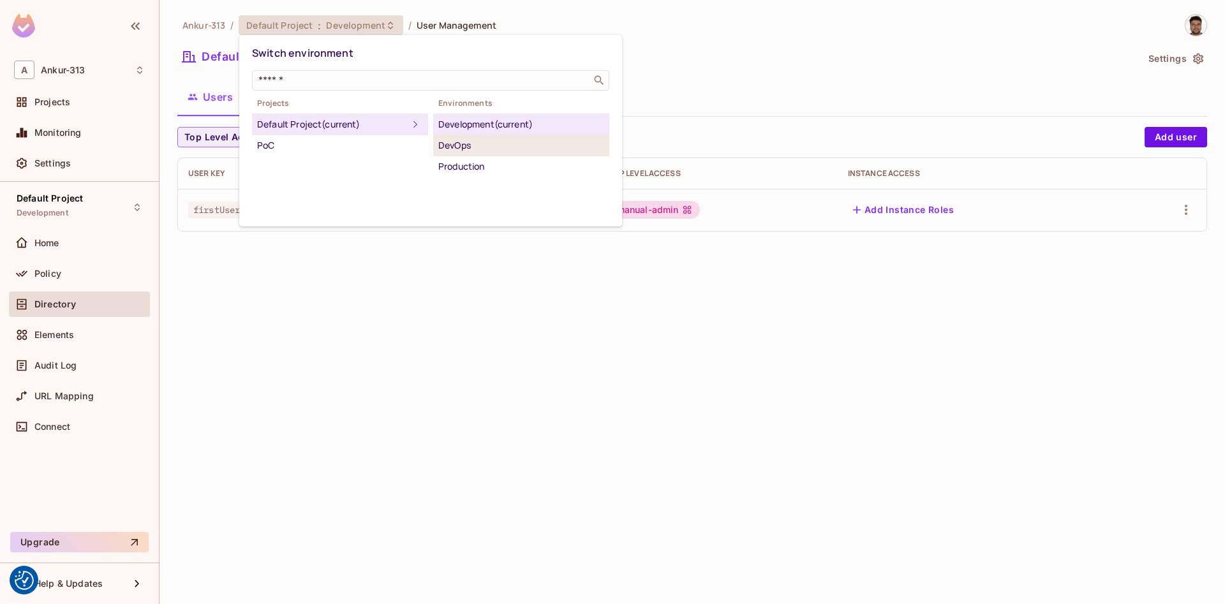
click at [466, 145] on div "DevOps" at bounding box center [521, 145] width 166 height 15
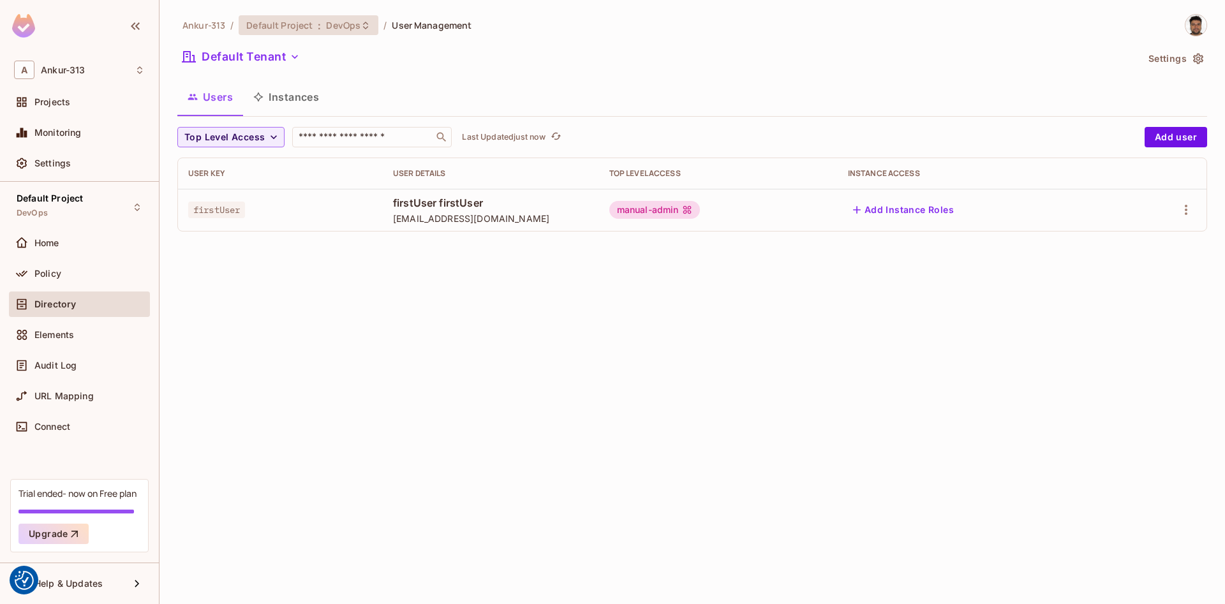
click at [353, 33] on div "Default Project : DevOps" at bounding box center [309, 25] width 140 height 20
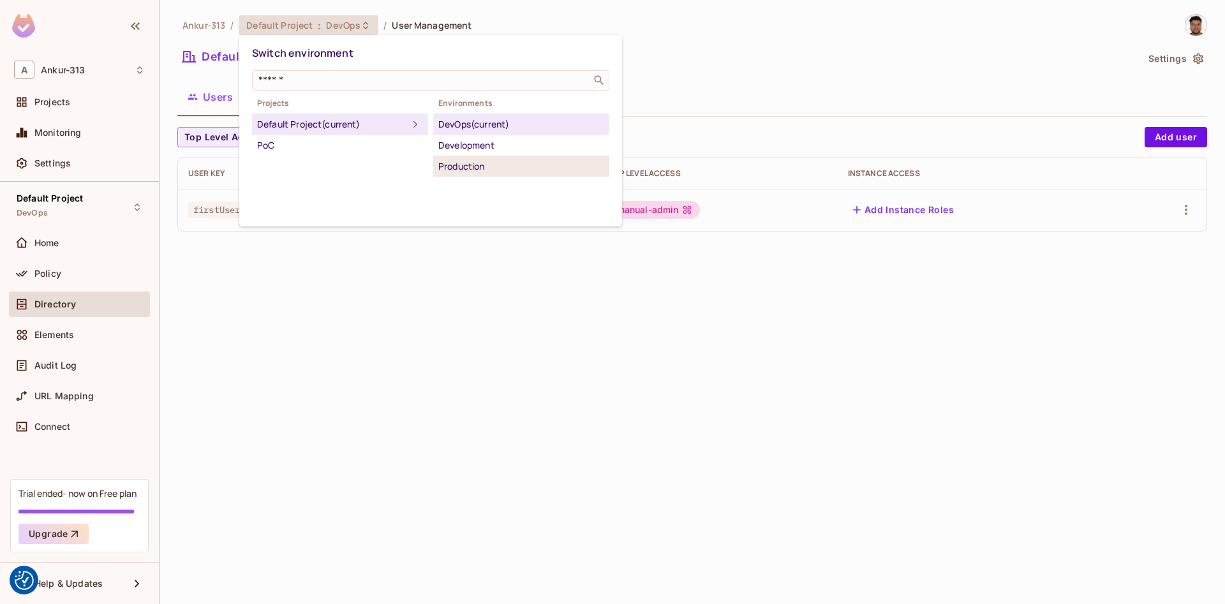
click at [454, 159] on div "Production" at bounding box center [521, 166] width 166 height 15
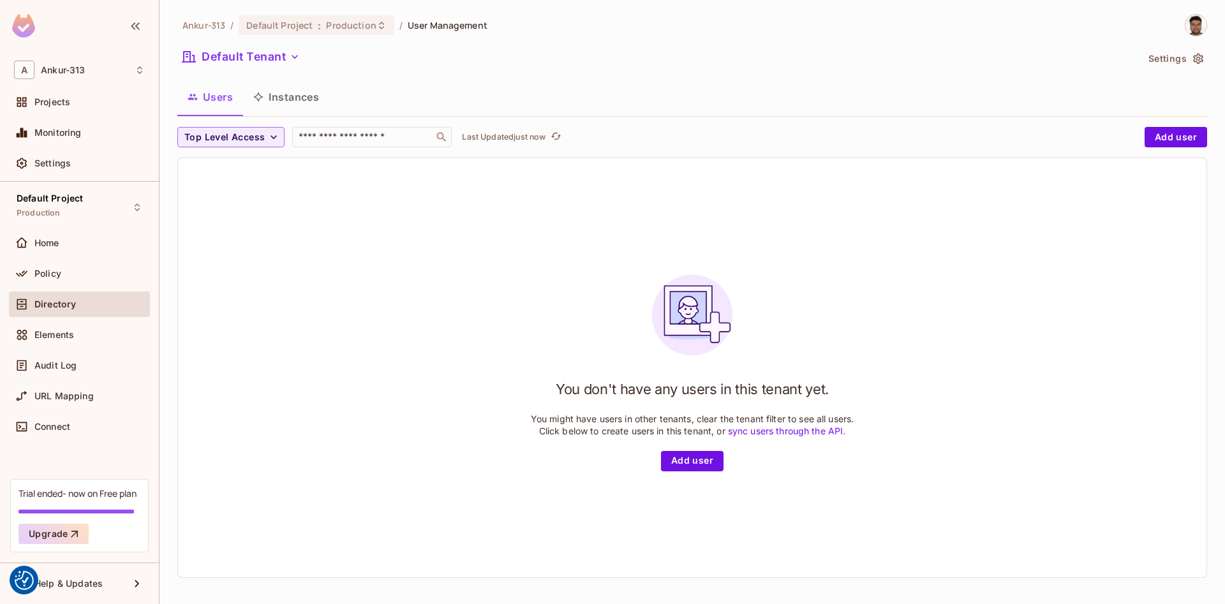
click at [310, 27] on span "Default Project" at bounding box center [279, 25] width 66 height 12
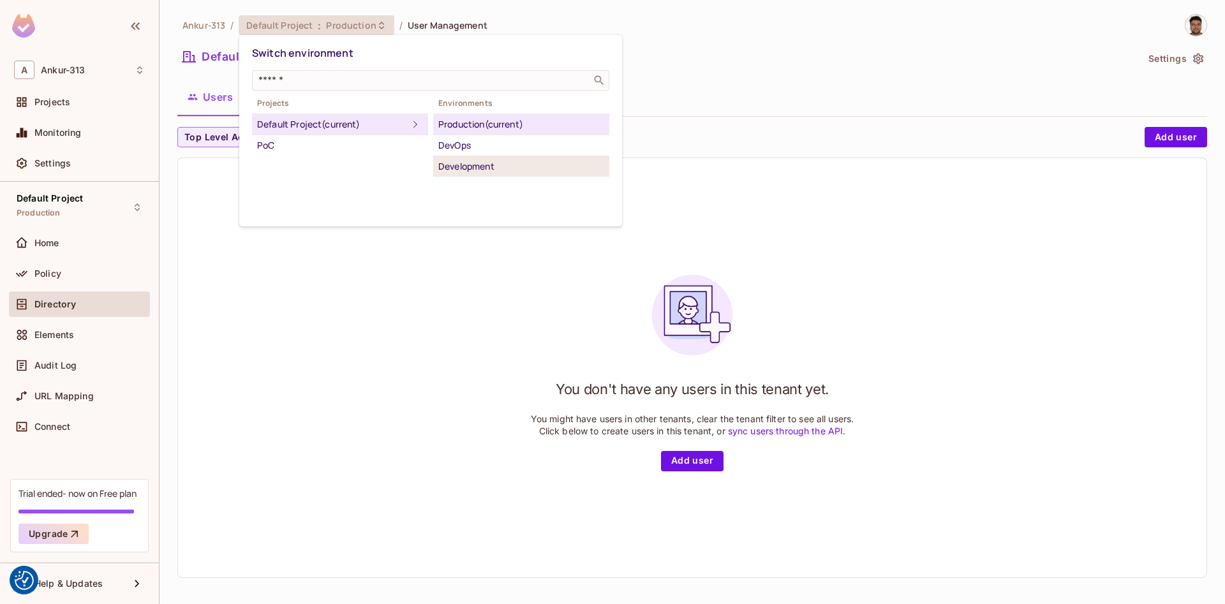
click at [467, 169] on div "Development" at bounding box center [521, 166] width 166 height 15
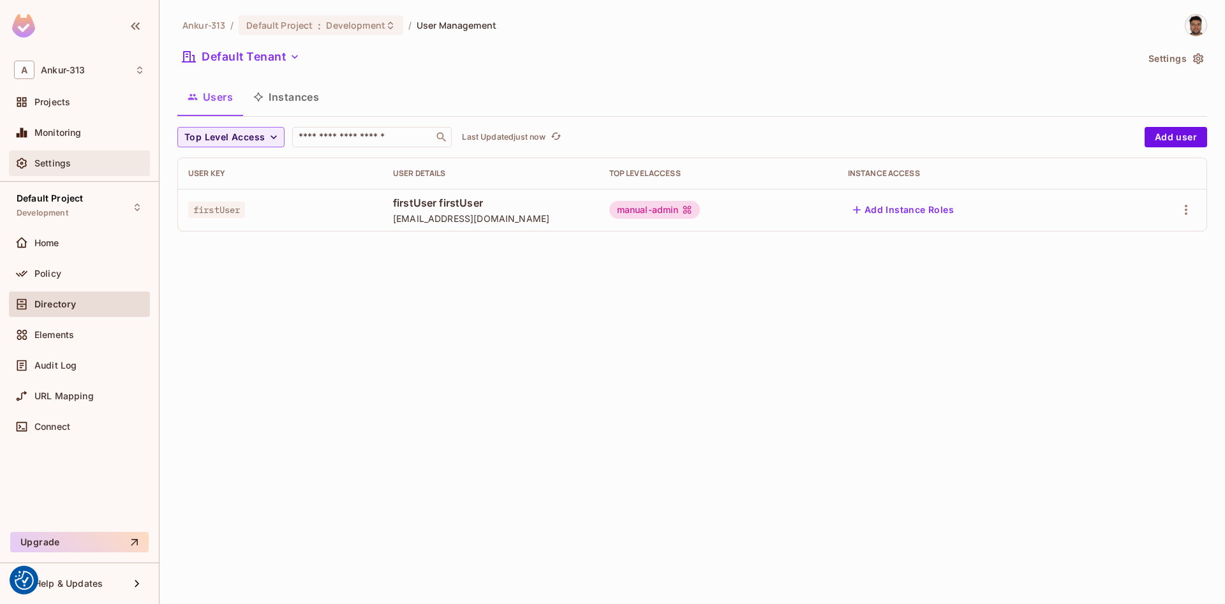
click at [51, 159] on div "Settings" at bounding box center [79, 163] width 131 height 15
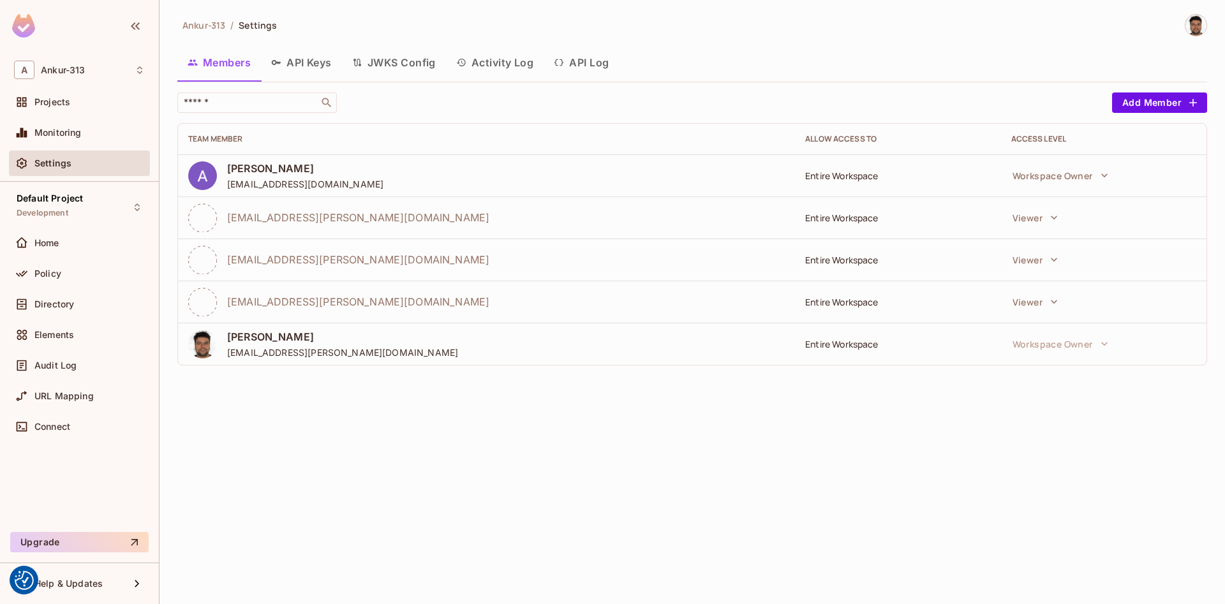
click at [316, 63] on button "API Keys" at bounding box center [301, 63] width 81 height 32
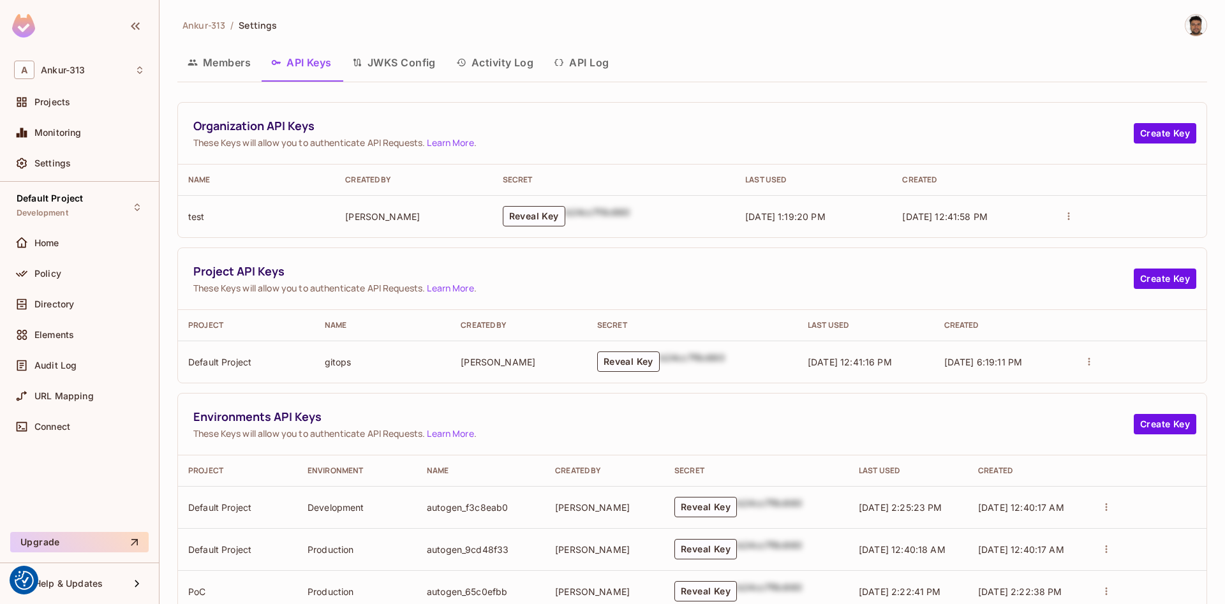
scroll to position [121, 0]
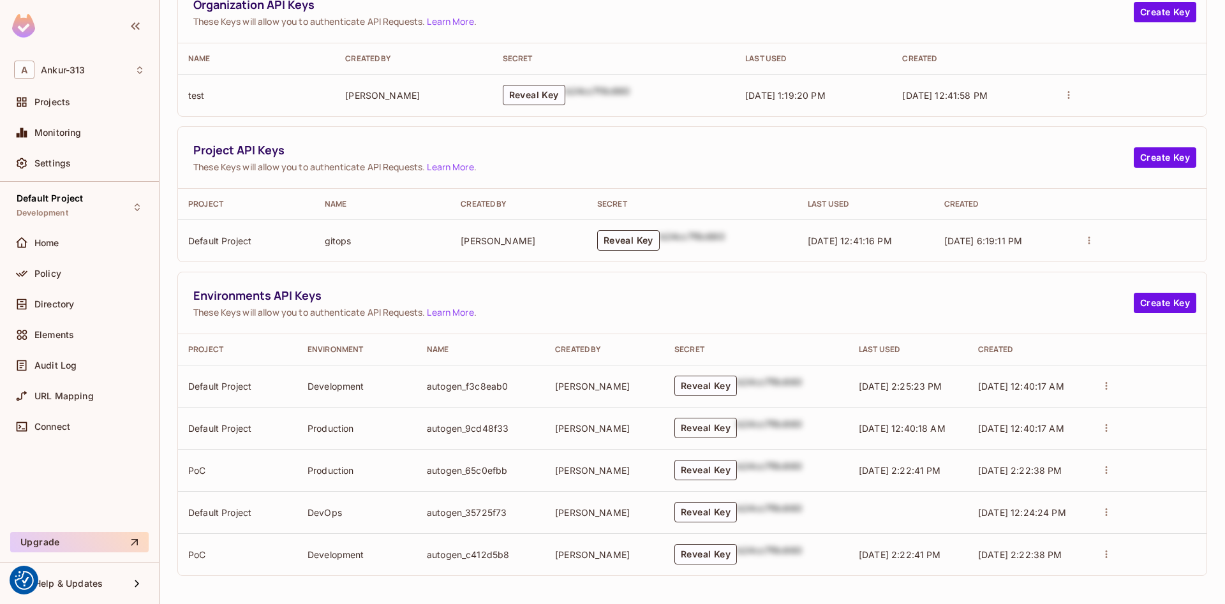
click at [702, 425] on button "Reveal Key" at bounding box center [705, 428] width 63 height 20
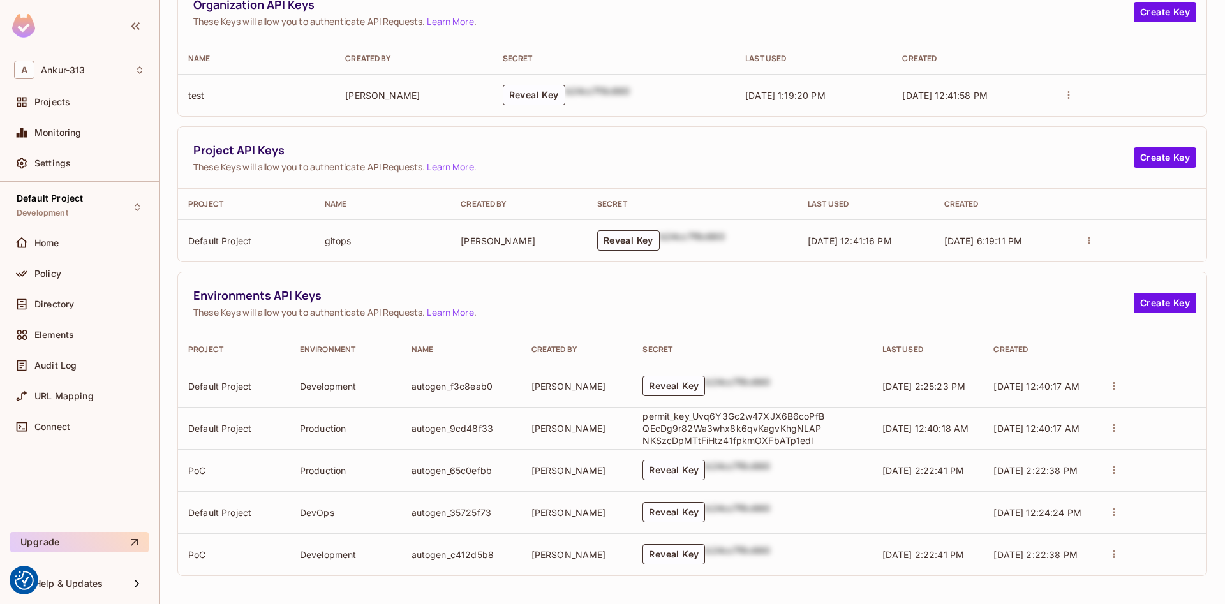
click at [764, 434] on p "permit_key_Uvq6Y3Gc2w47XJX6B6coPfBQEcDg9r82Wa3whx8k6qvKagvKhgNLAPNKSzcDpMTtFiHt…" at bounding box center [734, 428] width 185 height 36
click at [683, 515] on button "Reveal Key" at bounding box center [673, 512] width 63 height 20
click at [740, 524] on p "permit_key_EMuCC5cdBffq3qxdT4Xpyn1b9BLSNnsa6dsplKC0yh9vDC4E5KYi8aM049vBvMGtuL0e…" at bounding box center [734, 512] width 185 height 36
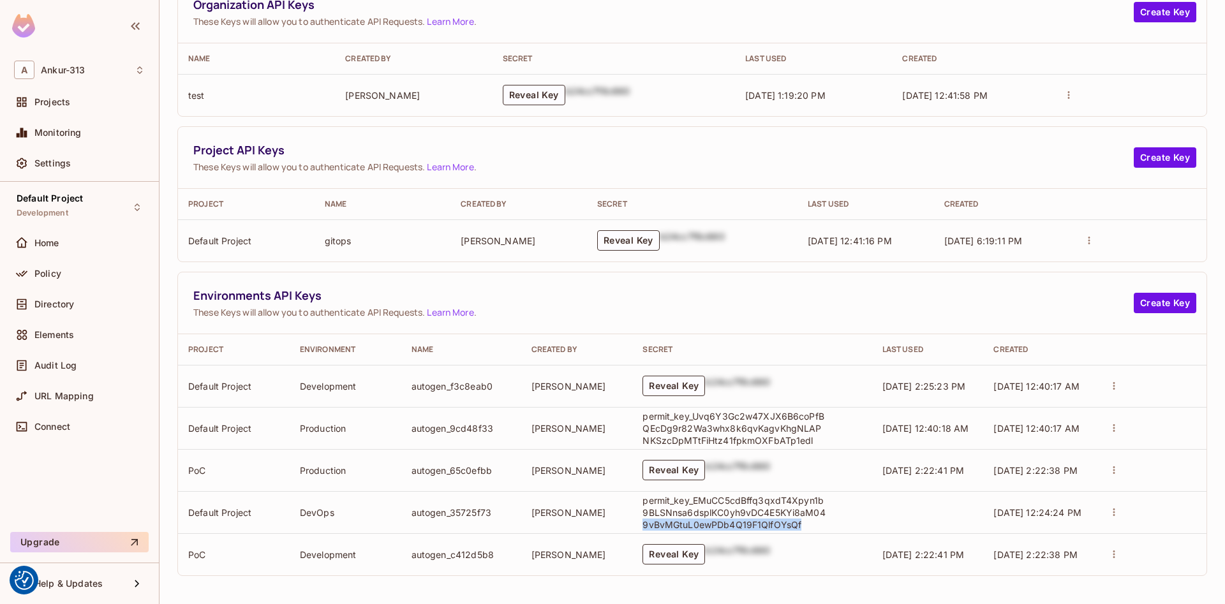
click at [740, 524] on p "permit_key_EMuCC5cdBffq3qxdT4Xpyn1b9BLSNnsa6dsplKC0yh9vDC4E5KYi8aM049vBvMGtuL0e…" at bounding box center [734, 512] width 185 height 36
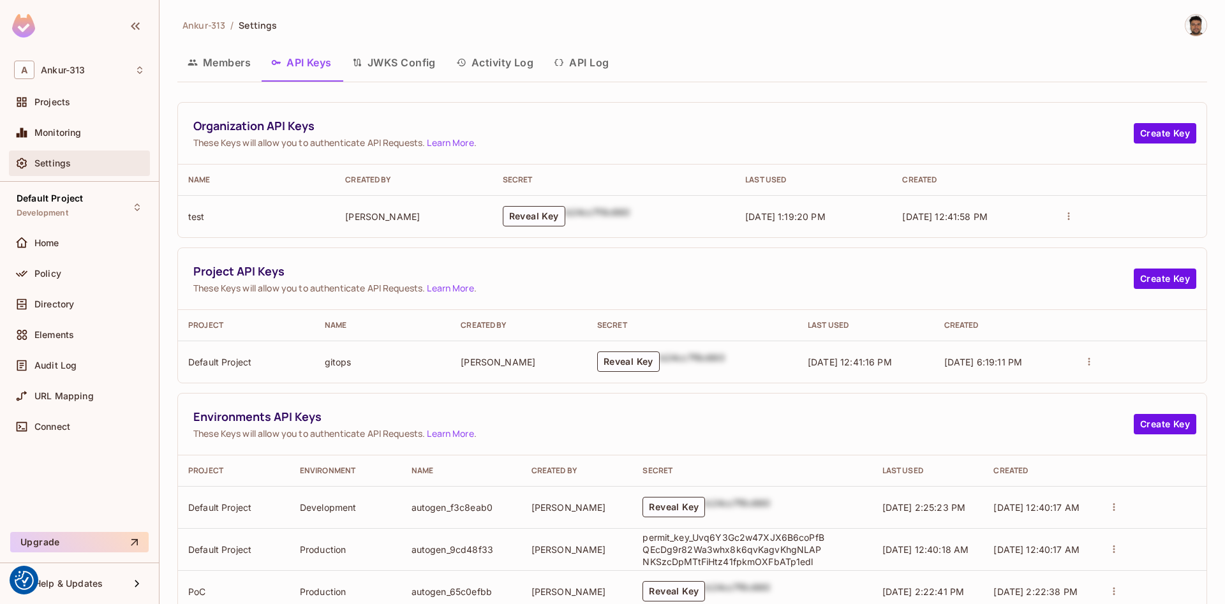
click at [20, 172] on div "Settings" at bounding box center [79, 164] width 141 height 26
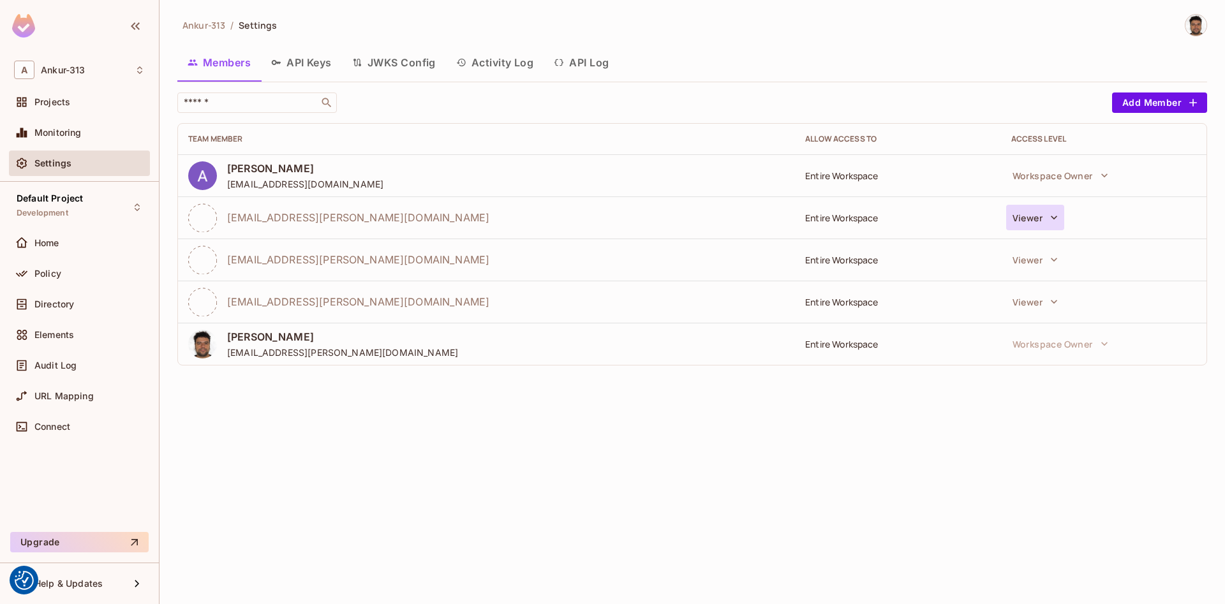
click at [1021, 220] on button "Viewer" at bounding box center [1035, 218] width 58 height 26
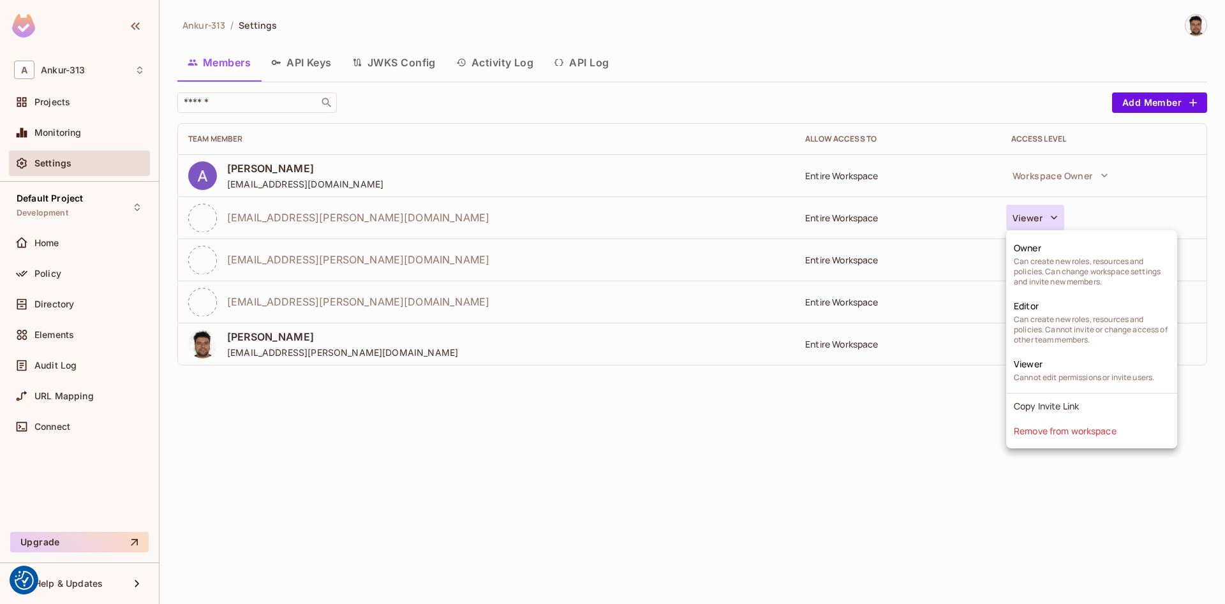
click at [821, 211] on div at bounding box center [612, 302] width 1225 height 604
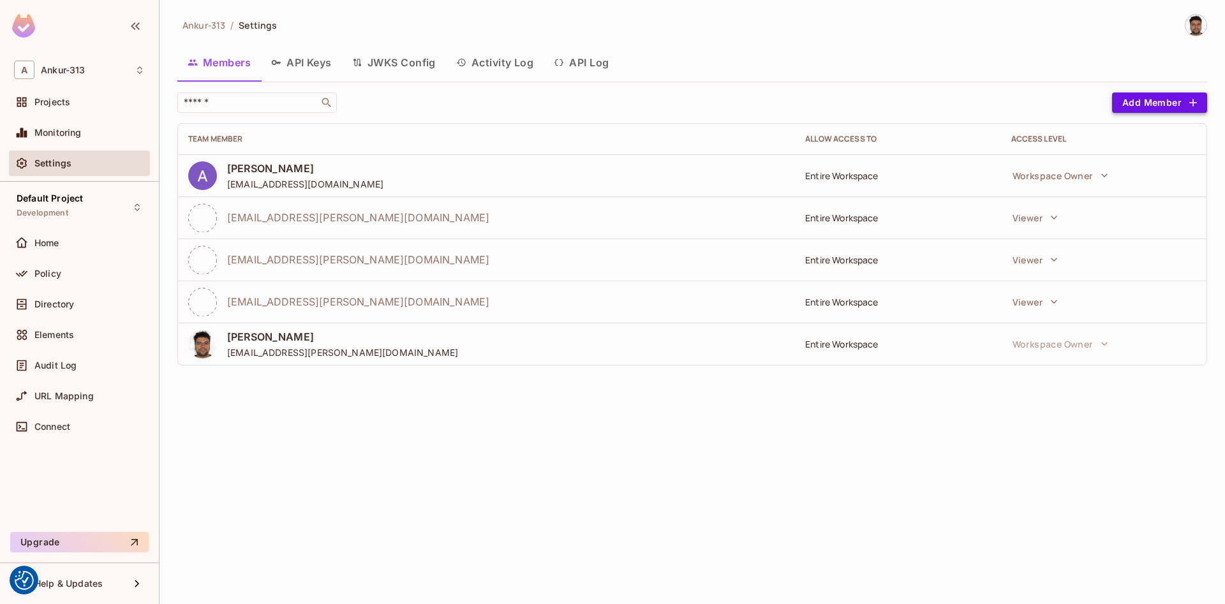
click at [1142, 112] on button "Add Member" at bounding box center [1159, 102] width 95 height 20
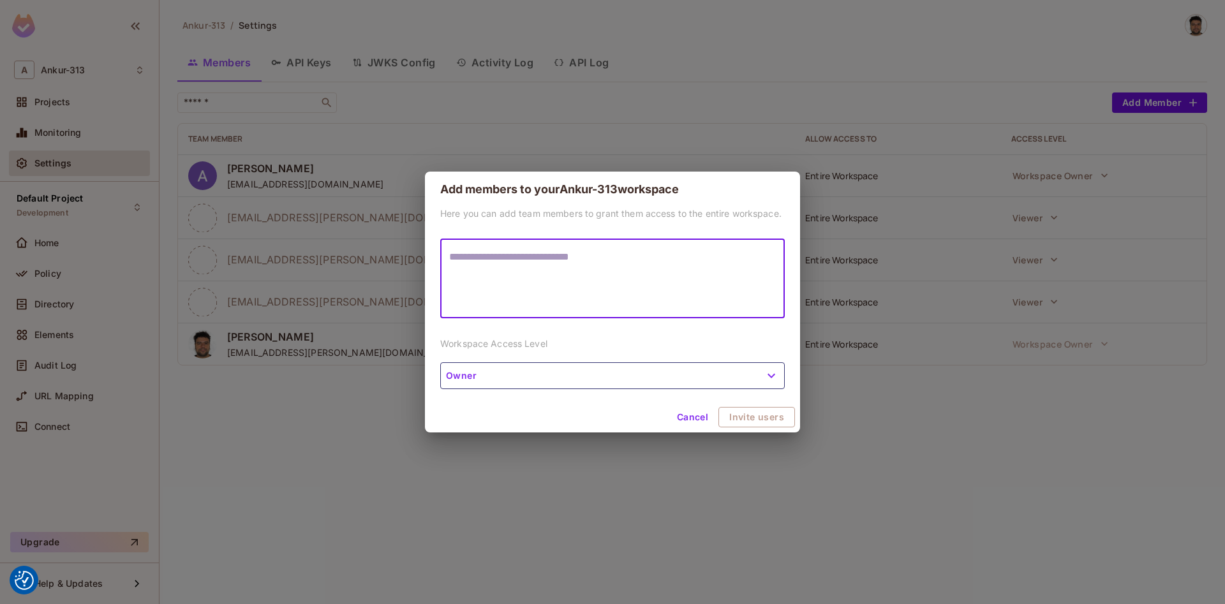
click at [651, 385] on button "Owner" at bounding box center [612, 375] width 344 height 27
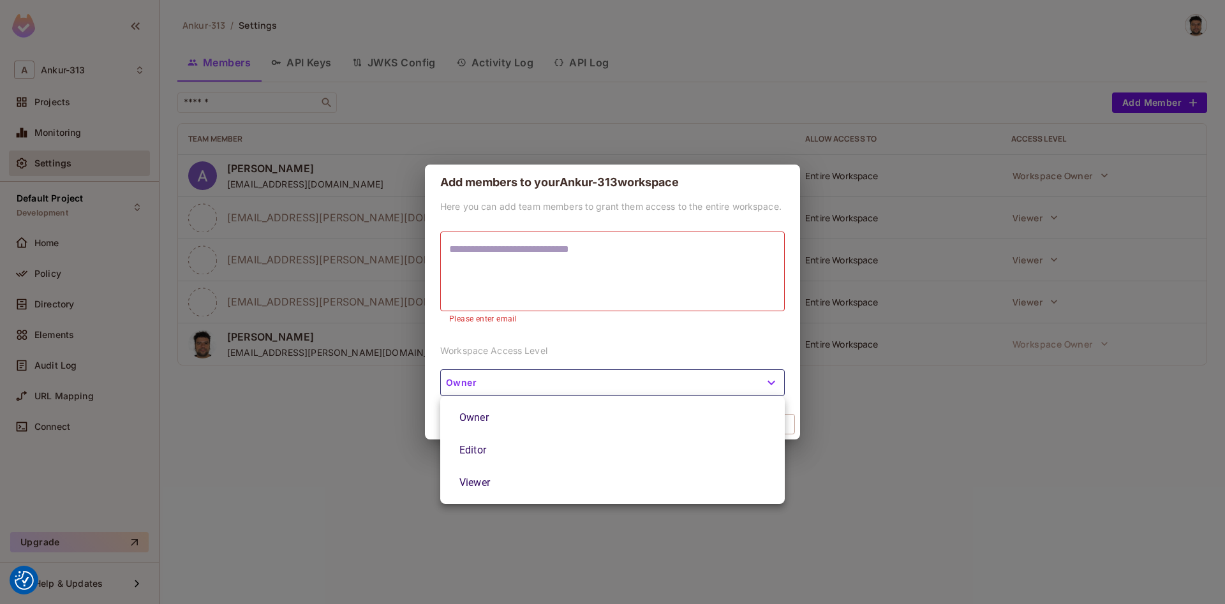
click at [481, 450] on li "Editor" at bounding box center [612, 450] width 344 height 33
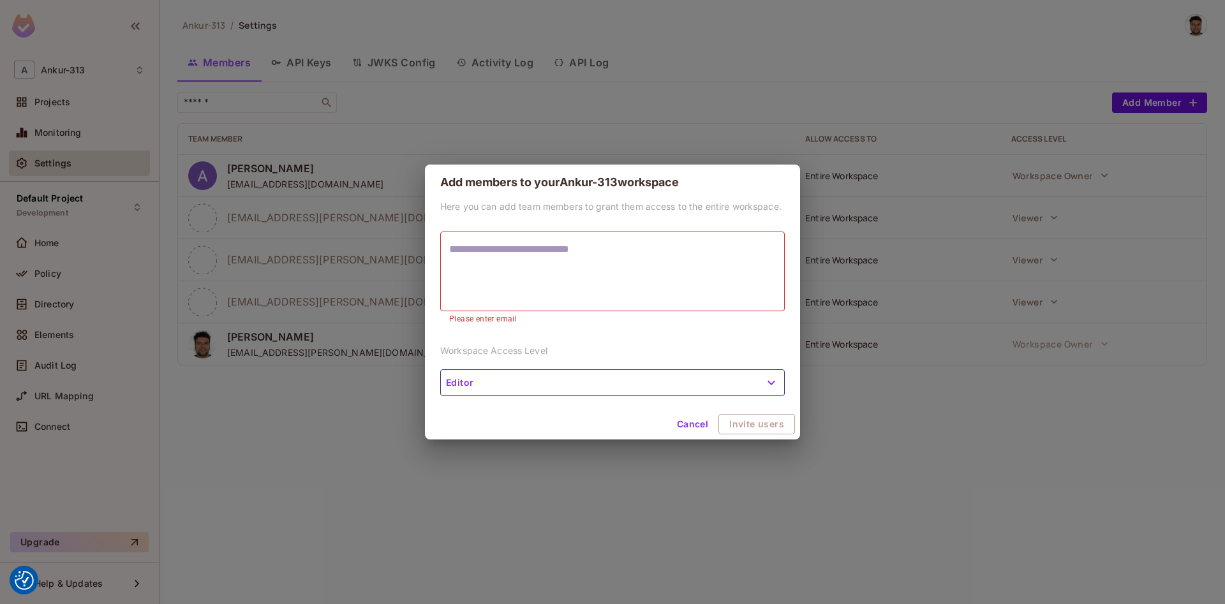
drag, startPoint x: 702, startPoint y: 424, endPoint x: 729, endPoint y: 387, distance: 45.7
click at [702, 425] on button "Cancel" at bounding box center [692, 424] width 41 height 20
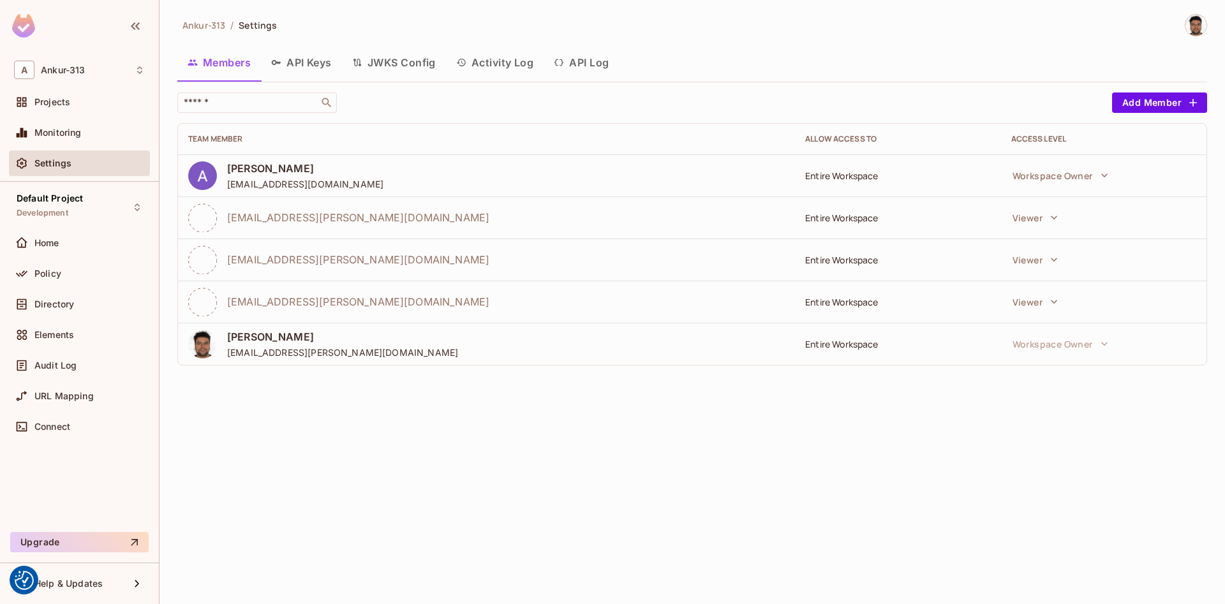
click at [816, 216] on div "Entire Workspace" at bounding box center [897, 218] width 185 height 12
click at [829, 219] on div "Entire Workspace" at bounding box center [897, 218] width 185 height 12
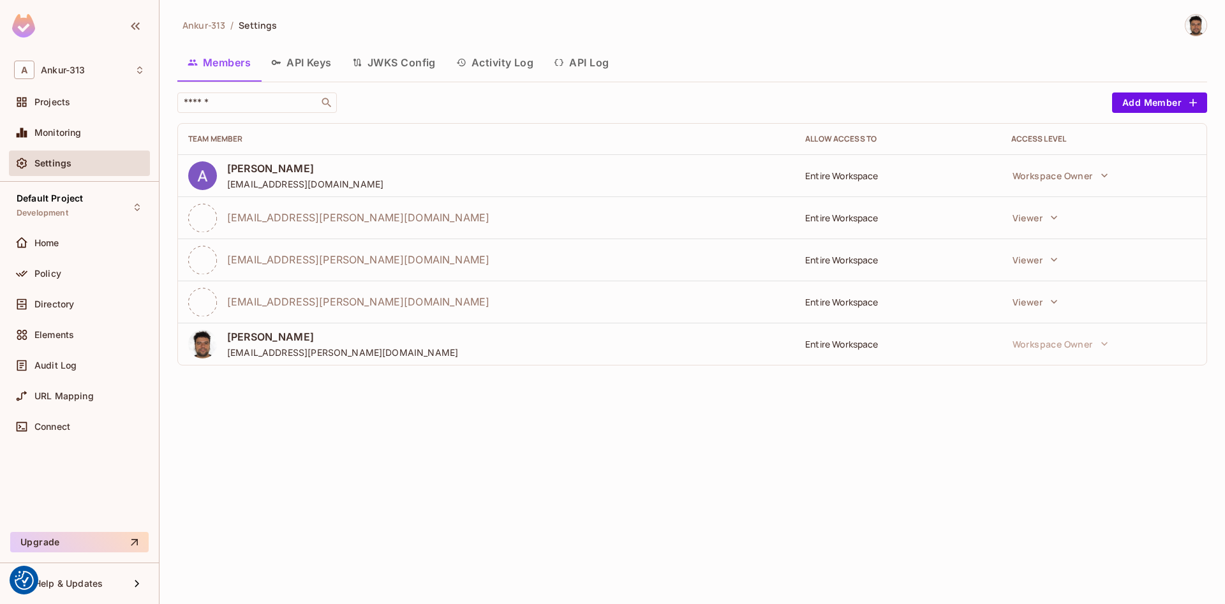
click at [829, 219] on div "Entire Workspace" at bounding box center [897, 218] width 185 height 12
click at [841, 221] on div "Entire Workspace" at bounding box center [897, 218] width 185 height 12
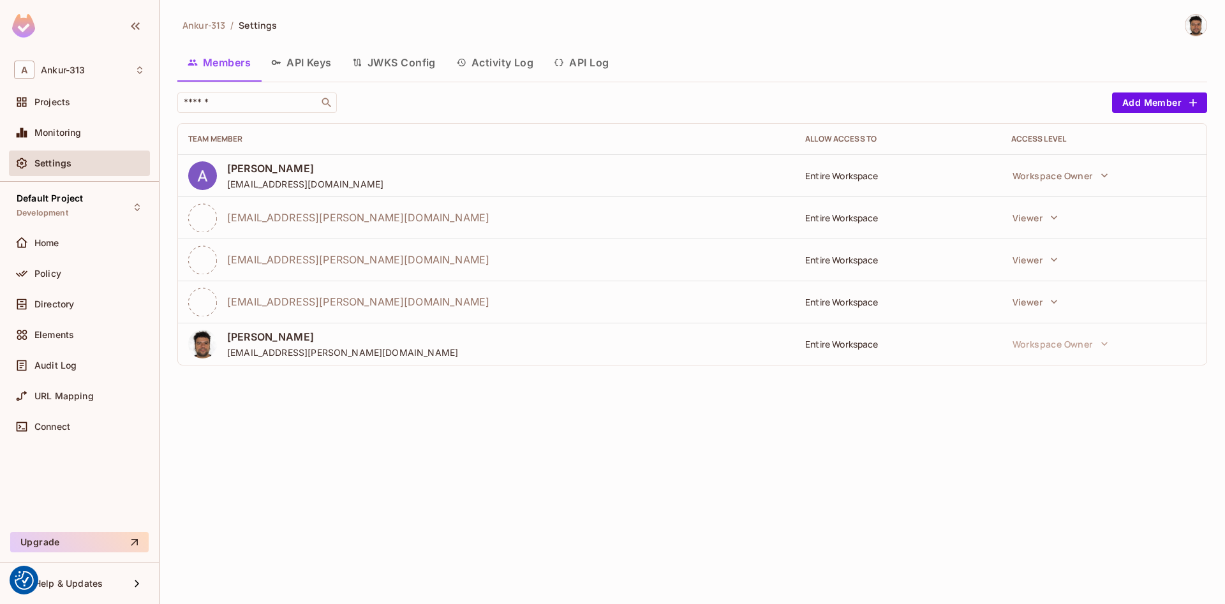
click at [841, 221] on div "Entire Workspace" at bounding box center [897, 218] width 185 height 12
click at [870, 222] on div "Entire Workspace" at bounding box center [897, 218] width 185 height 12
click at [872, 222] on div "Entire Workspace" at bounding box center [897, 218] width 185 height 12
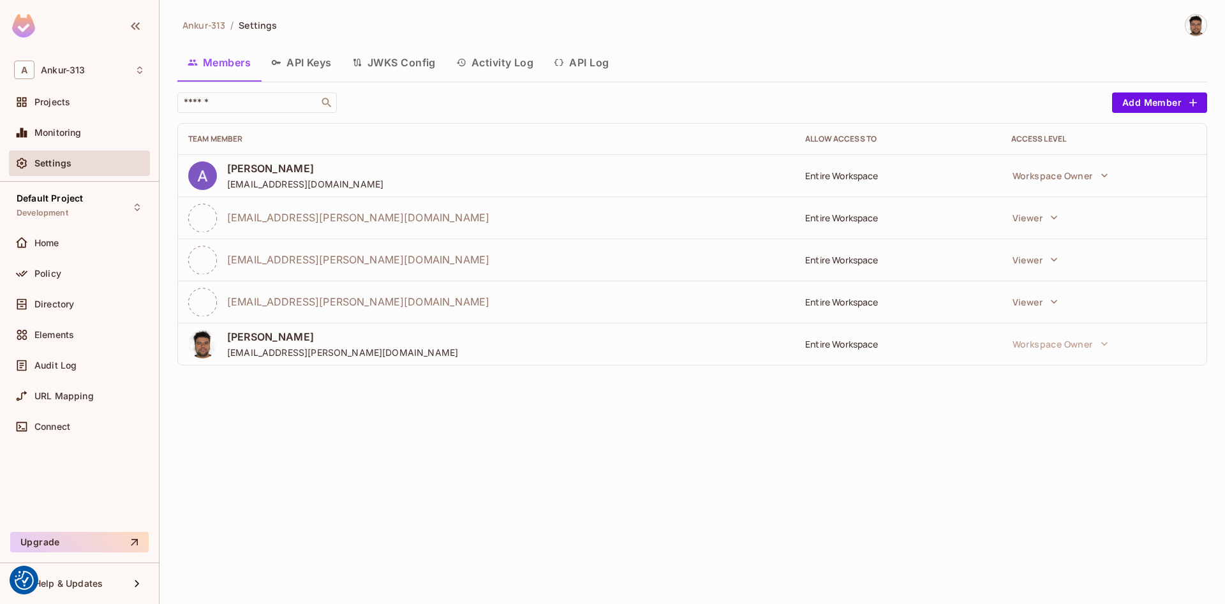
click at [860, 223] on div "Entire Workspace" at bounding box center [897, 218] width 185 height 12
click at [855, 223] on div "Entire Workspace" at bounding box center [897, 218] width 185 height 12
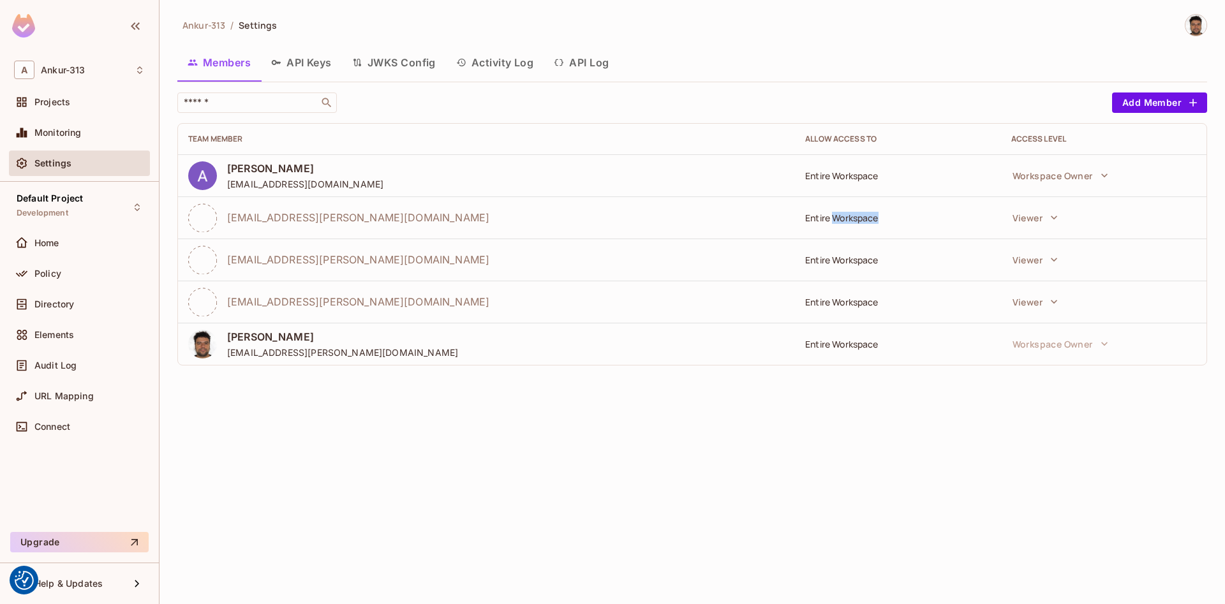
click at [855, 223] on div "Entire Workspace" at bounding box center [897, 218] width 185 height 12
click at [843, 225] on td "Entire Workspace" at bounding box center [897, 217] width 205 height 42
click at [47, 208] on div "Default Project Development" at bounding box center [50, 206] width 66 height 27
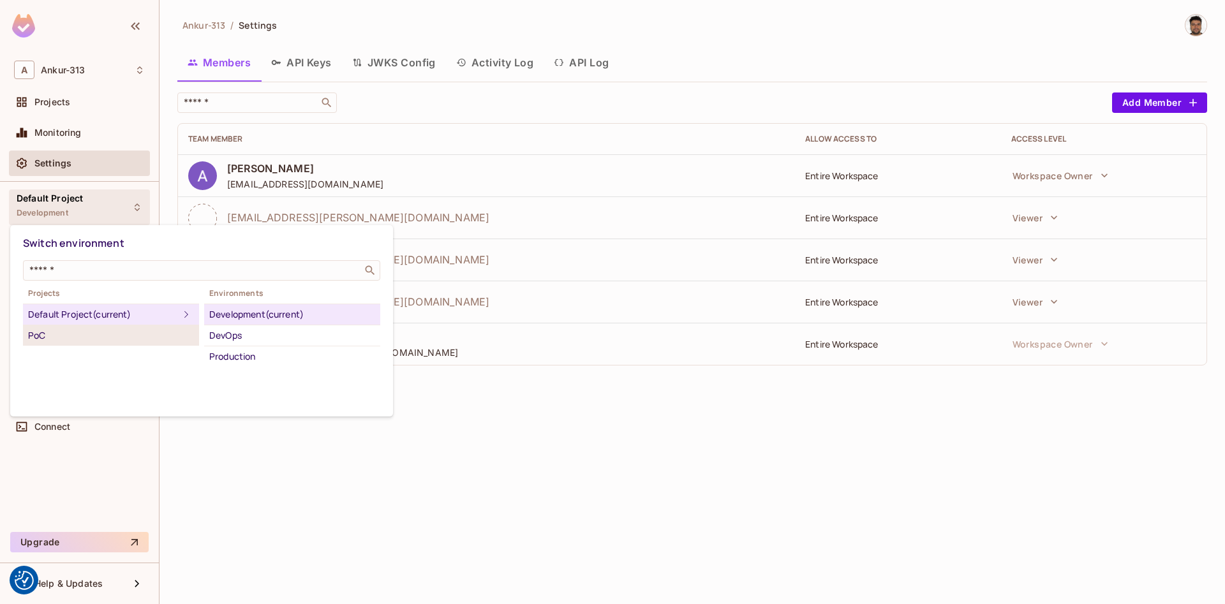
click at [64, 337] on div "PoC" at bounding box center [111, 335] width 166 height 15
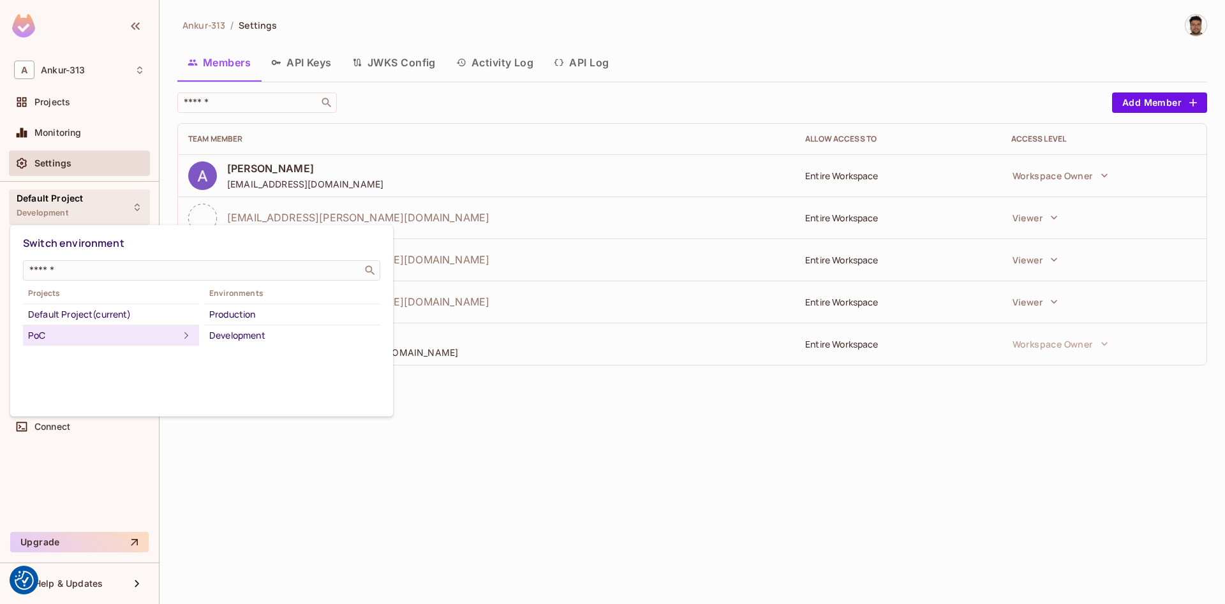
click at [36, 333] on div "PoC" at bounding box center [103, 335] width 151 height 15
click at [409, 467] on div at bounding box center [612, 302] width 1225 height 604
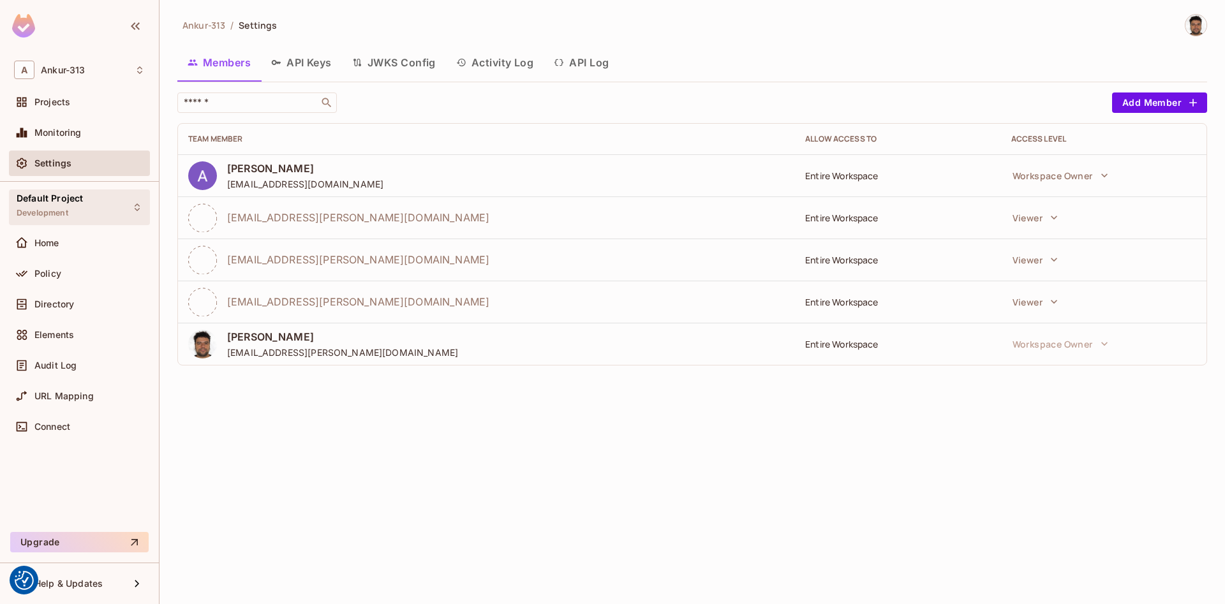
click at [69, 203] on span "Default Project" at bounding box center [50, 198] width 66 height 10
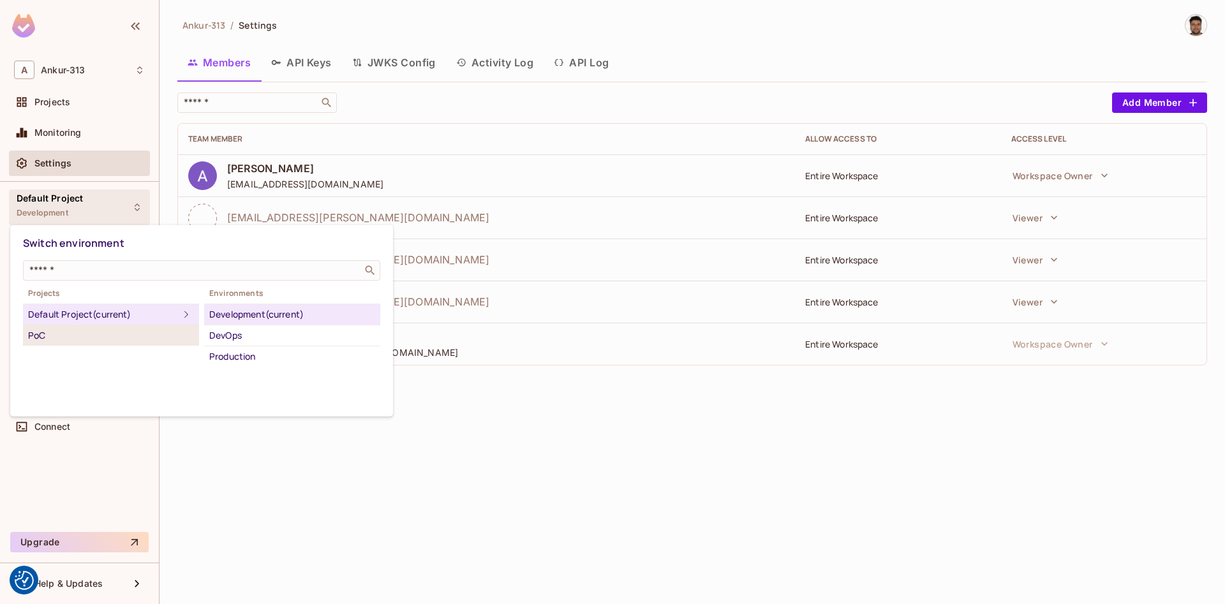
click at [39, 334] on div "PoC" at bounding box center [111, 335] width 166 height 15
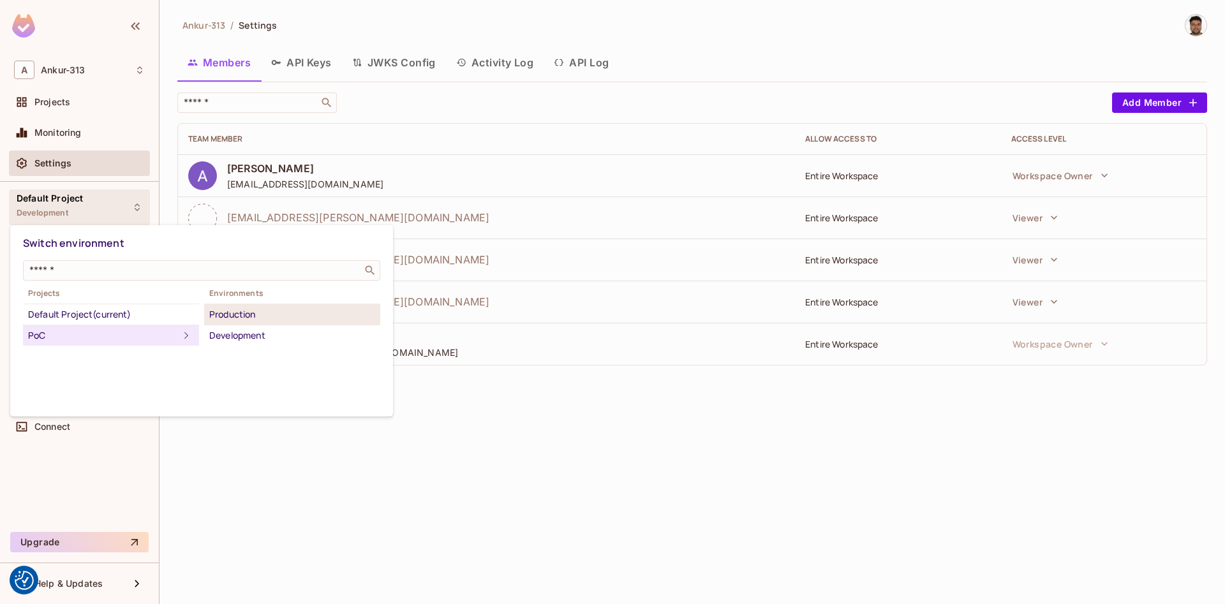
click at [235, 316] on div "Production" at bounding box center [292, 314] width 166 height 15
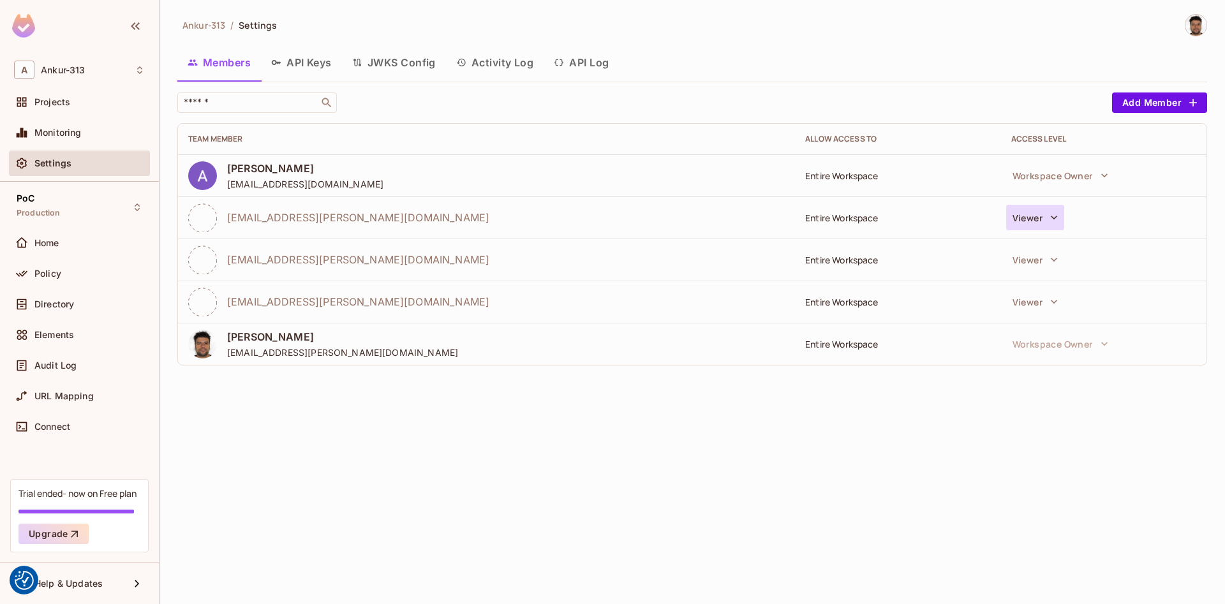
click at [1024, 217] on button "Viewer" at bounding box center [1035, 218] width 58 height 26
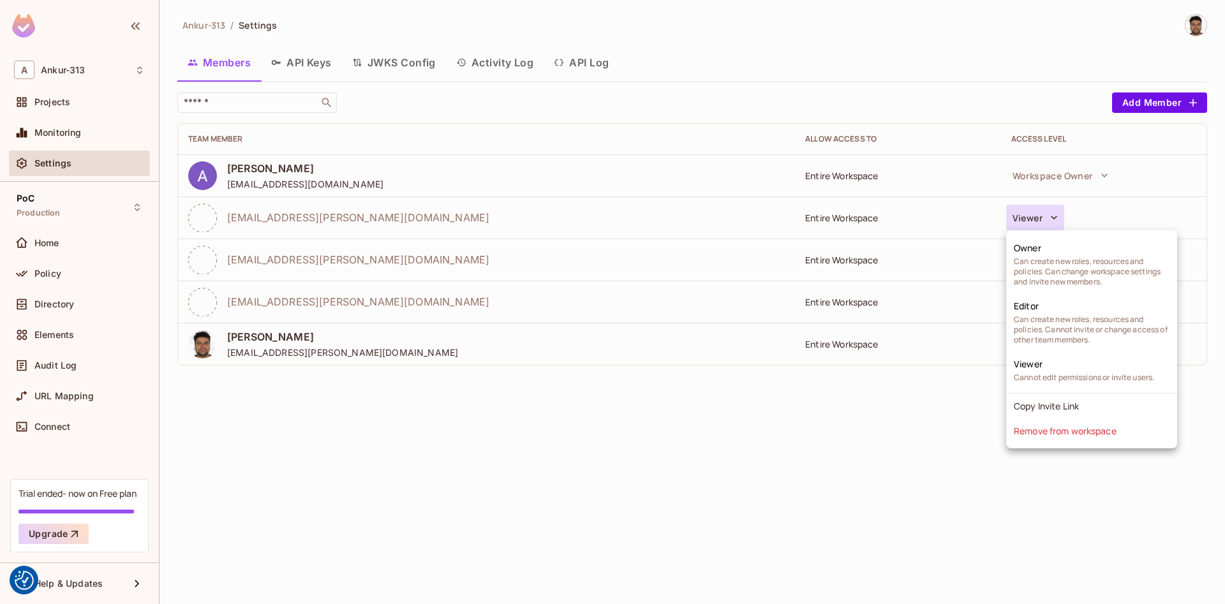
click at [707, 452] on div at bounding box center [612, 302] width 1225 height 604
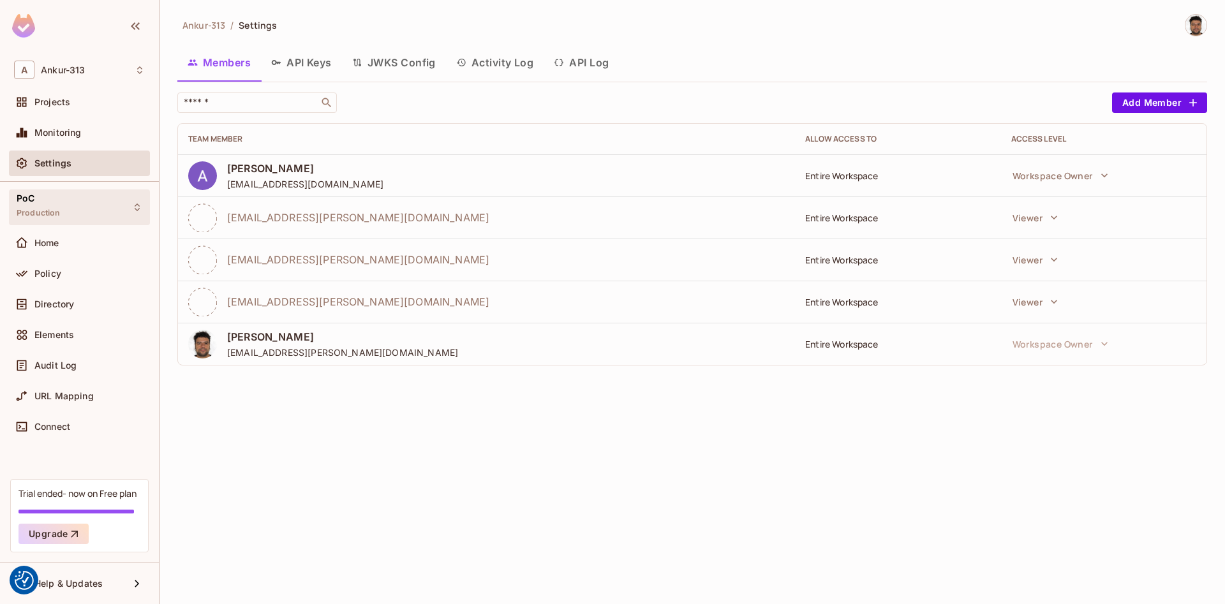
click at [80, 216] on div "PoC Production" at bounding box center [79, 206] width 141 height 35
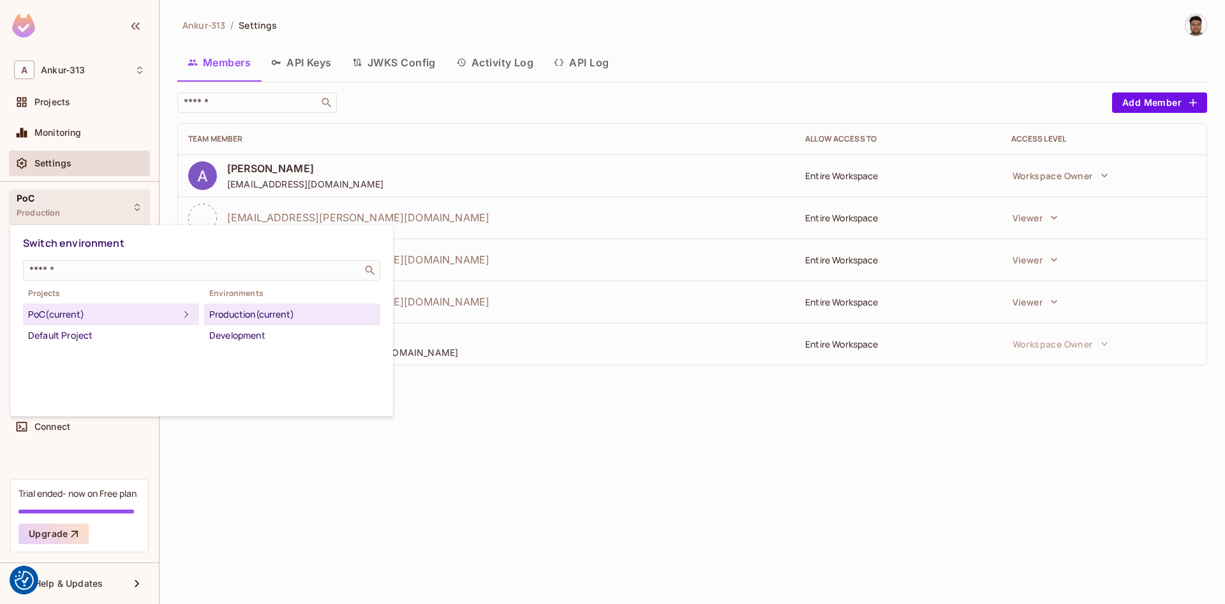
click at [80, 216] on div at bounding box center [612, 302] width 1225 height 604
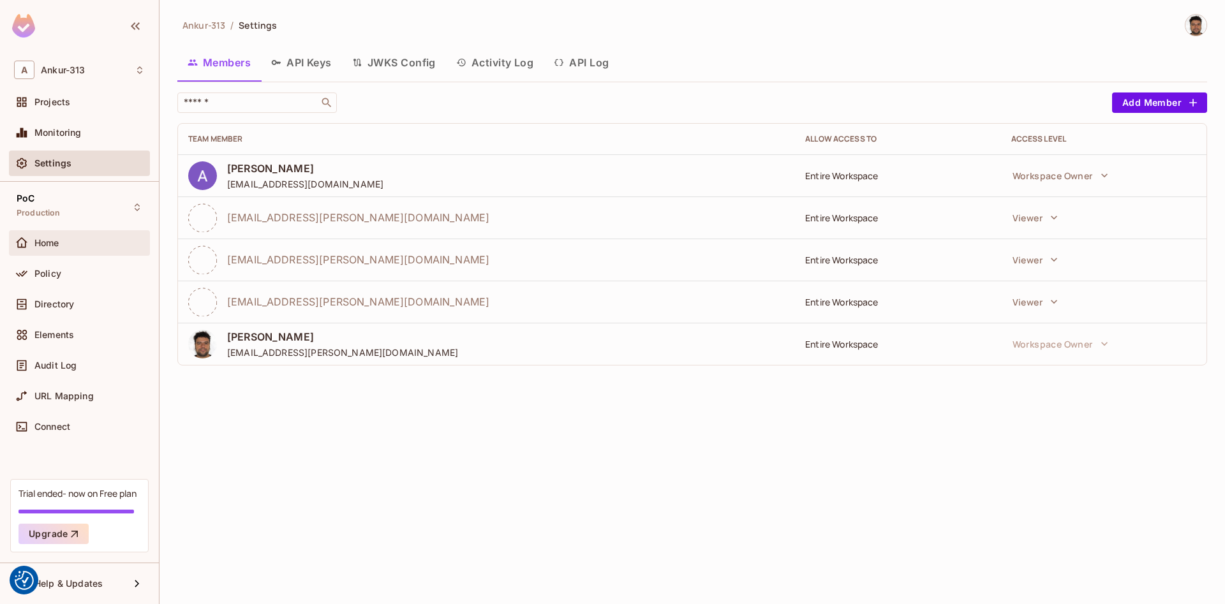
click at [40, 246] on span "Home" at bounding box center [46, 243] width 25 height 10
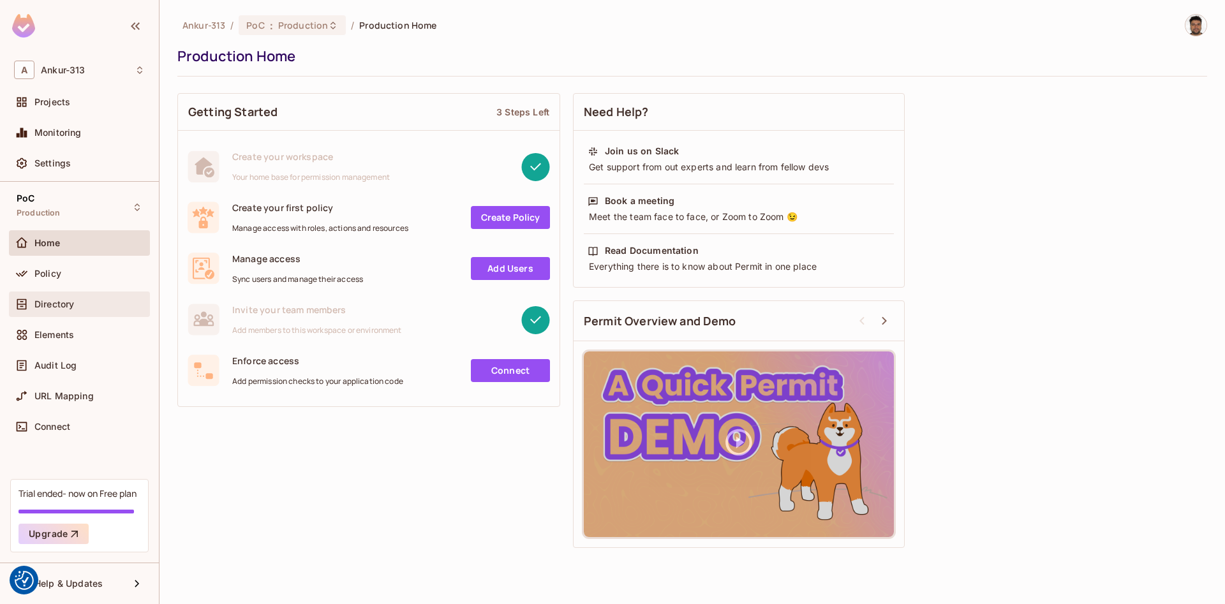
click at [61, 302] on span "Directory" at bounding box center [54, 304] width 40 height 10
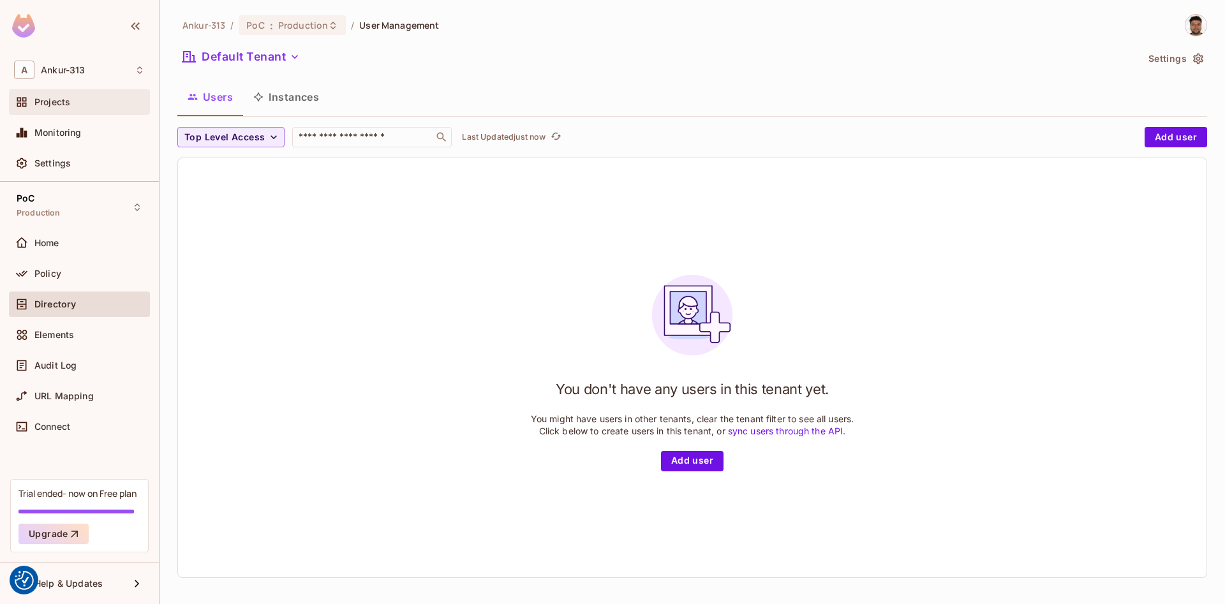
click at [64, 108] on div "Projects" at bounding box center [79, 101] width 131 height 15
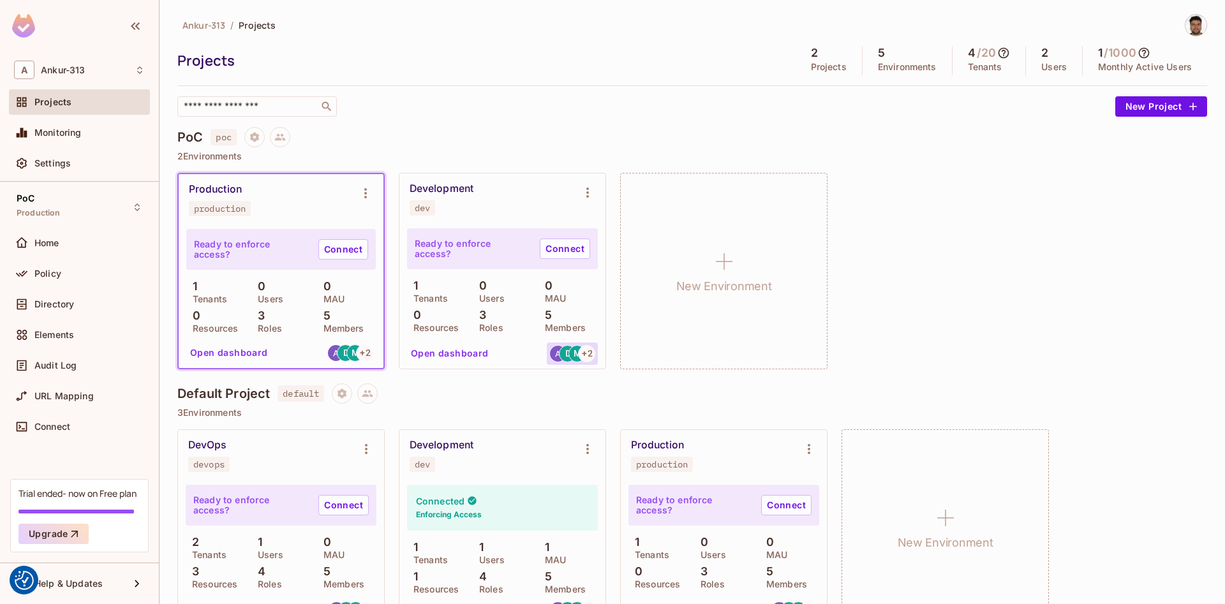
click at [589, 357] on span "+ 2" at bounding box center [587, 353] width 10 height 9
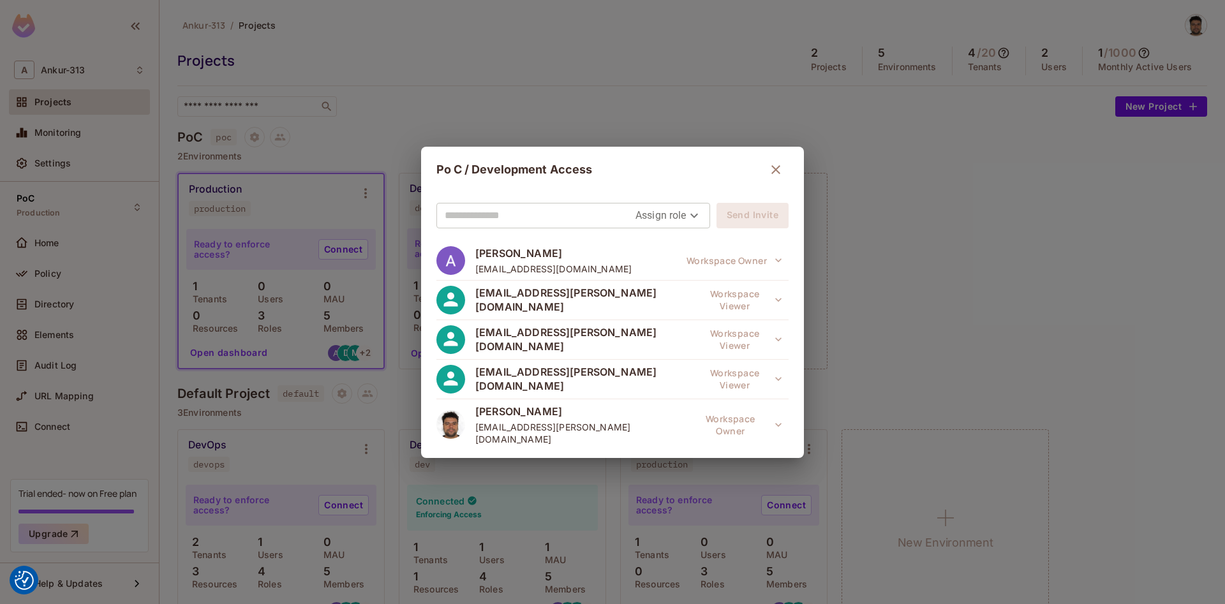
click at [639, 217] on body "We use cookies to enhance your browsing experience, serve personalized ads or c…" at bounding box center [612, 302] width 1225 height 604
click at [578, 216] on div at bounding box center [612, 302] width 1225 height 604
click at [774, 173] on icon "button" at bounding box center [775, 169] width 15 height 15
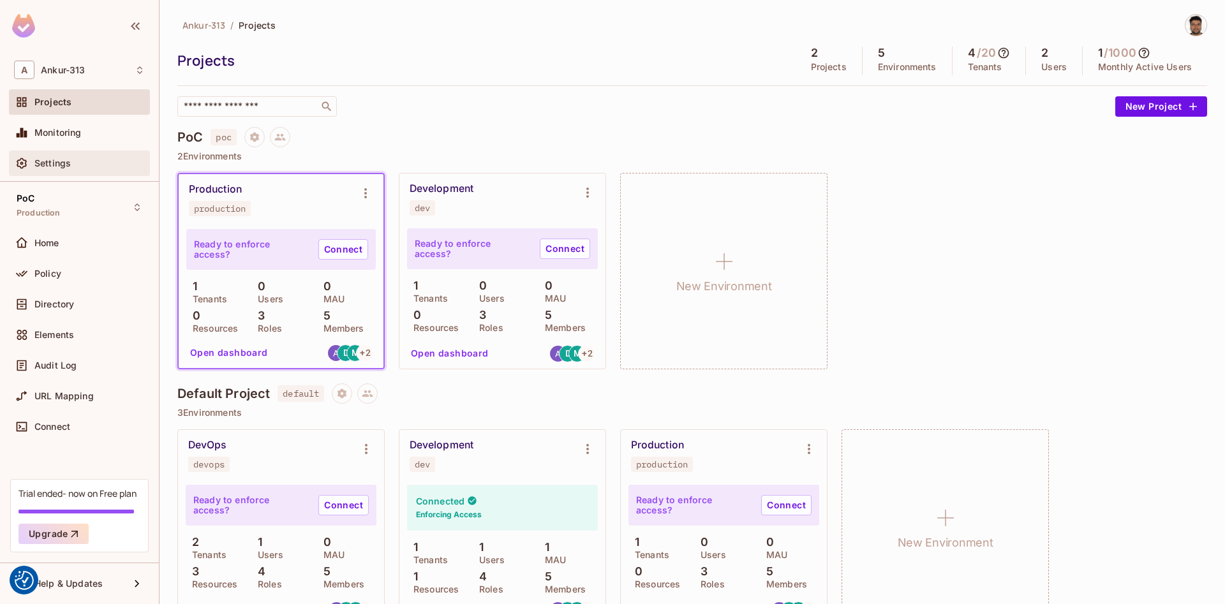
click at [59, 173] on div "Settings" at bounding box center [79, 164] width 141 height 26
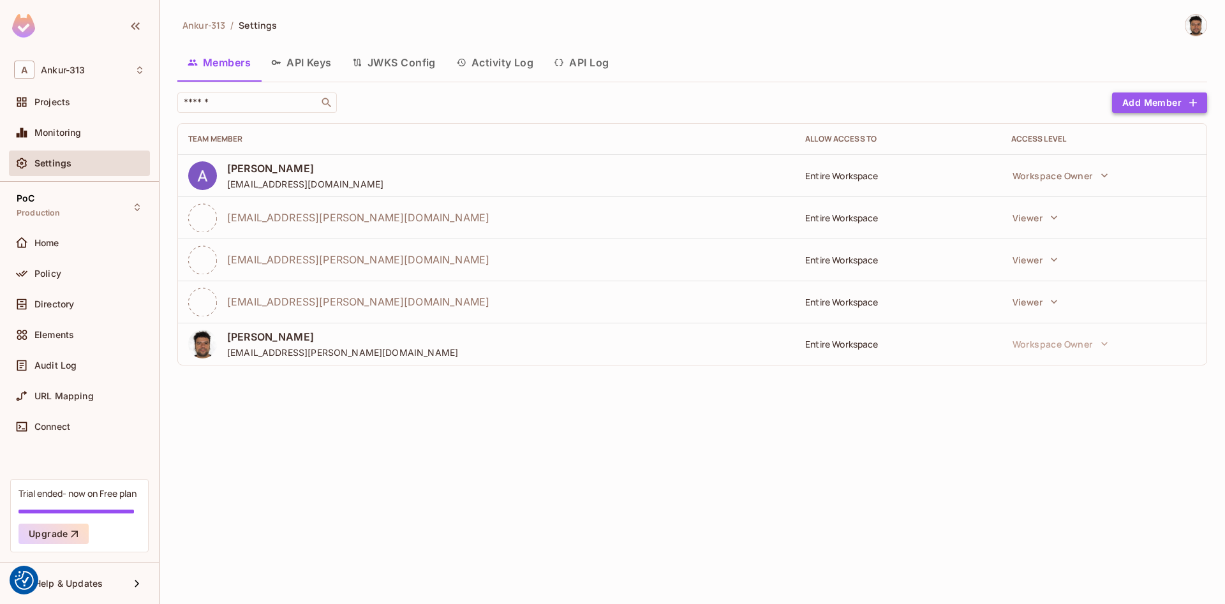
click at [1159, 109] on button "Add Member" at bounding box center [1159, 102] width 95 height 20
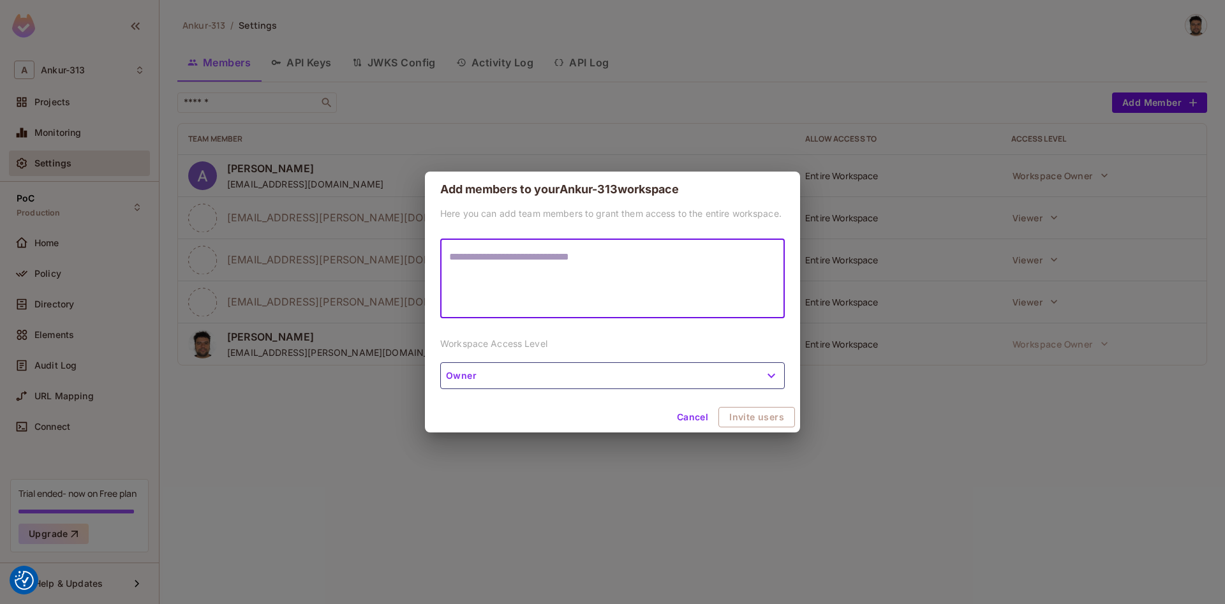
click at [695, 418] on button "Cancel" at bounding box center [692, 417] width 41 height 20
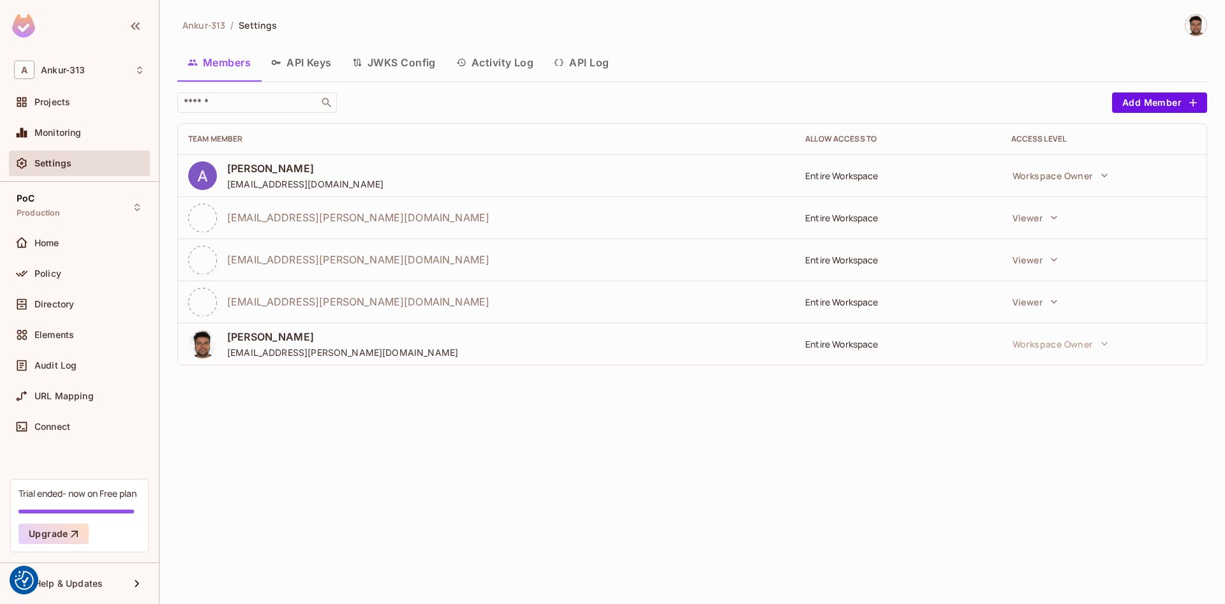
click at [1200, 27] on img at bounding box center [1195, 25] width 21 height 21
click at [455, 469] on div at bounding box center [612, 302] width 1225 height 604
click at [61, 75] on span "Ankur-313" at bounding box center [63, 70] width 44 height 10
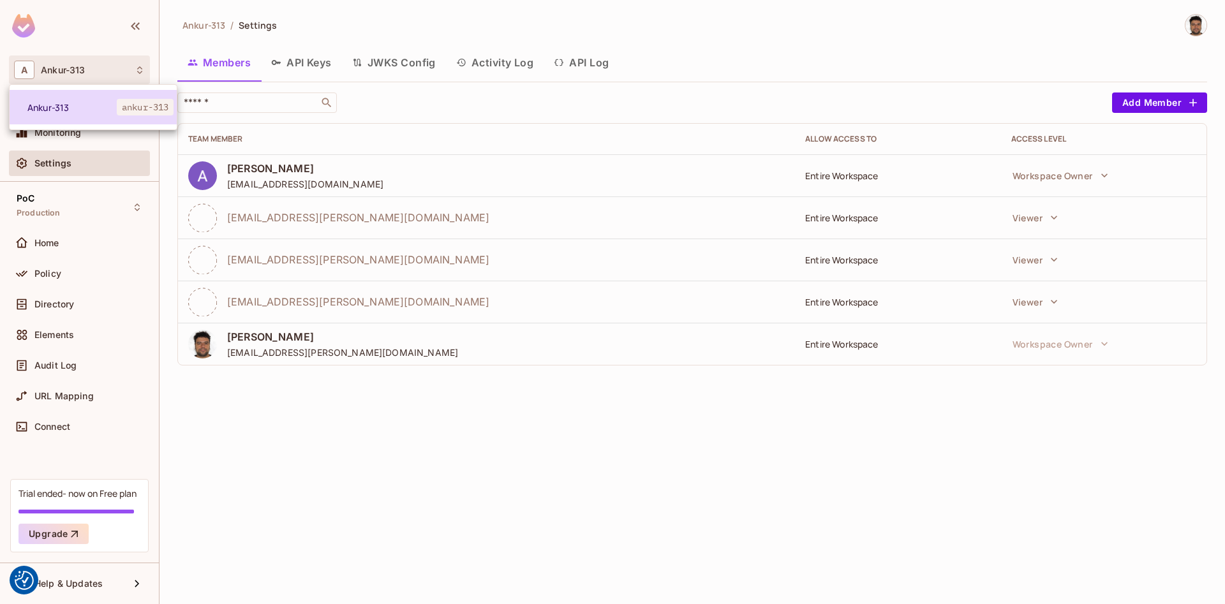
click at [57, 103] on span "Ankur-313" at bounding box center [71, 107] width 89 height 12
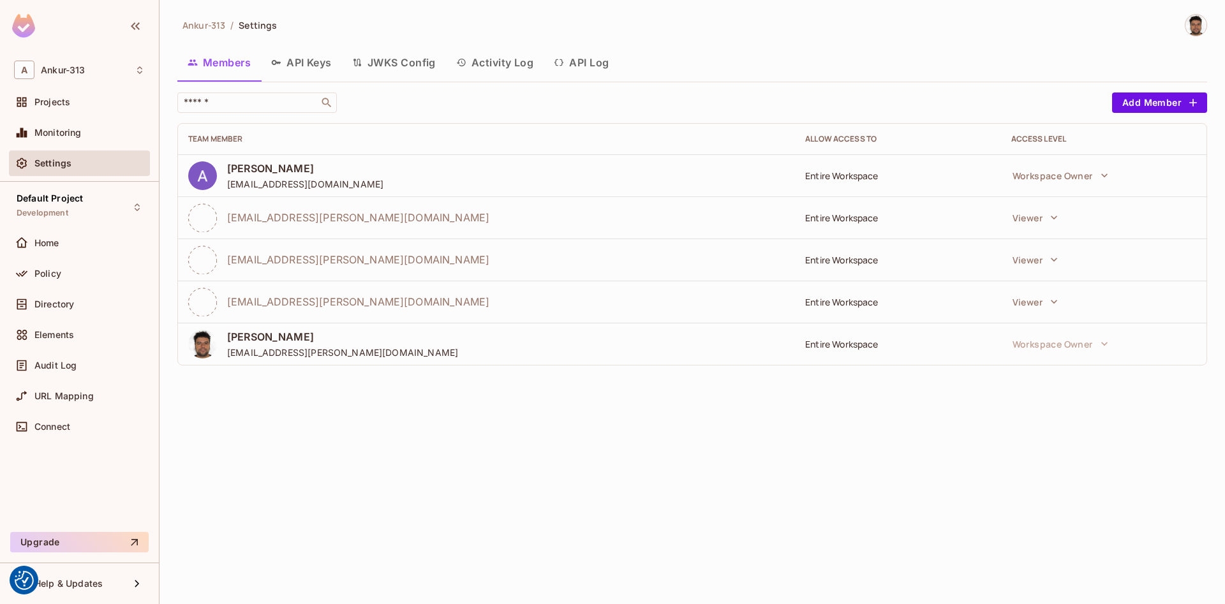
click at [19, 29] on img at bounding box center [23, 26] width 23 height 24
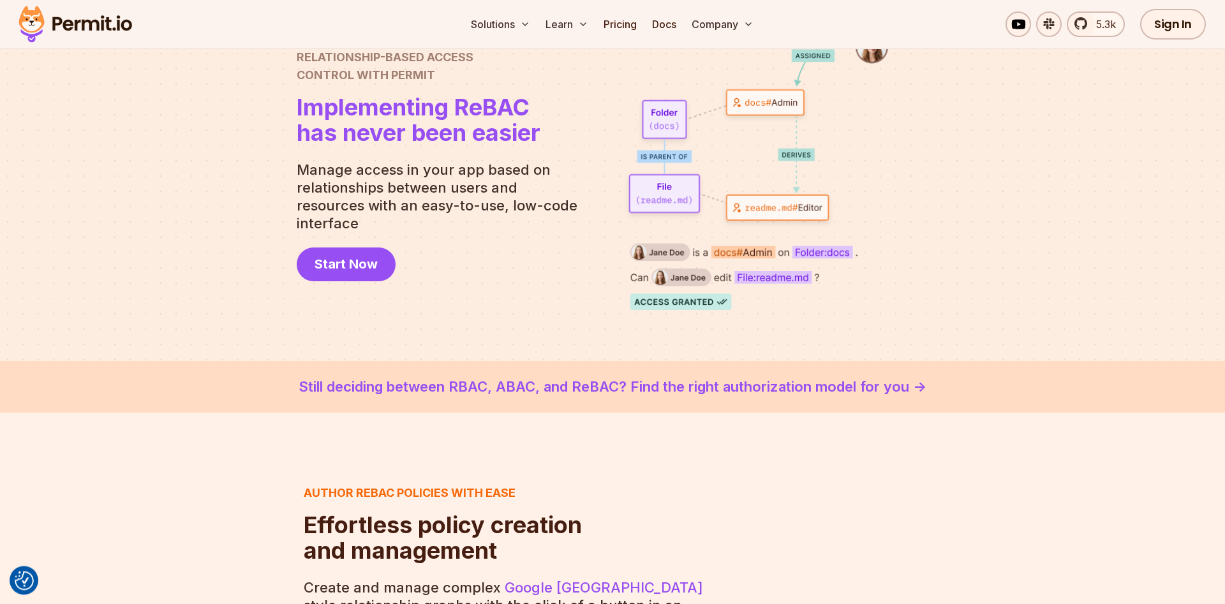
scroll to position [65, 0]
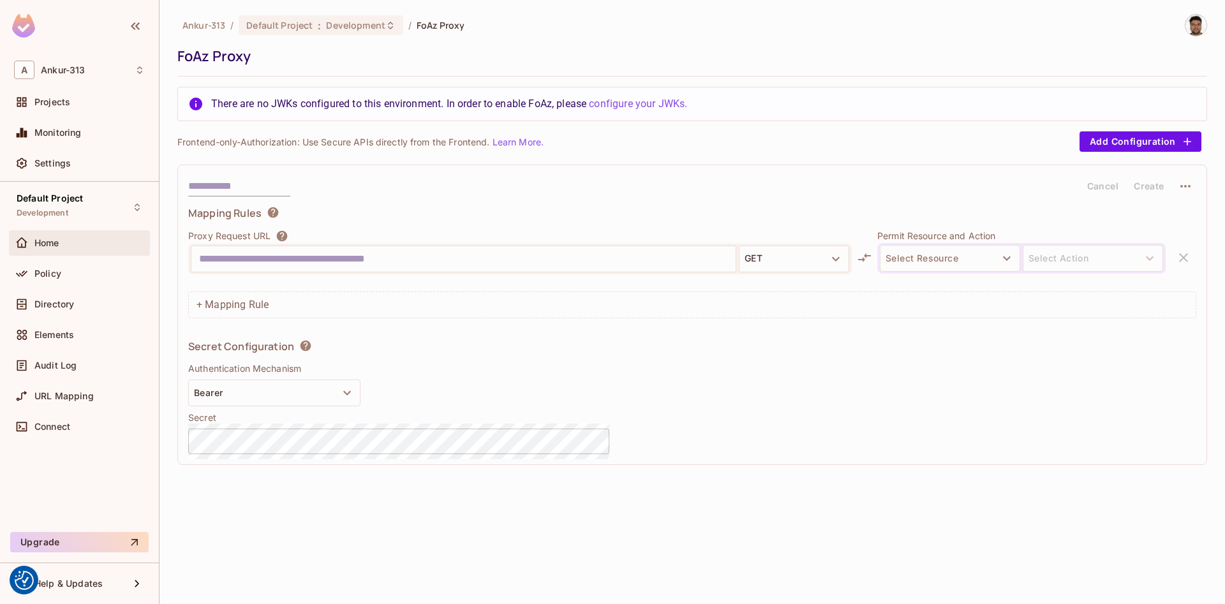
click at [52, 247] on span "Home" at bounding box center [46, 243] width 25 height 10
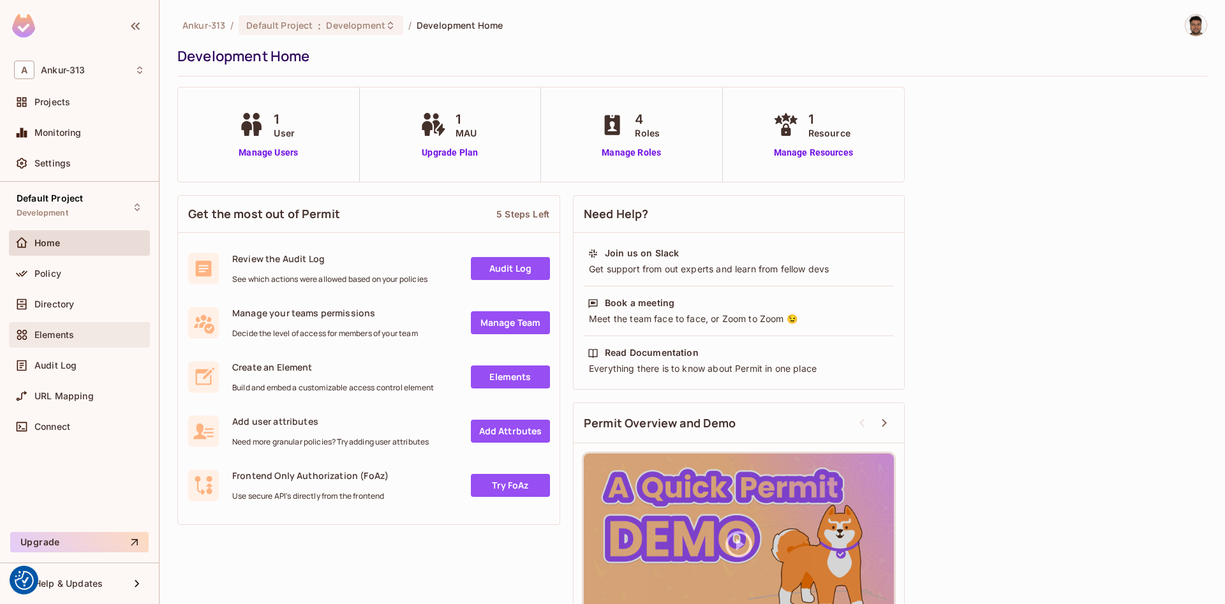
click at [71, 341] on div "Elements" at bounding box center [79, 334] width 131 height 15
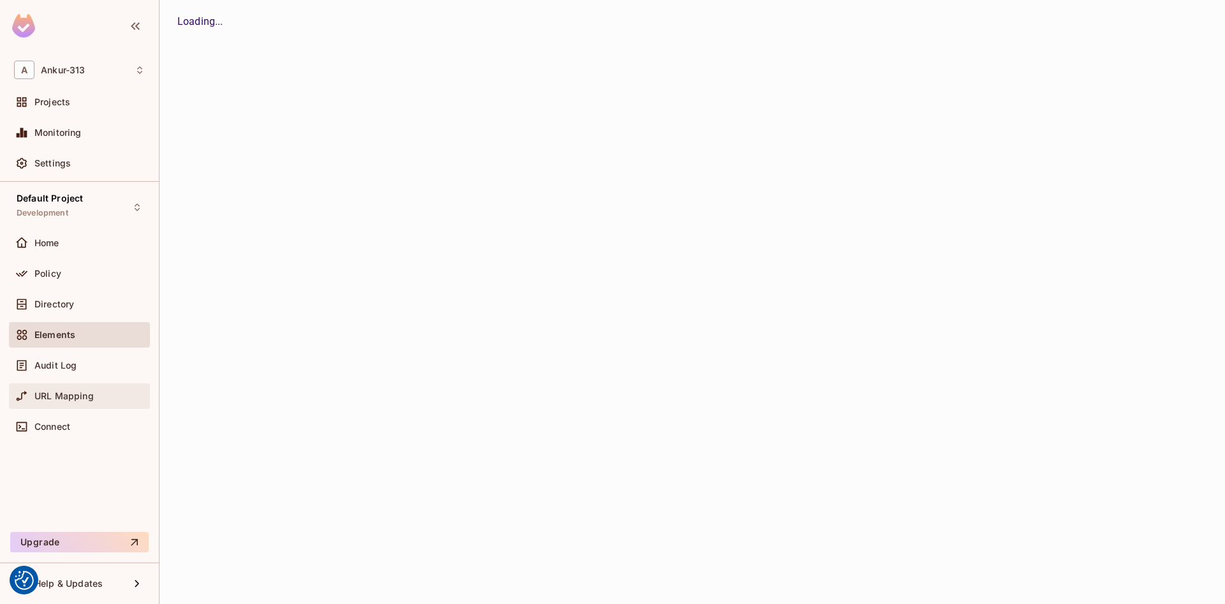
click at [47, 397] on span "URL Mapping" at bounding box center [63, 396] width 59 height 10
